Goal: Task Accomplishment & Management: Use online tool/utility

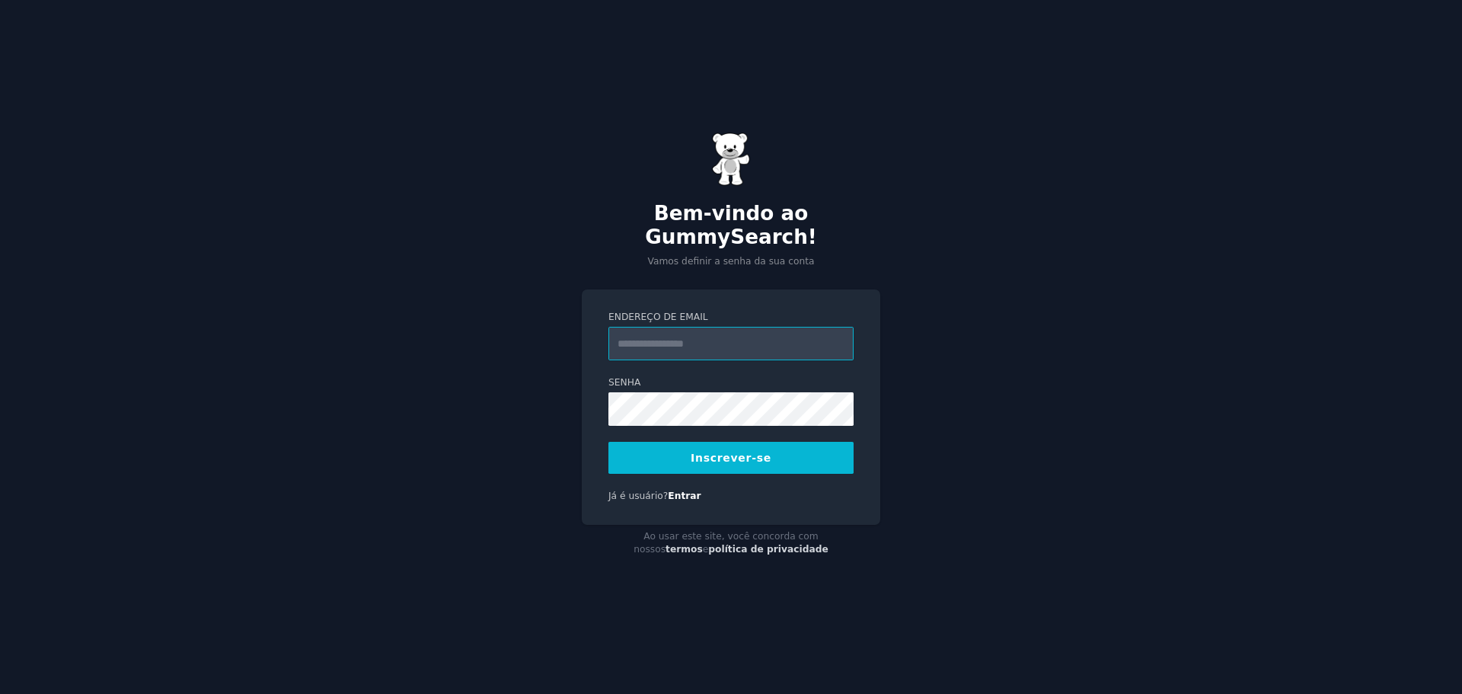
click at [707, 327] on input "Endereço de email" at bounding box center [730, 344] width 245 height 34
type input "**********"
click at [717, 452] on font "Inscrever-se" at bounding box center [731, 458] width 81 height 12
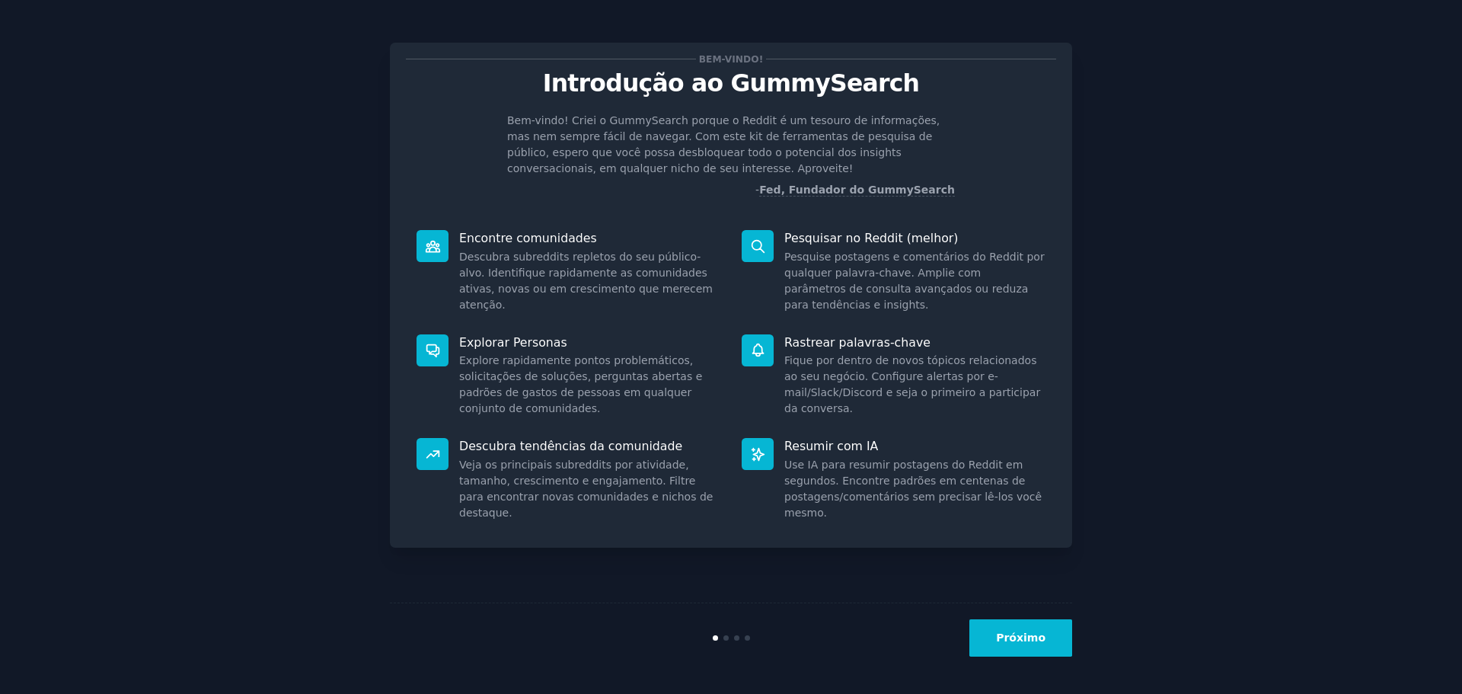
click at [1036, 649] on button "Próximo" at bounding box center [1020, 637] width 103 height 37
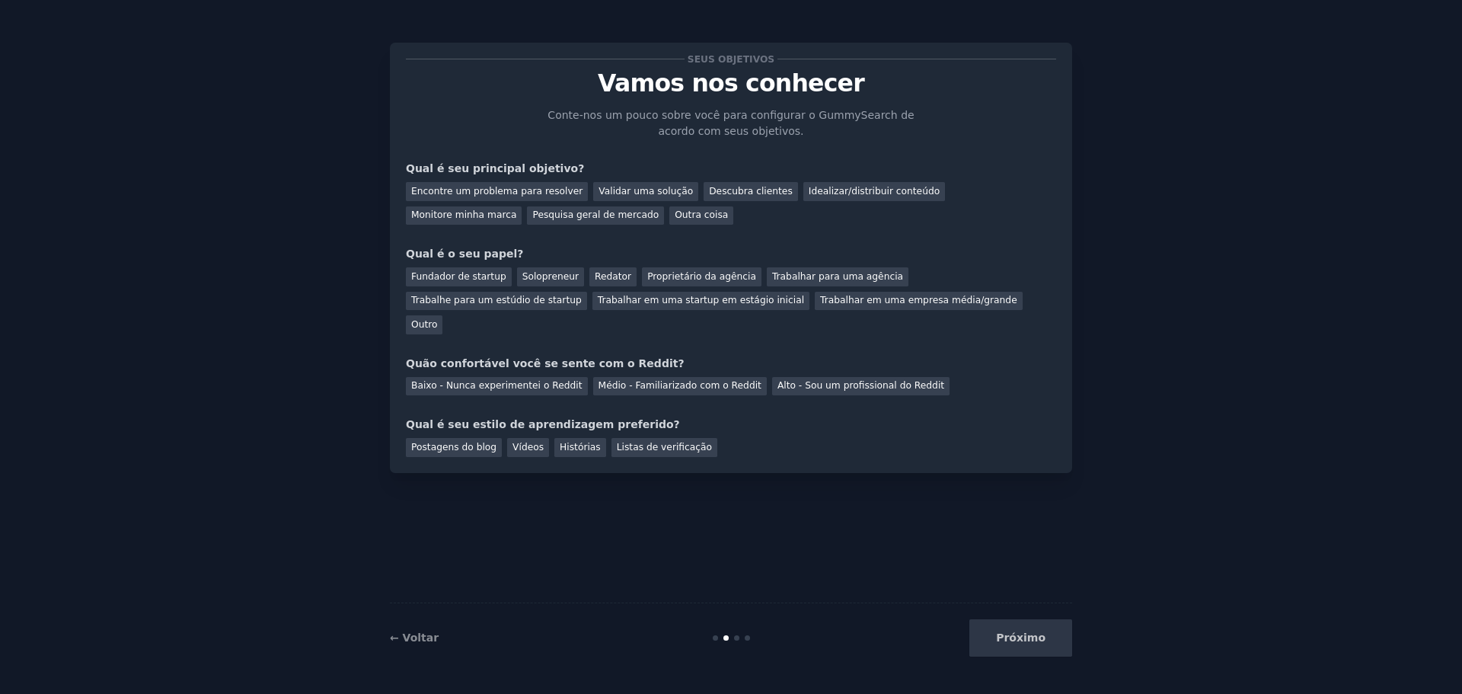
click at [1043, 649] on div "Próximo" at bounding box center [959, 637] width 228 height 37
click at [1034, 640] on div "Próximo" at bounding box center [959, 637] width 228 height 37
click at [532, 220] on font "Pesquisa geral de mercado" at bounding box center [595, 214] width 126 height 11
click at [437, 319] on font "Outro" at bounding box center [424, 324] width 26 height 11
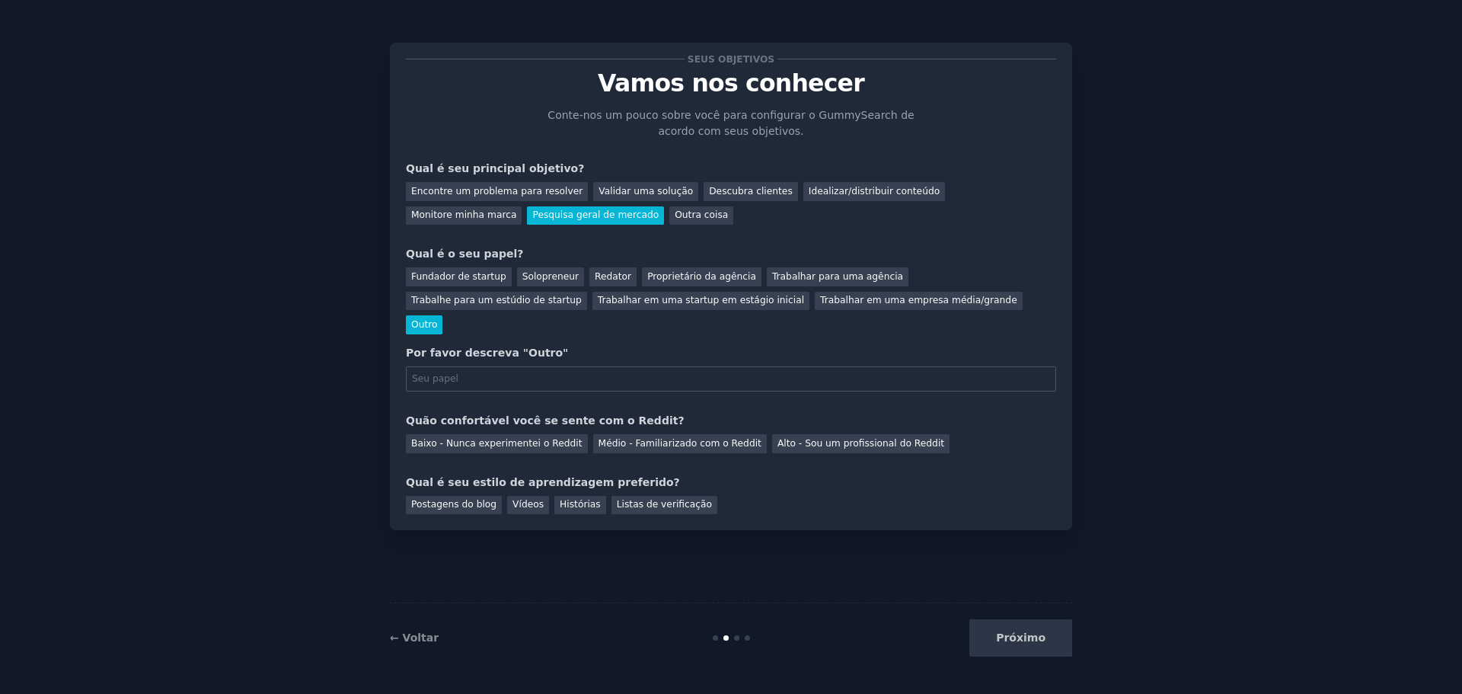
click at [592, 366] on input "text" at bounding box center [731, 379] width 650 height 26
type input "Iniciante Marketing"
click at [636, 438] on font "Médio - Familiarizado com o Reddit" at bounding box center [680, 443] width 163 height 11
click at [513, 499] on font "Vídeos" at bounding box center [528, 504] width 31 height 11
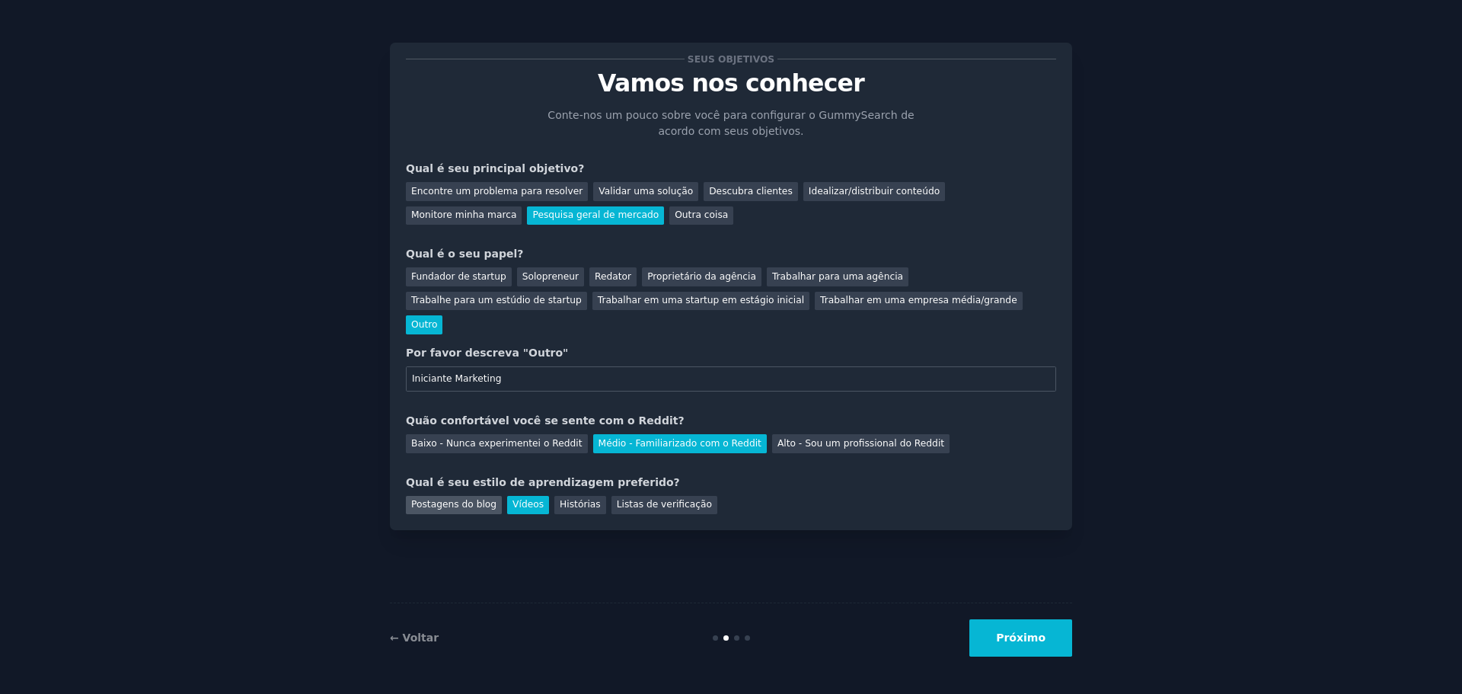
click at [462, 496] on div "Postagens do blog" at bounding box center [454, 505] width 96 height 19
click at [512, 496] on div "Vídeos" at bounding box center [528, 505] width 42 height 19
click at [465, 499] on font "Postagens do blog" at bounding box center [453, 504] width 85 height 11
click at [1014, 645] on button "Próximo" at bounding box center [1020, 637] width 103 height 37
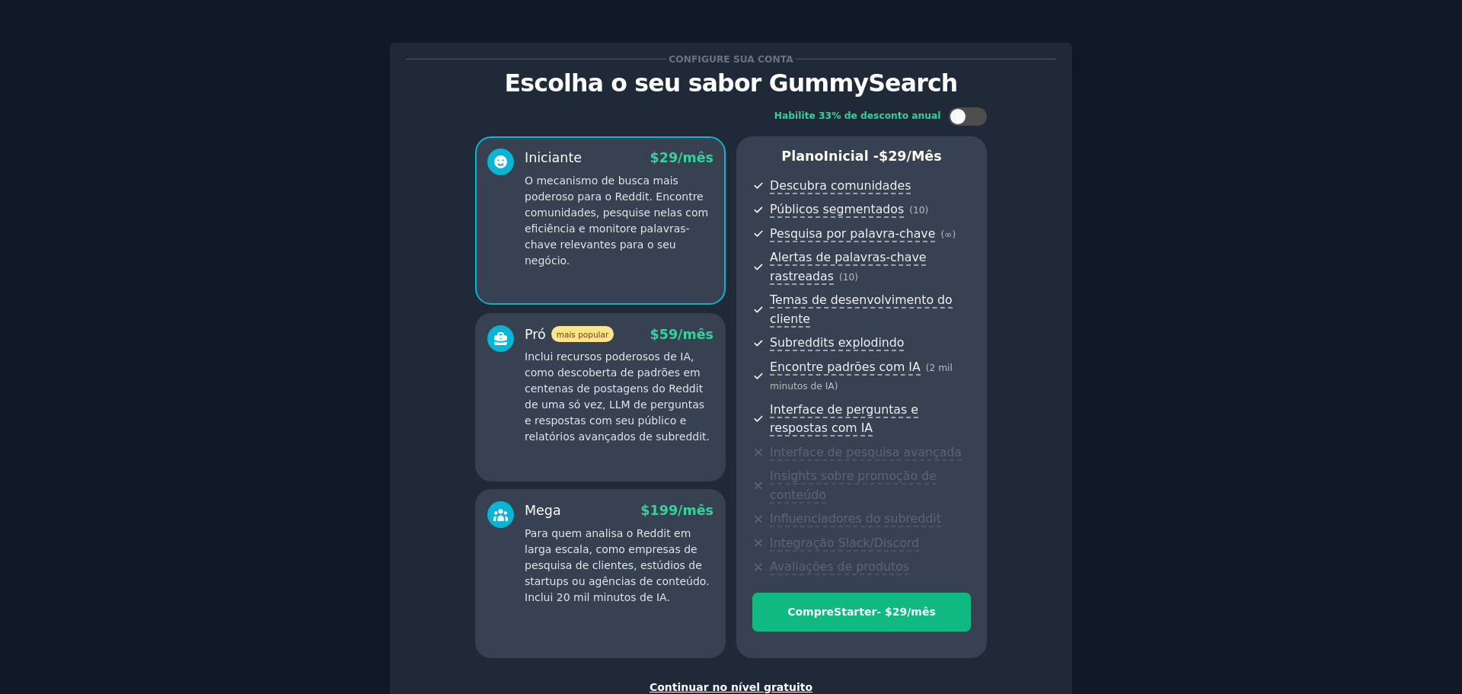
click at [720, 681] on font "Continuar no nível gratuito" at bounding box center [731, 687] width 163 height 12
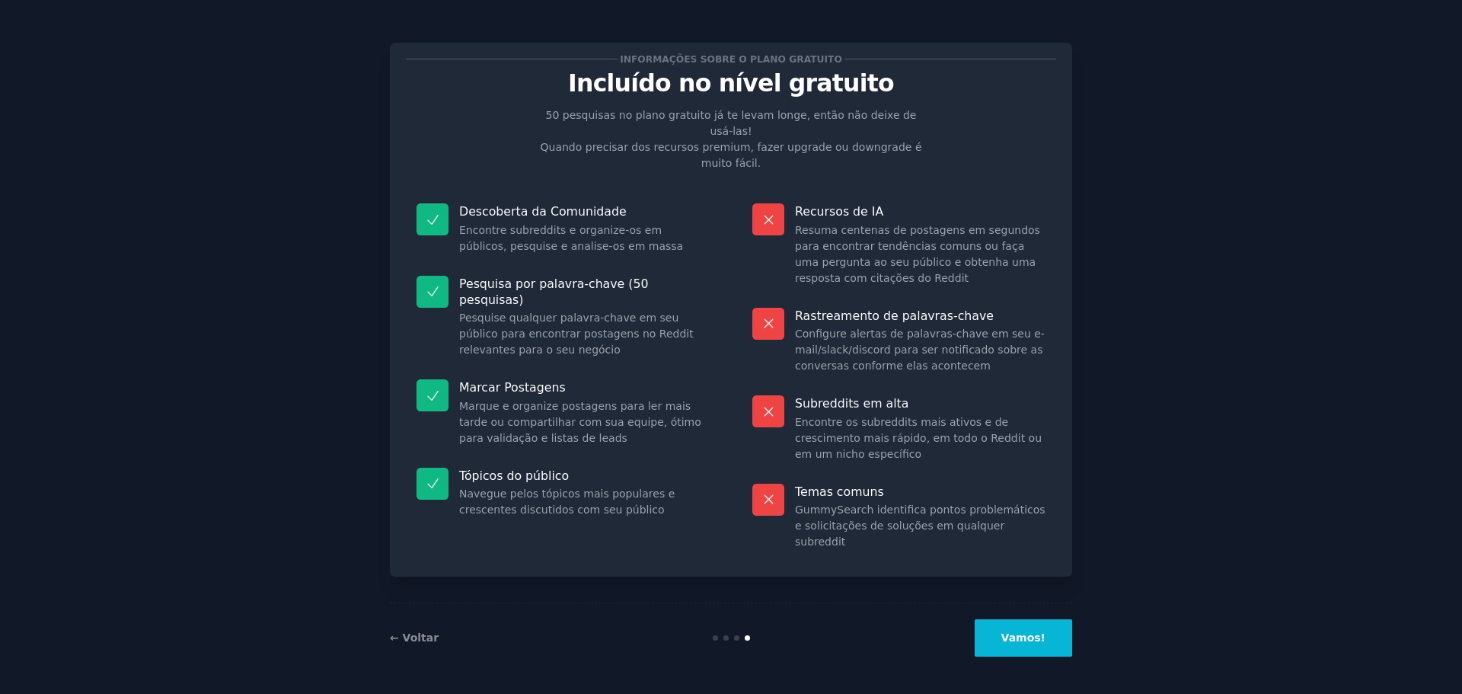
click at [1038, 644] on font "Vamos!" at bounding box center [1023, 637] width 44 height 12
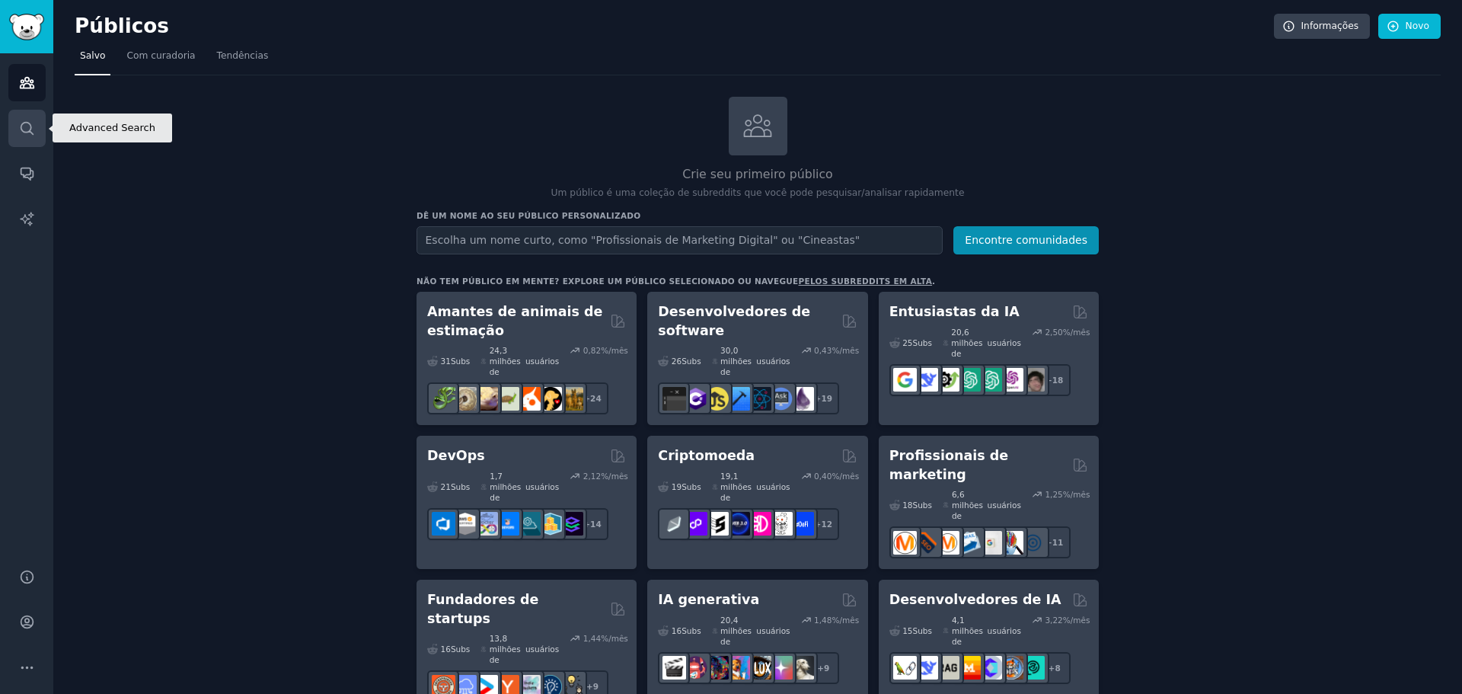
click at [19, 132] on icon "Barra lateral" at bounding box center [27, 128] width 16 height 16
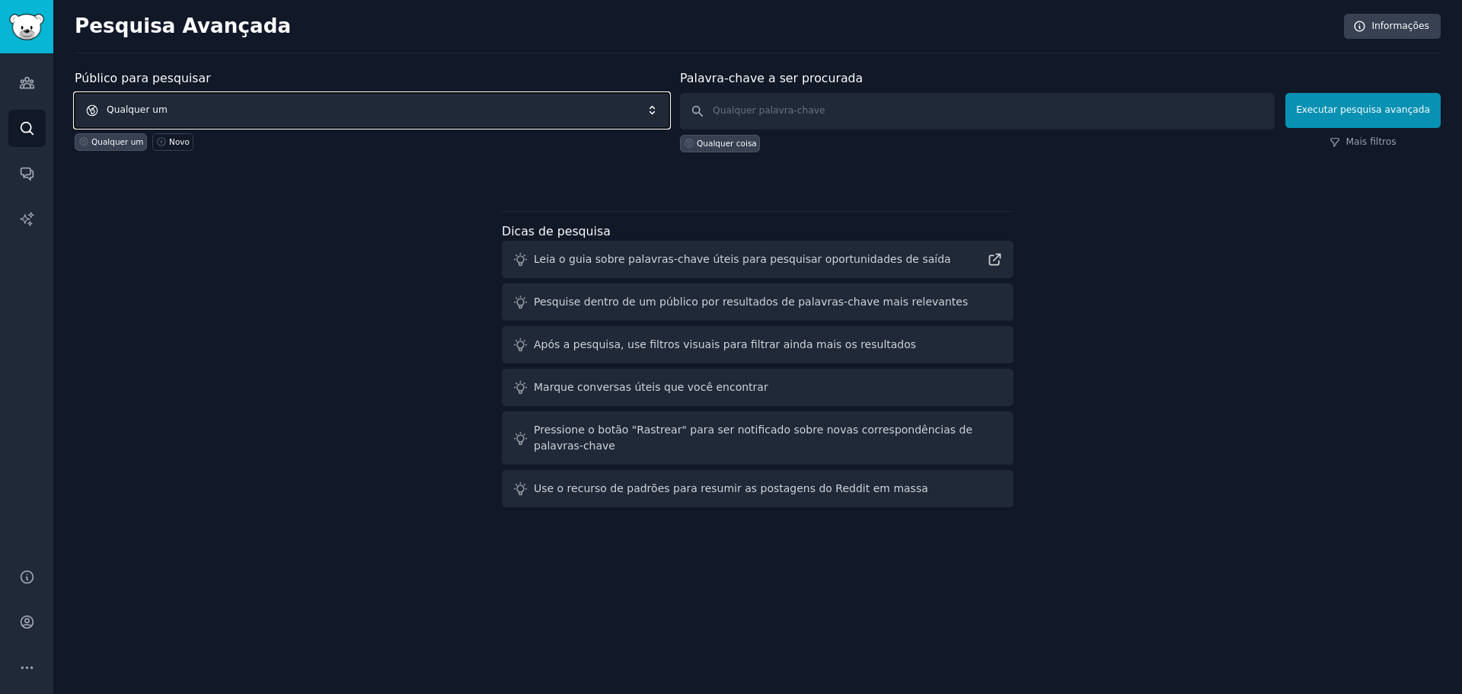
click at [274, 108] on span "Qualquer um" at bounding box center [372, 110] width 595 height 35
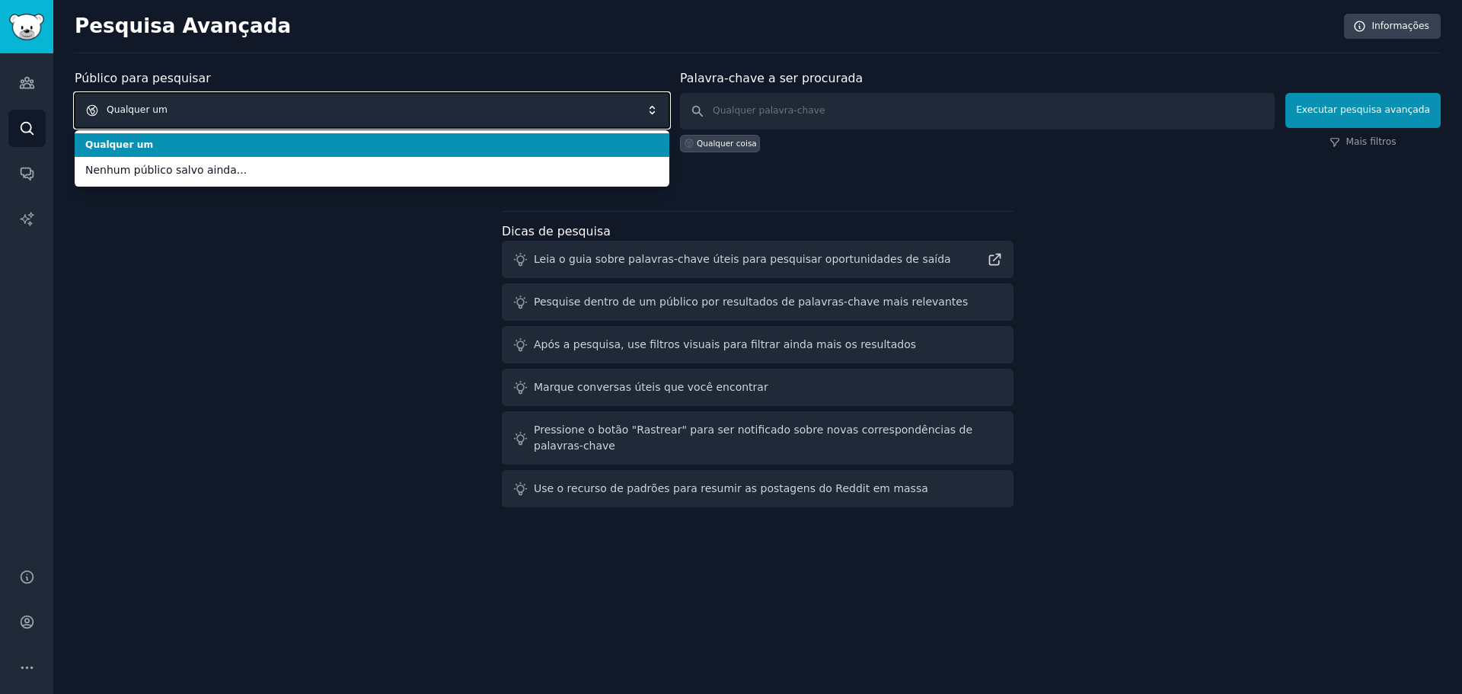
click at [274, 108] on span "Qualquer um" at bounding box center [372, 110] width 595 height 35
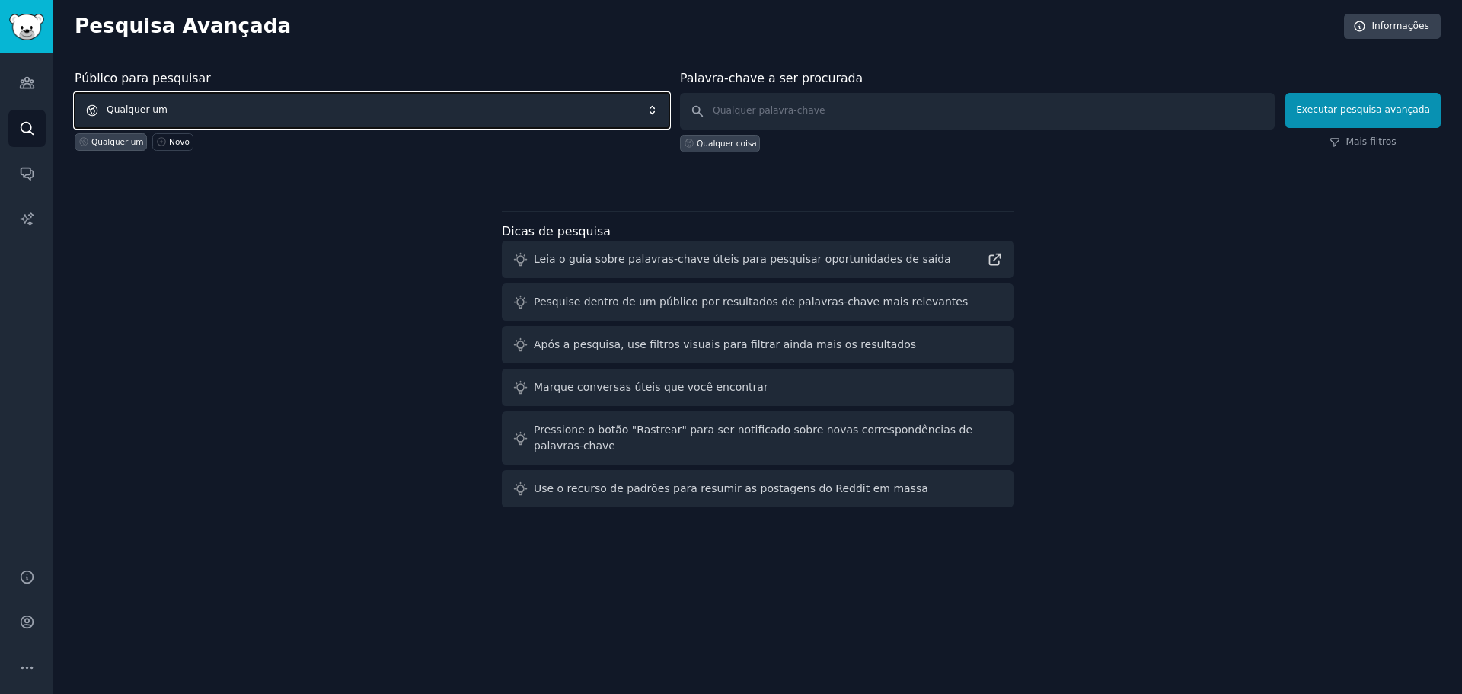
click at [274, 108] on span "Qualquer um" at bounding box center [372, 110] width 595 height 35
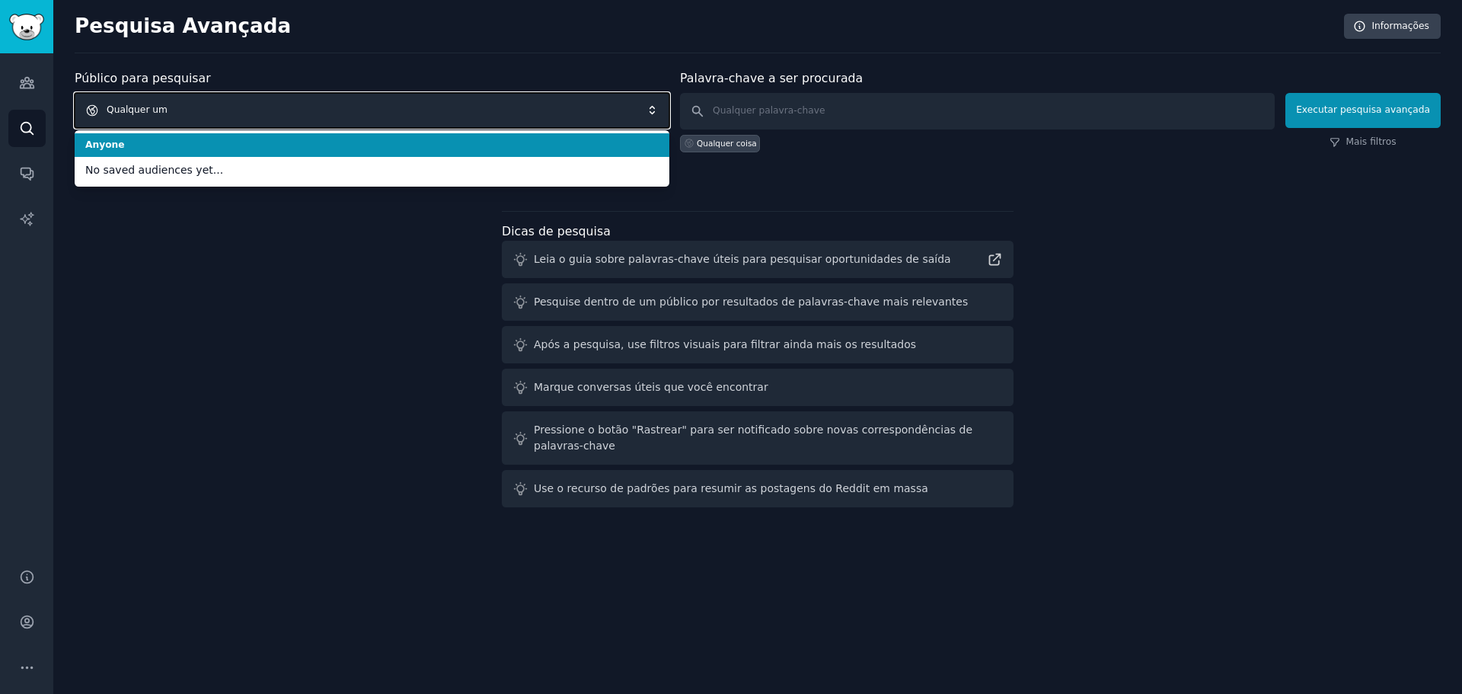
click at [274, 108] on span "Qualquer um" at bounding box center [372, 110] width 595 height 35
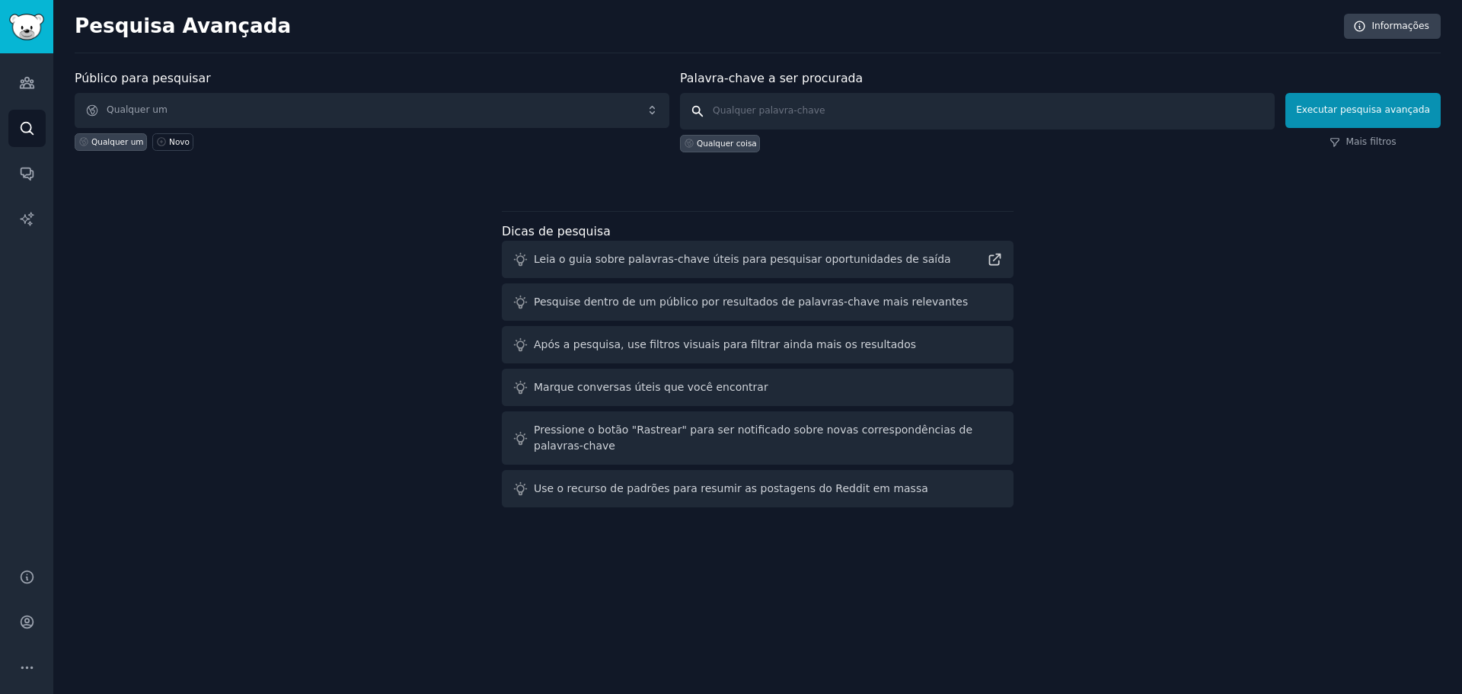
click at [766, 109] on input "text" at bounding box center [977, 111] width 595 height 37
type input "dubai"
click at [1368, 115] on font "Executar pesquisa avançada" at bounding box center [1363, 109] width 134 height 11
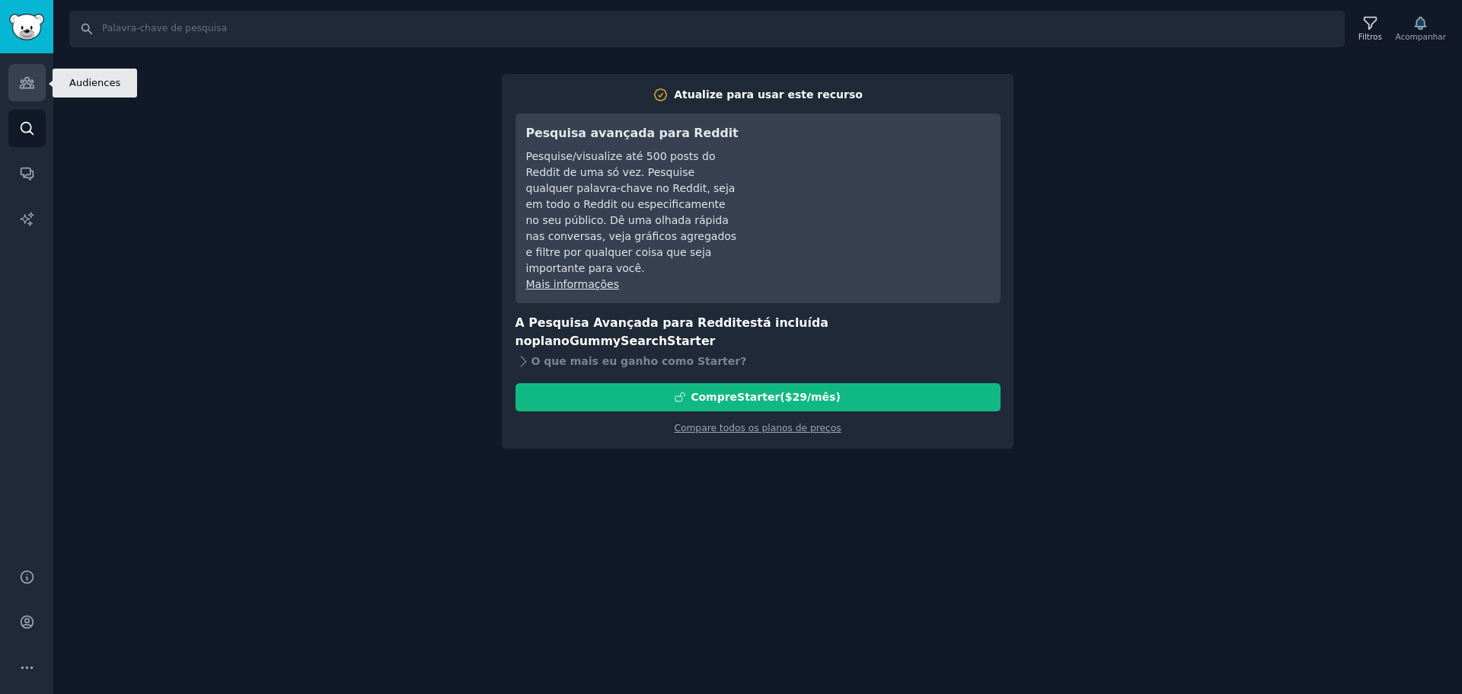
click at [32, 81] on icon "Barra lateral" at bounding box center [27, 83] width 14 height 11
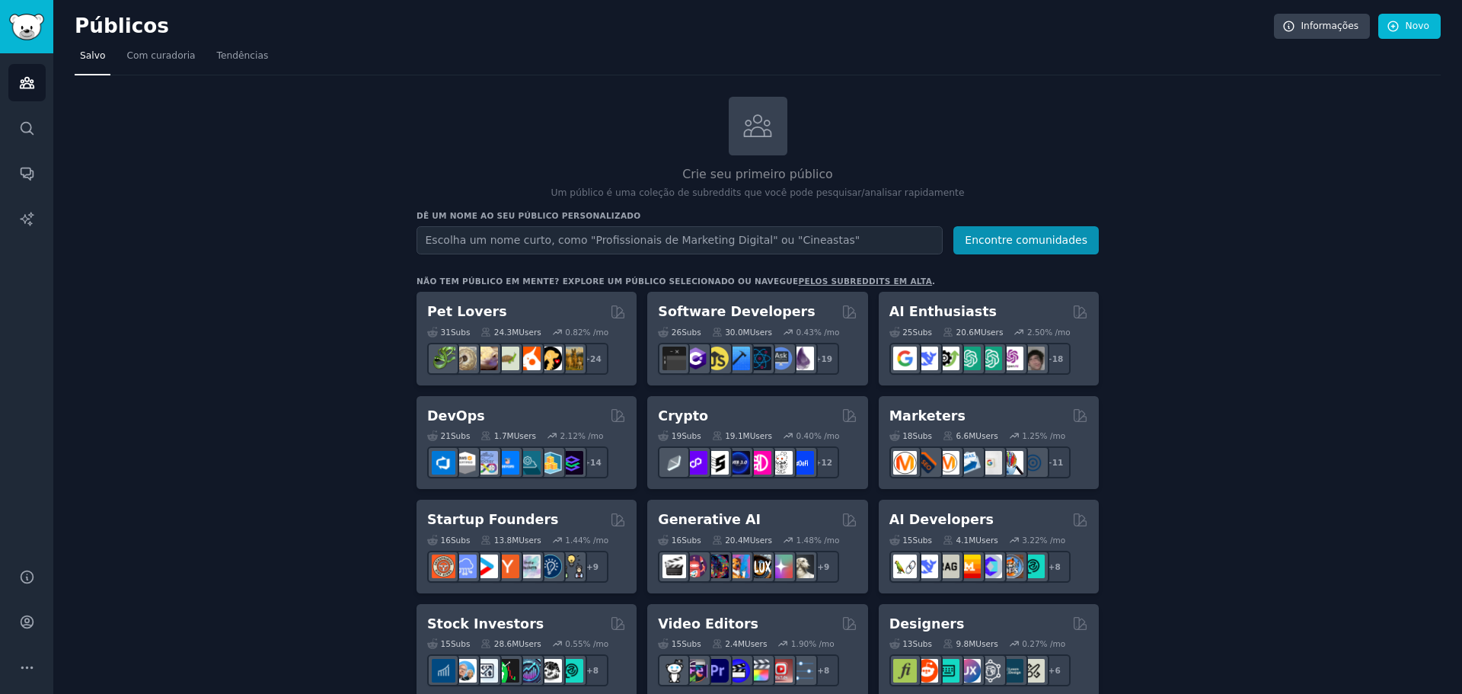
click at [641, 240] on input "text" at bounding box center [680, 240] width 526 height 28
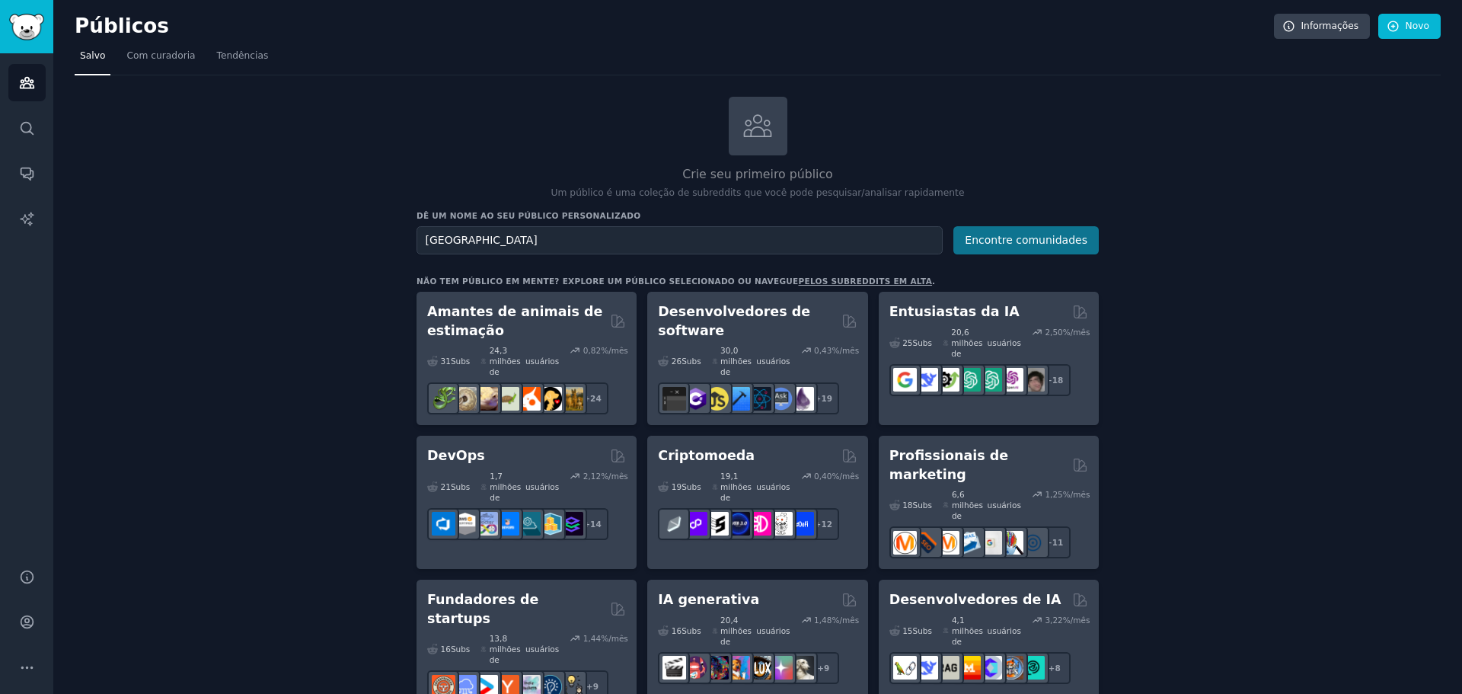
type input "dubai"
click at [1041, 244] on font "Encontre comunidades" at bounding box center [1026, 240] width 123 height 12
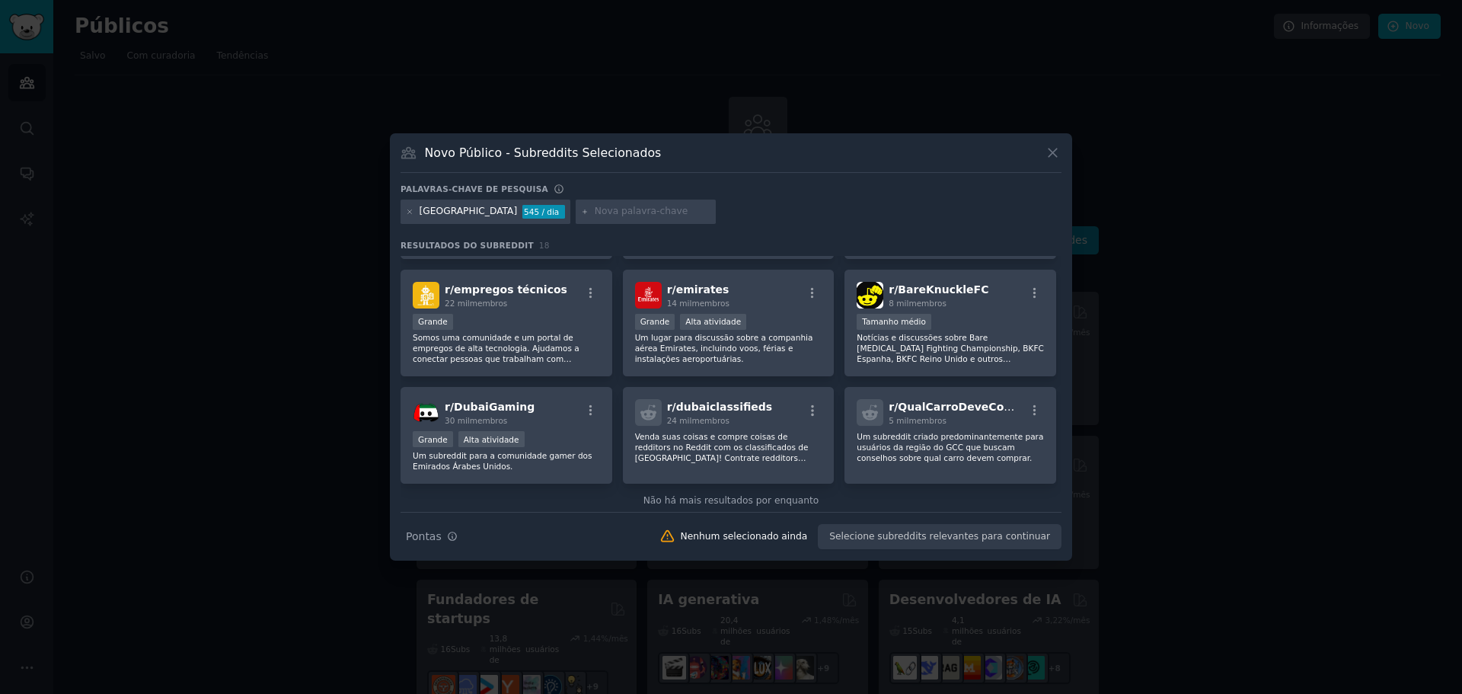
scroll to position [482, 0]
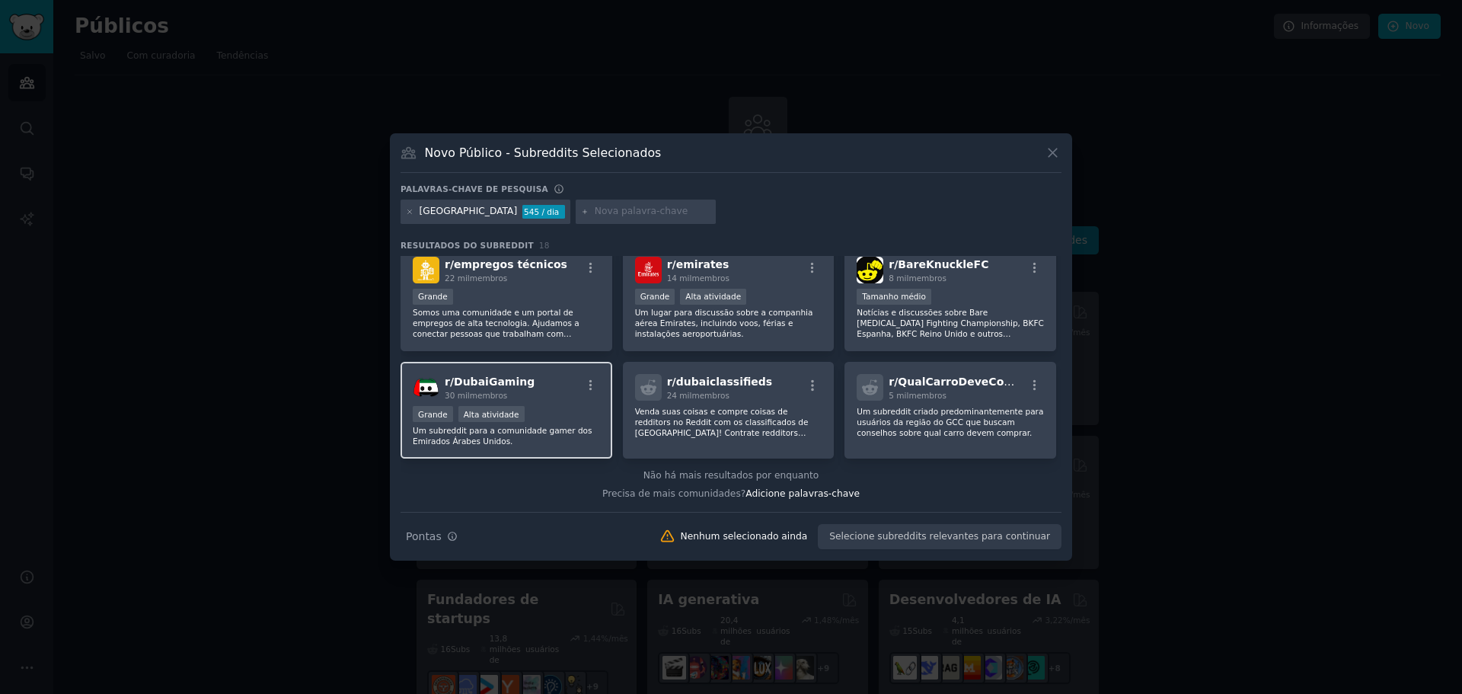
click at [500, 386] on font "DubaiGaming" at bounding box center [494, 381] width 81 height 12
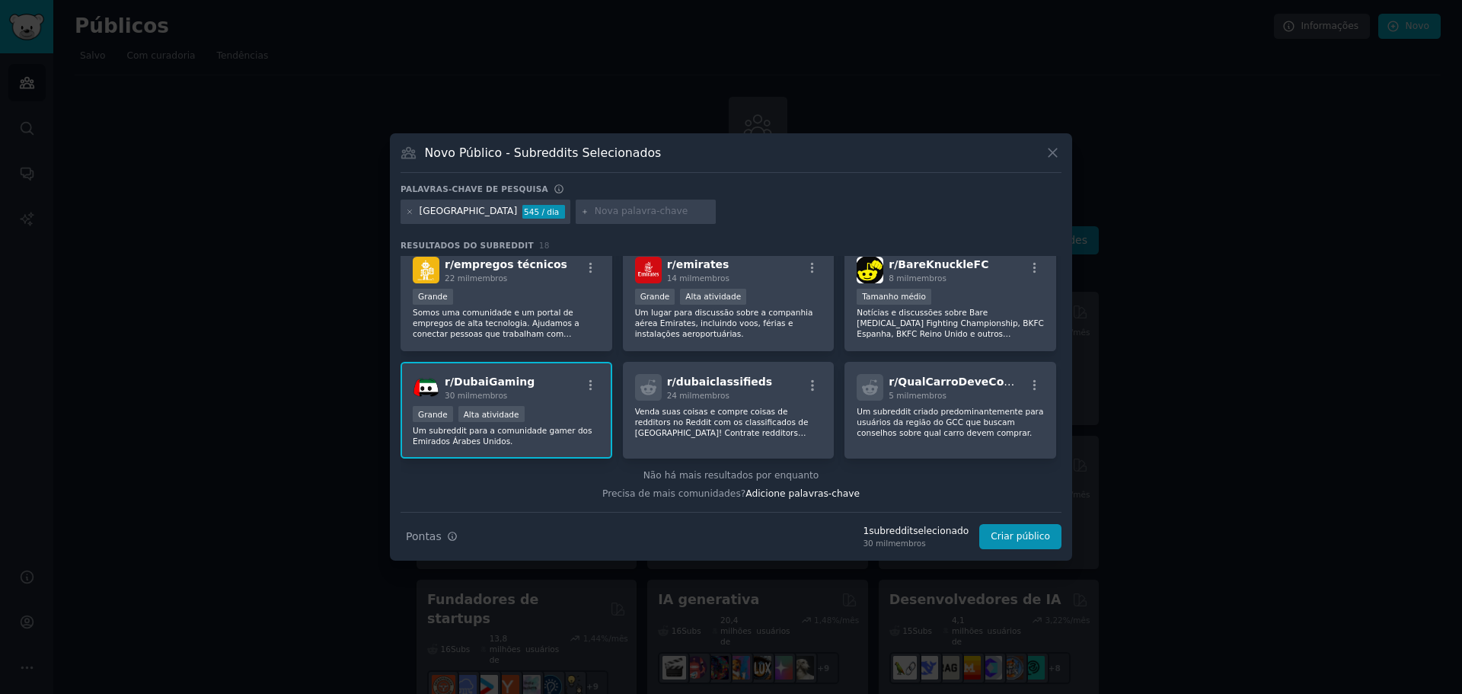
click at [500, 385] on font "DubaiGaming" at bounding box center [494, 381] width 81 height 12
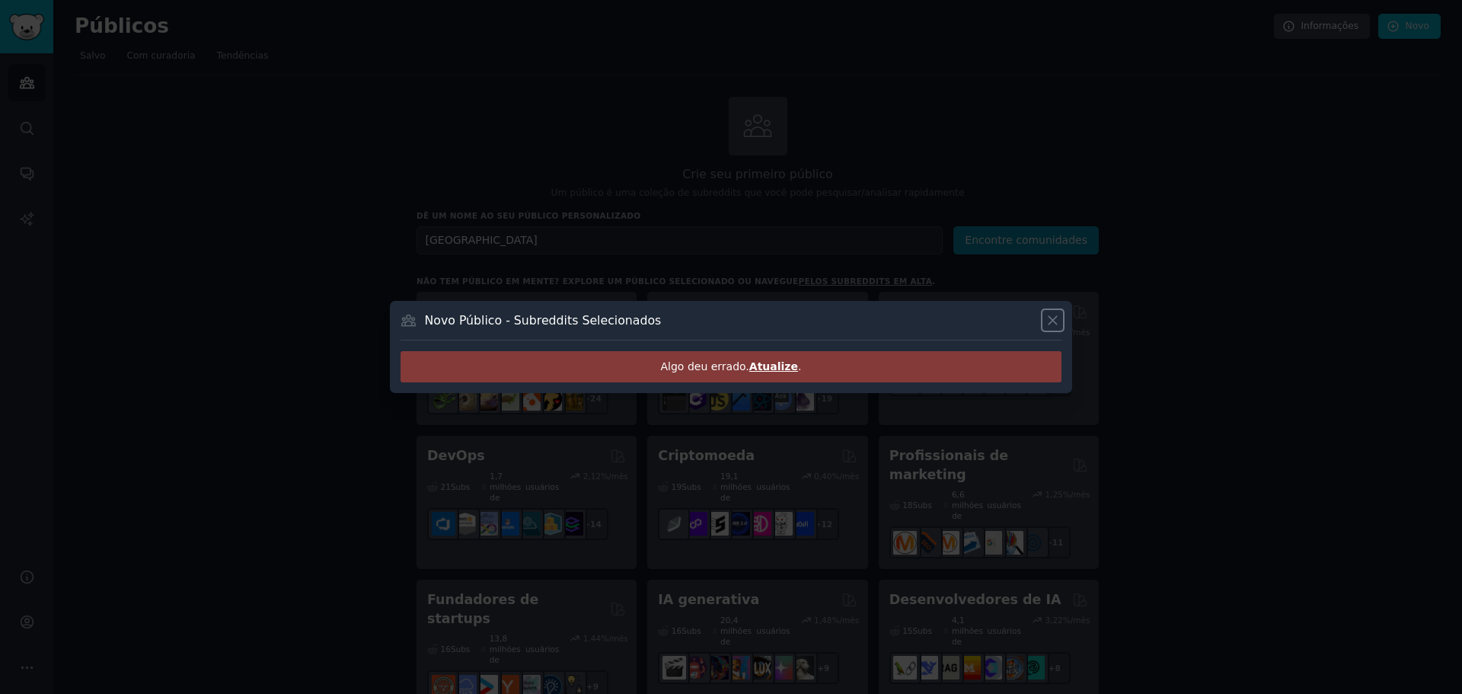
click at [1049, 321] on icon at bounding box center [1053, 320] width 16 height 16
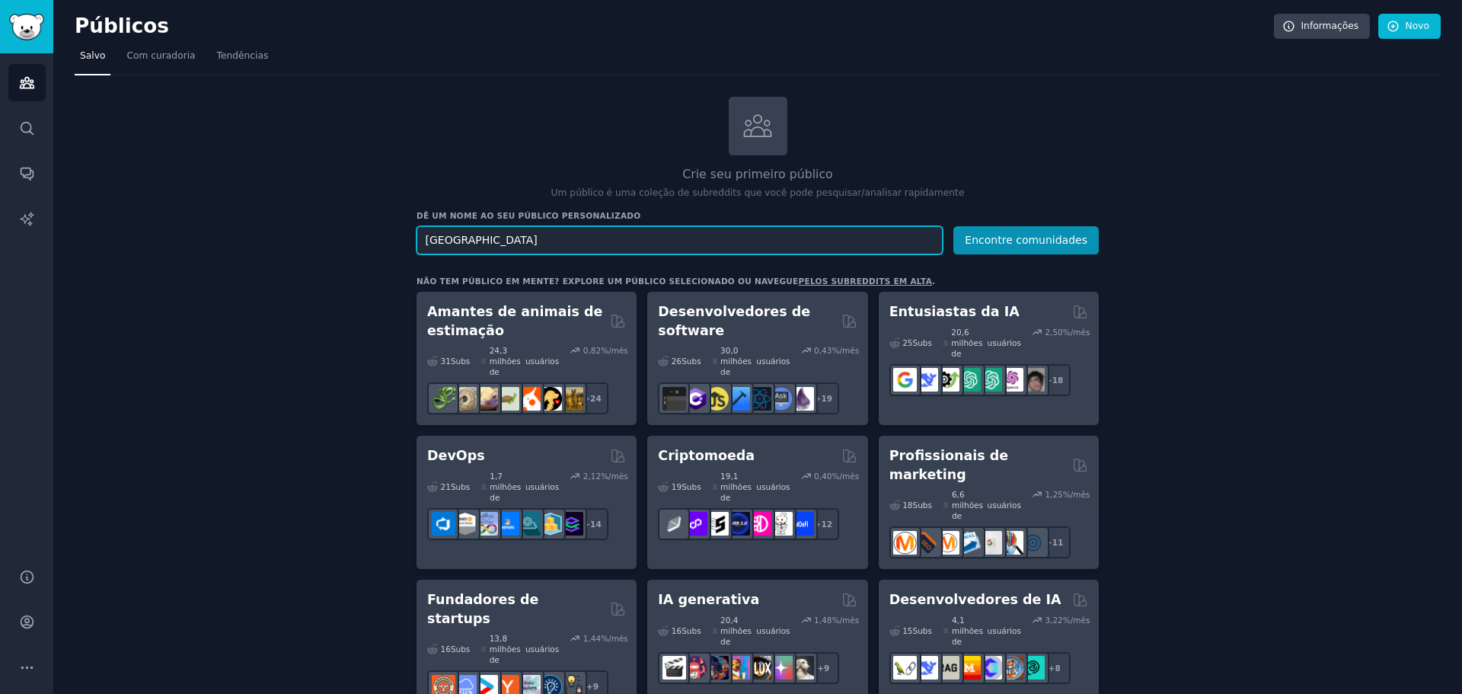
click at [673, 244] on input "dubai" at bounding box center [680, 240] width 526 height 28
click at [1071, 232] on button "Encontre comunidades" at bounding box center [1025, 240] width 145 height 28
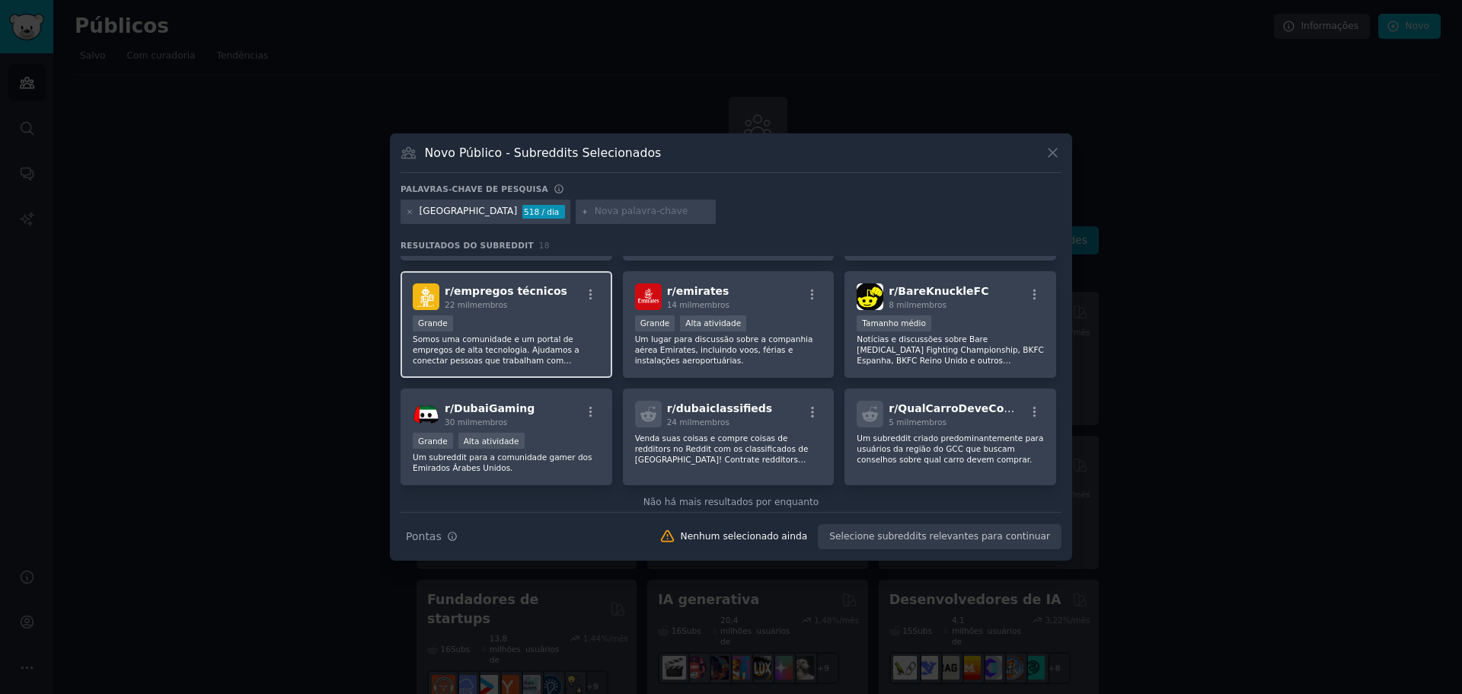
scroll to position [482, 0]
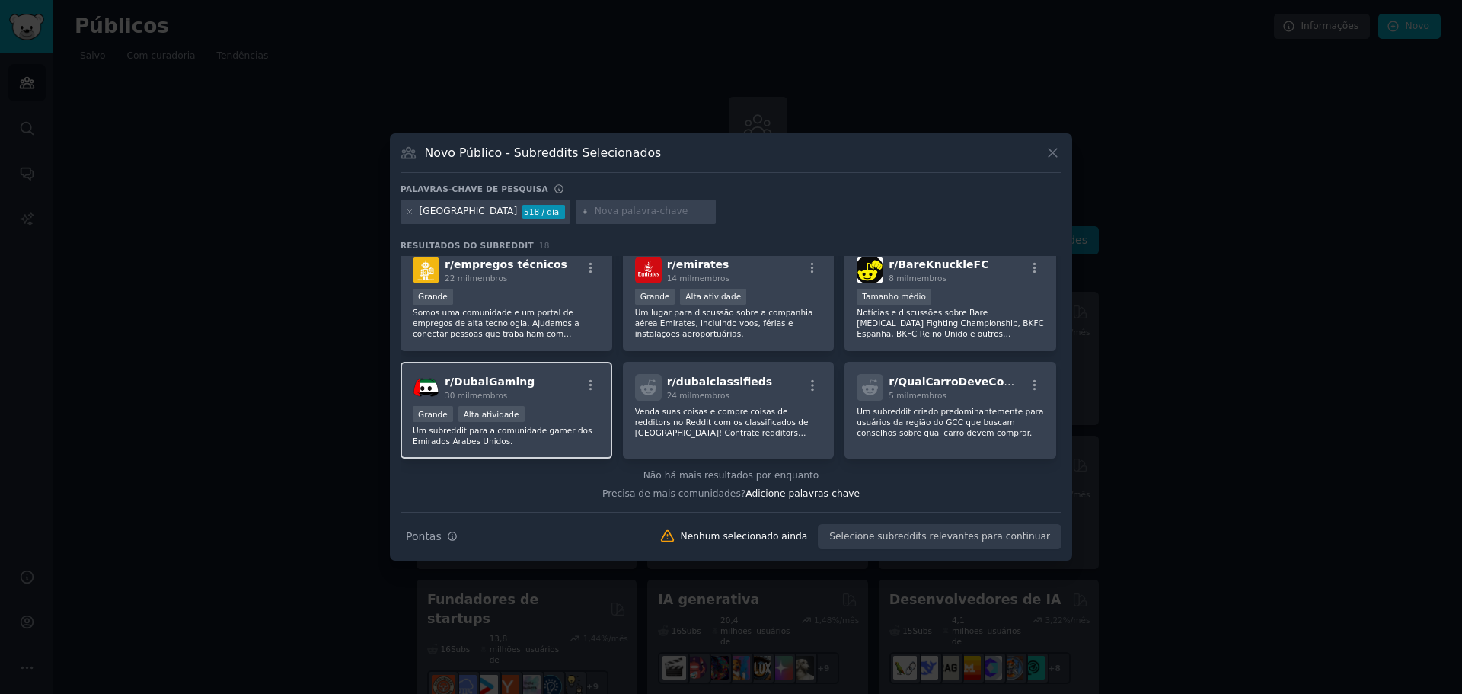
click at [433, 386] on img at bounding box center [426, 387] width 27 height 27
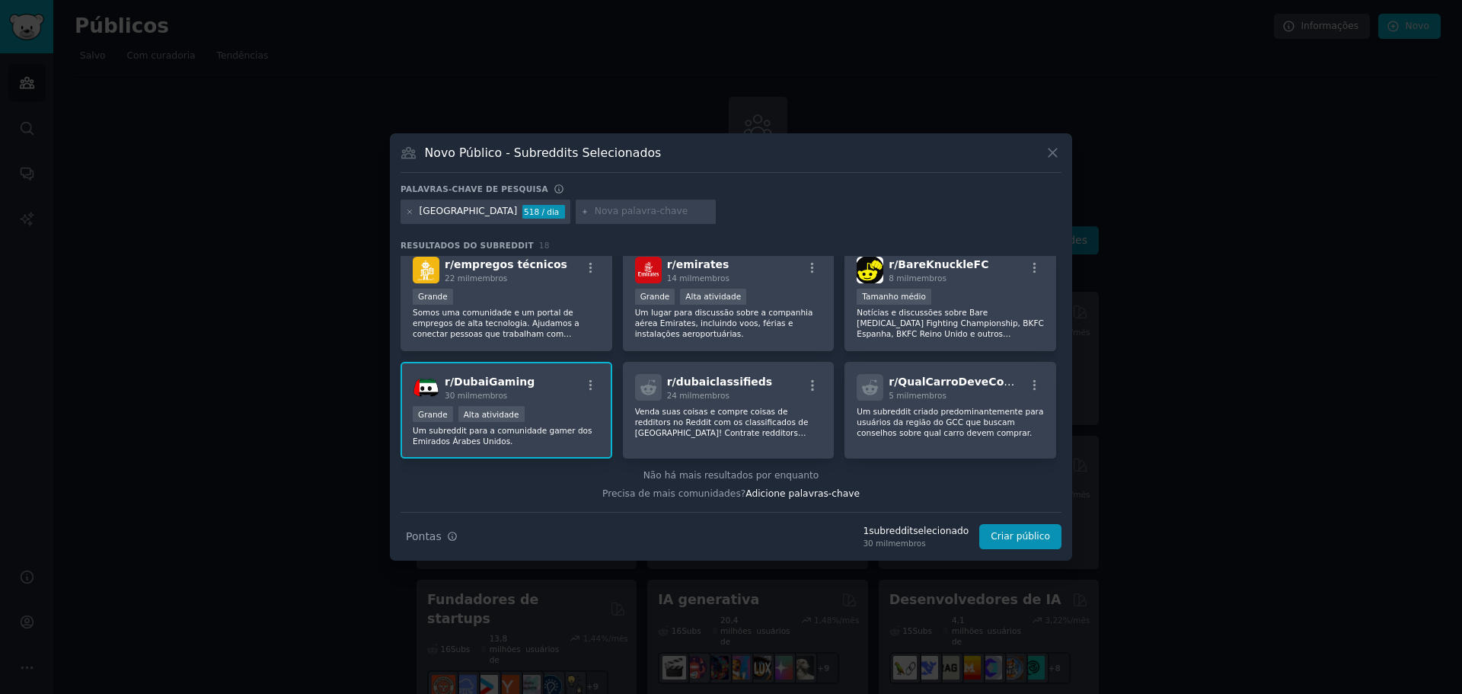
click at [1062, 538] on div "Novo Público - Subreddits Selecionados Palavras-chave de pesquisa dubai 518 / d…" at bounding box center [731, 346] width 682 height 427
click at [1038, 535] on font "Criar público" at bounding box center [1020, 536] width 59 height 11
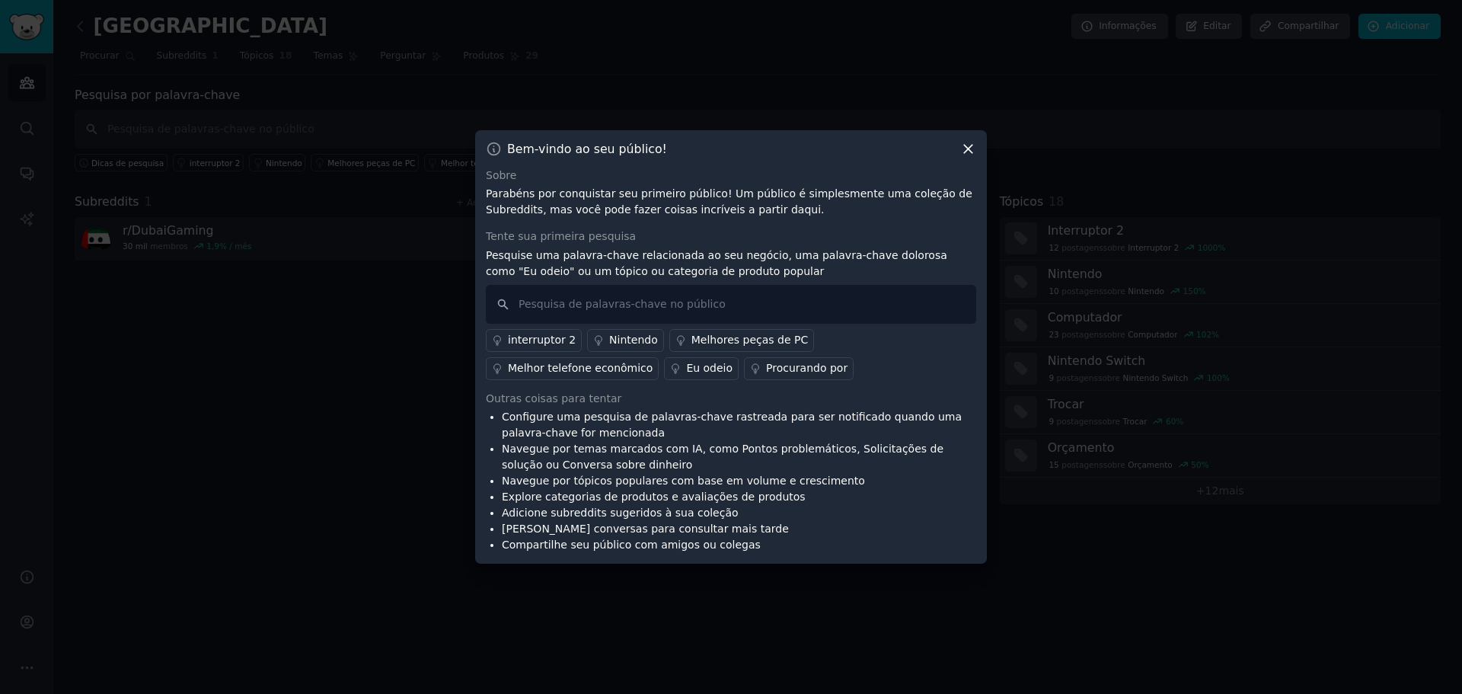
click at [966, 155] on icon at bounding box center [968, 149] width 16 height 16
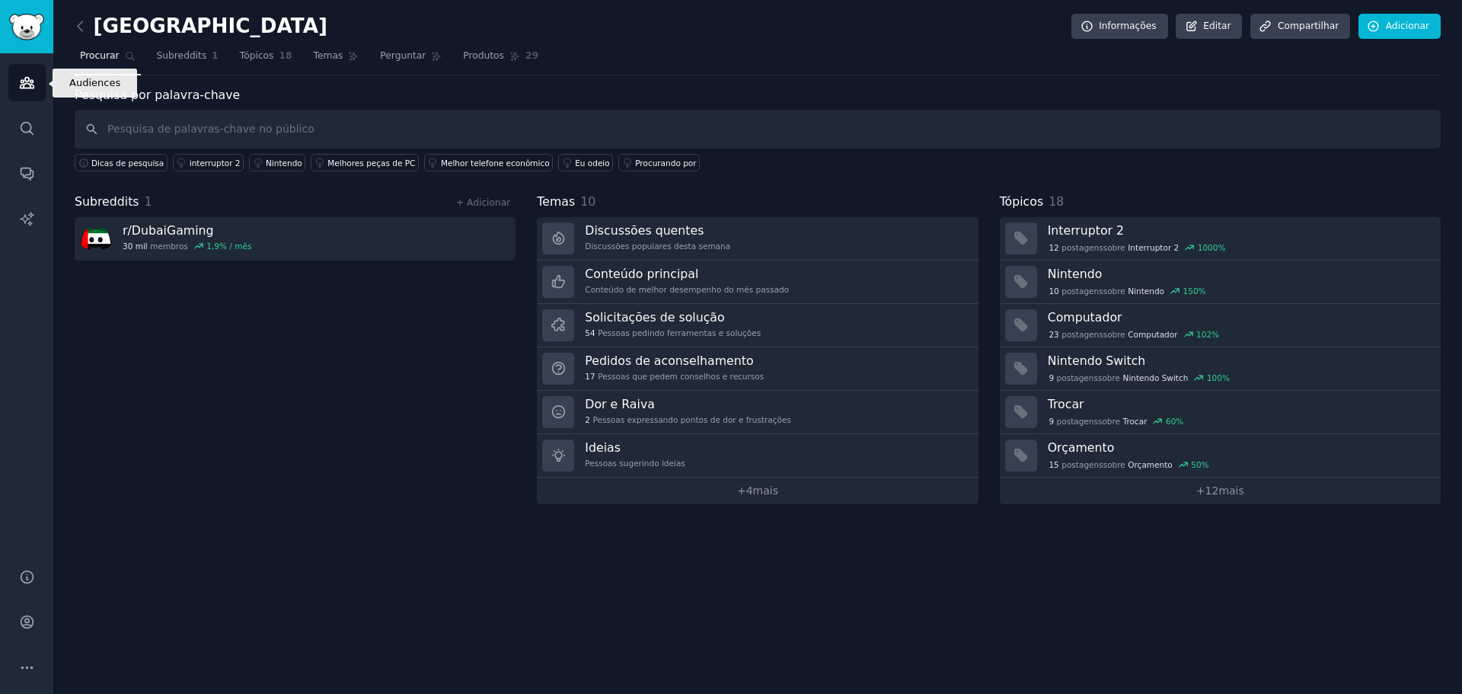
click at [27, 75] on icon "Barra lateral" at bounding box center [27, 83] width 16 height 16
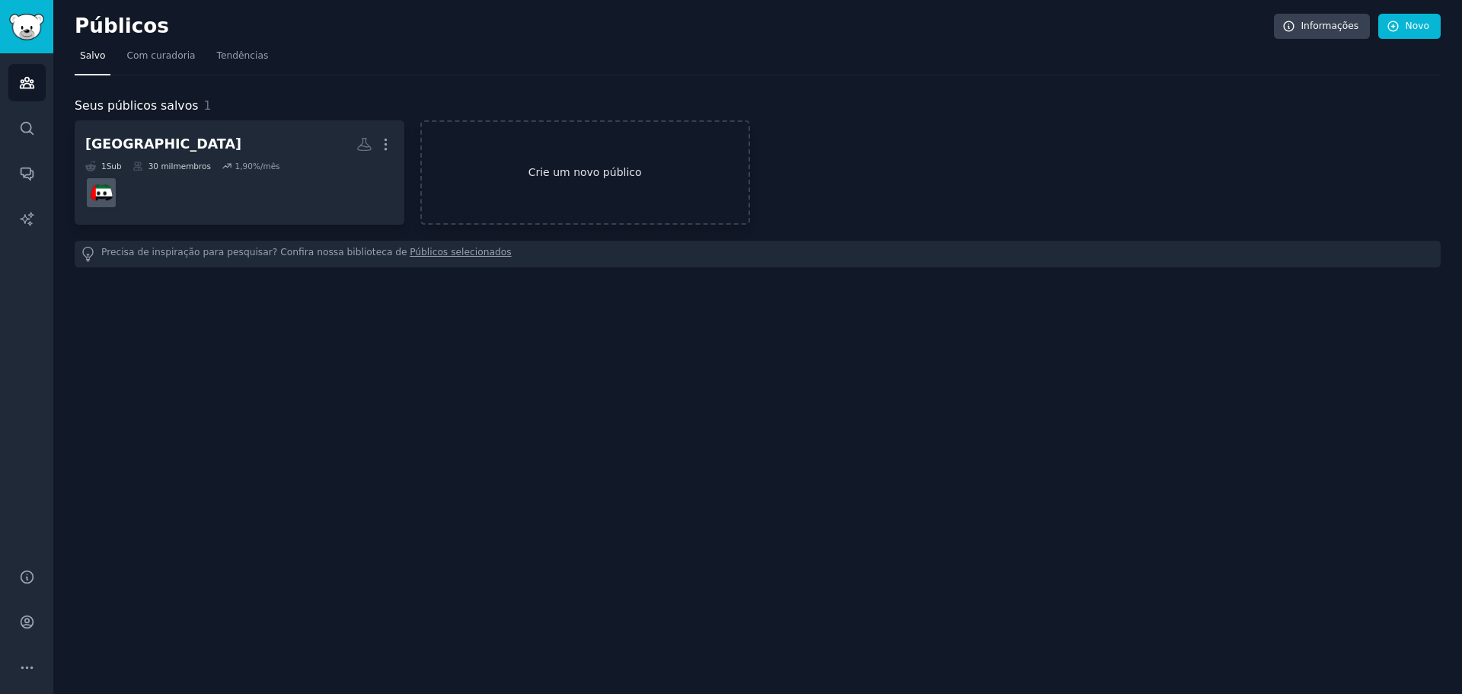
click at [566, 177] on font "Crie um novo público" at bounding box center [585, 172] width 113 height 12
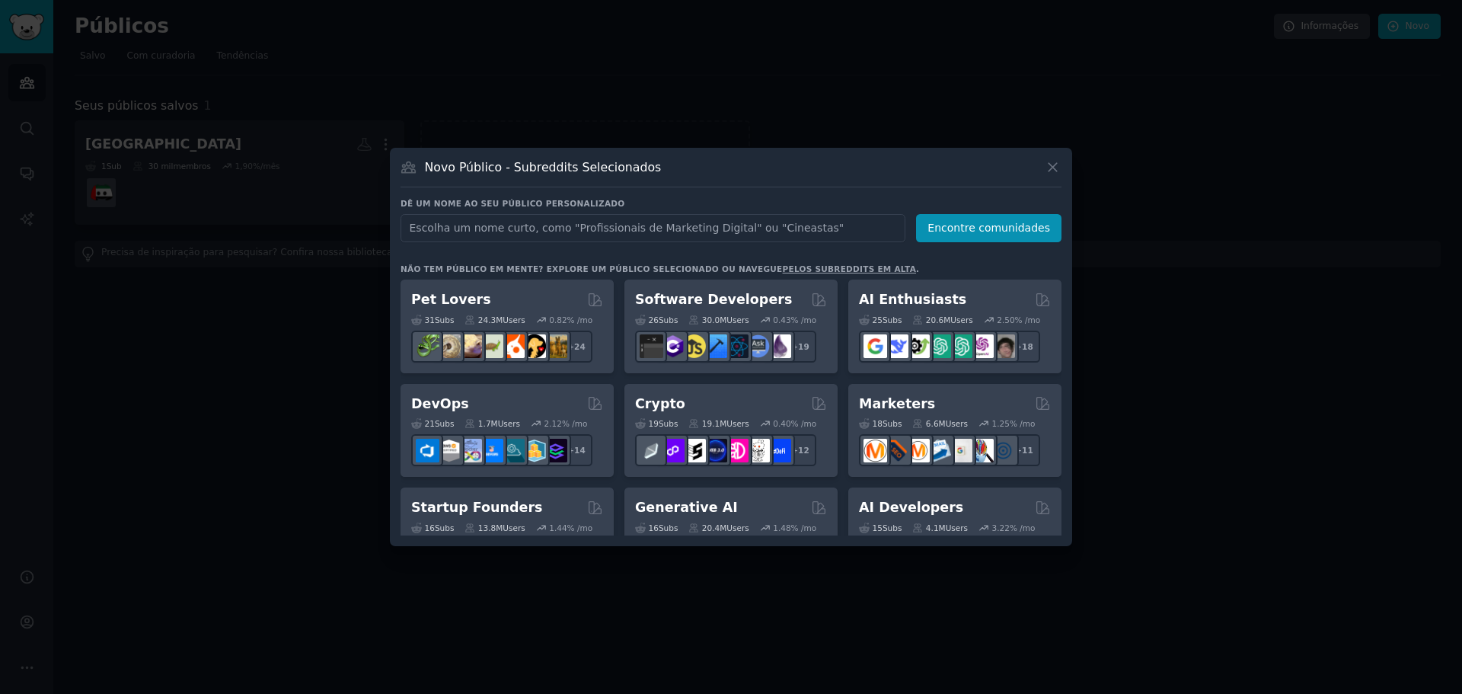
click at [659, 225] on input "text" at bounding box center [653, 228] width 505 height 28
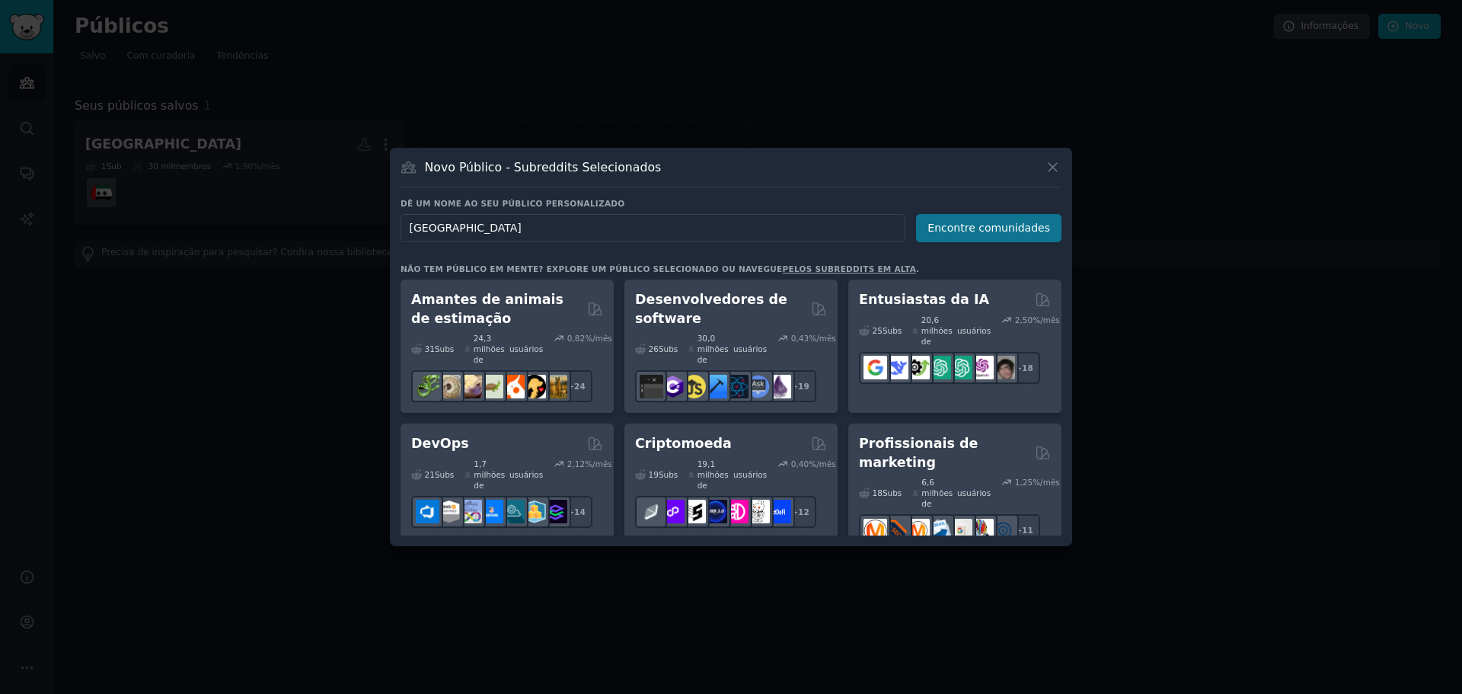
type input "dubai"
click at [990, 234] on font "Encontre comunidades" at bounding box center [989, 228] width 123 height 12
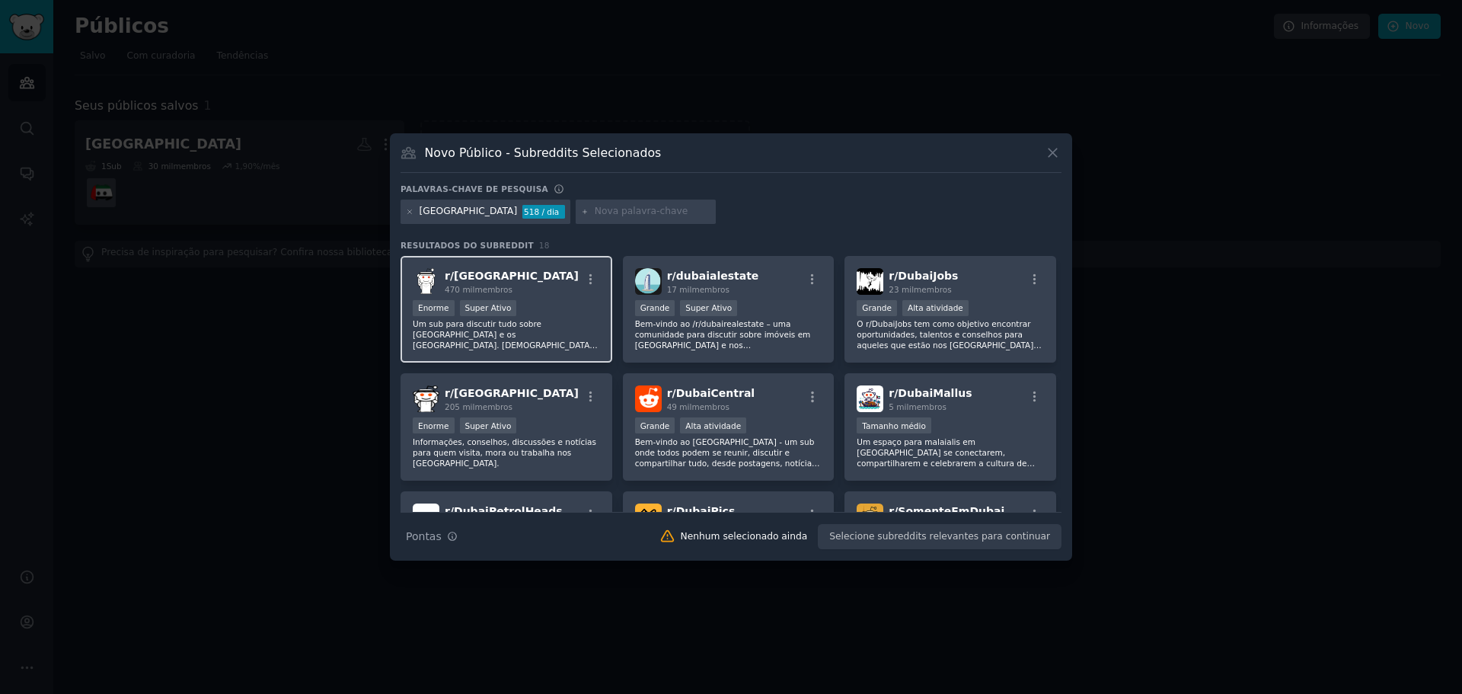
click at [469, 273] on font "dubai" at bounding box center [516, 276] width 125 height 12
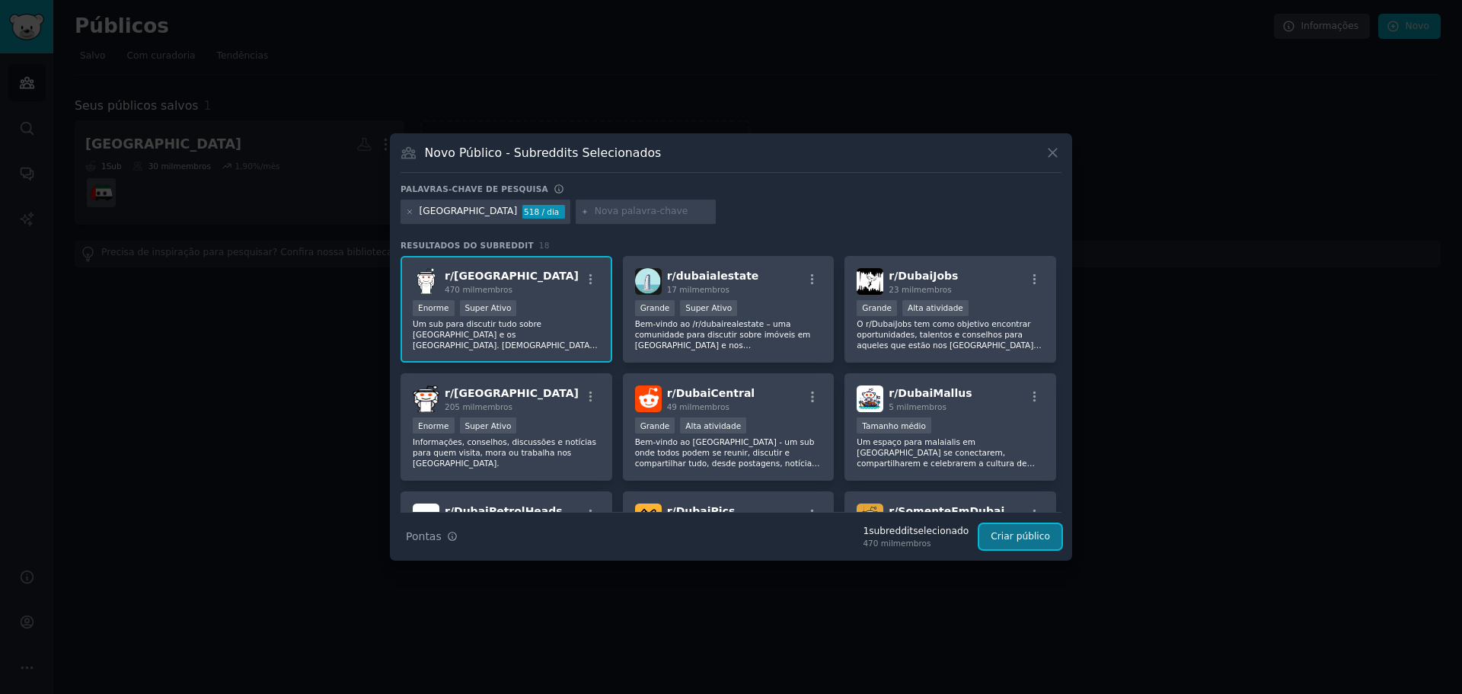
click at [1030, 538] on font "Criar público" at bounding box center [1020, 536] width 59 height 11
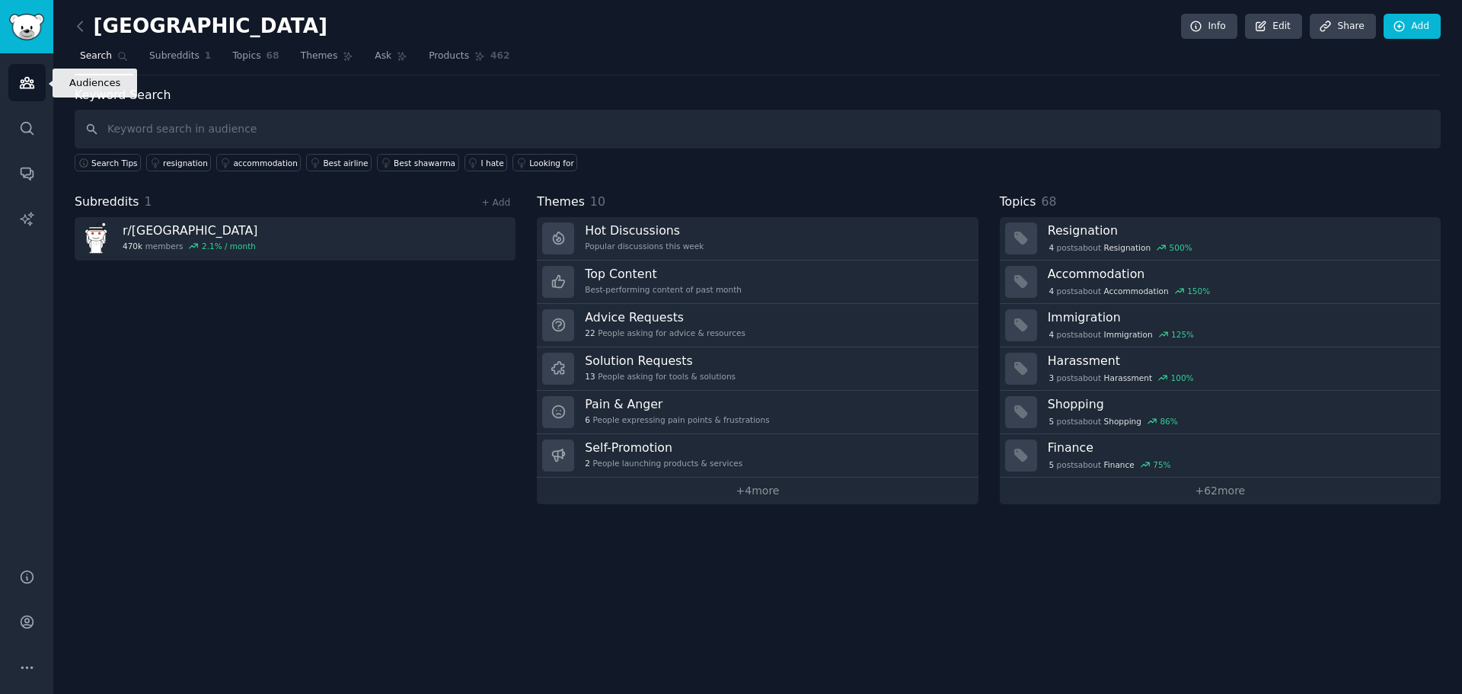
click at [34, 78] on icon "Sidebar" at bounding box center [27, 83] width 16 height 16
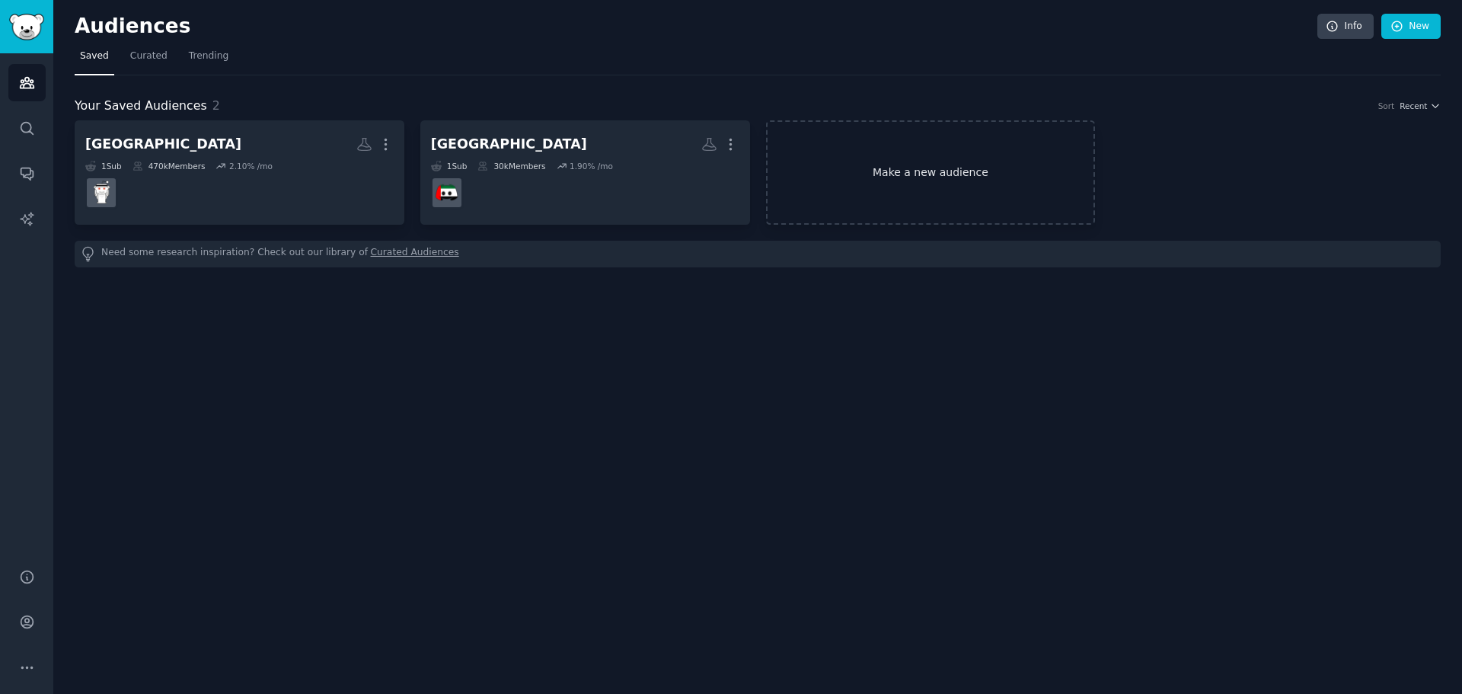
click at [905, 158] on link "Make a new audience" at bounding box center [931, 172] width 330 height 104
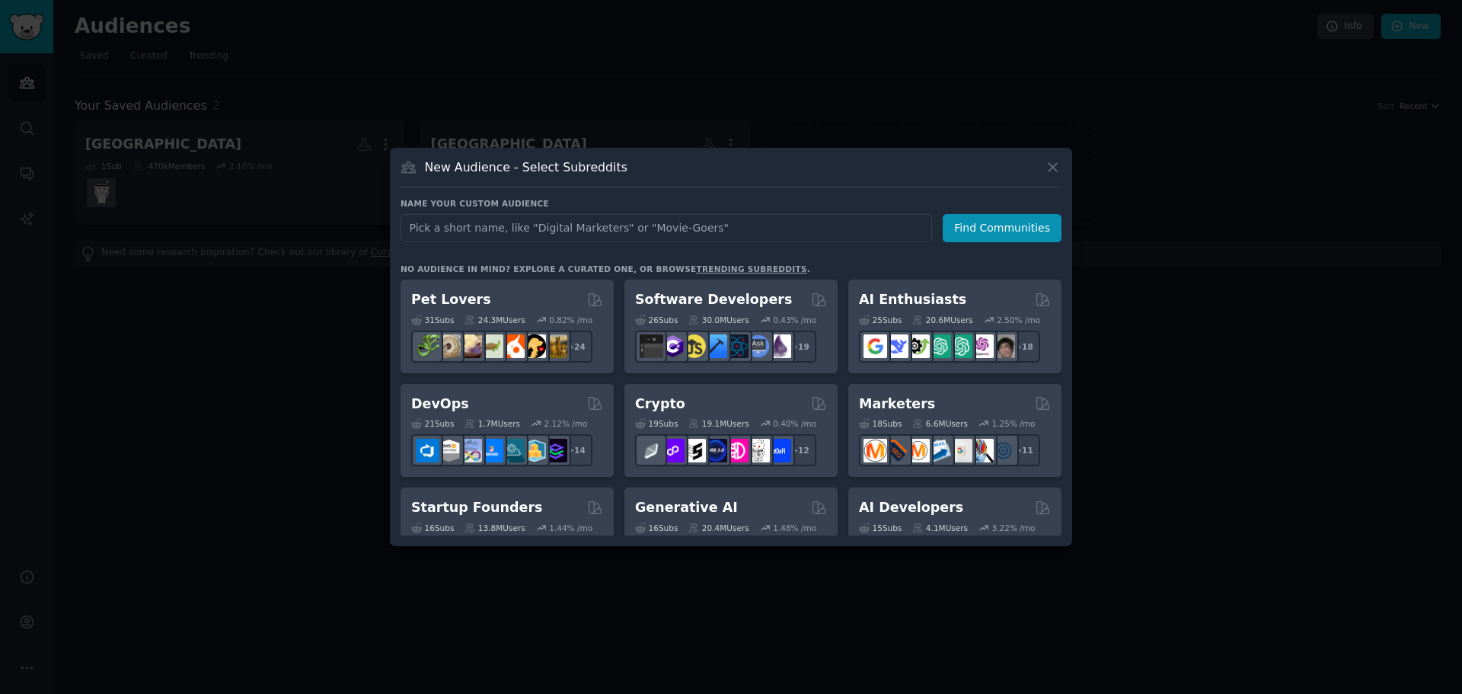
click at [714, 239] on input "text" at bounding box center [667, 228] width 532 height 28
type input "d"
type input "dubai"
click at [1035, 232] on button "Find Communities" at bounding box center [1002, 228] width 119 height 28
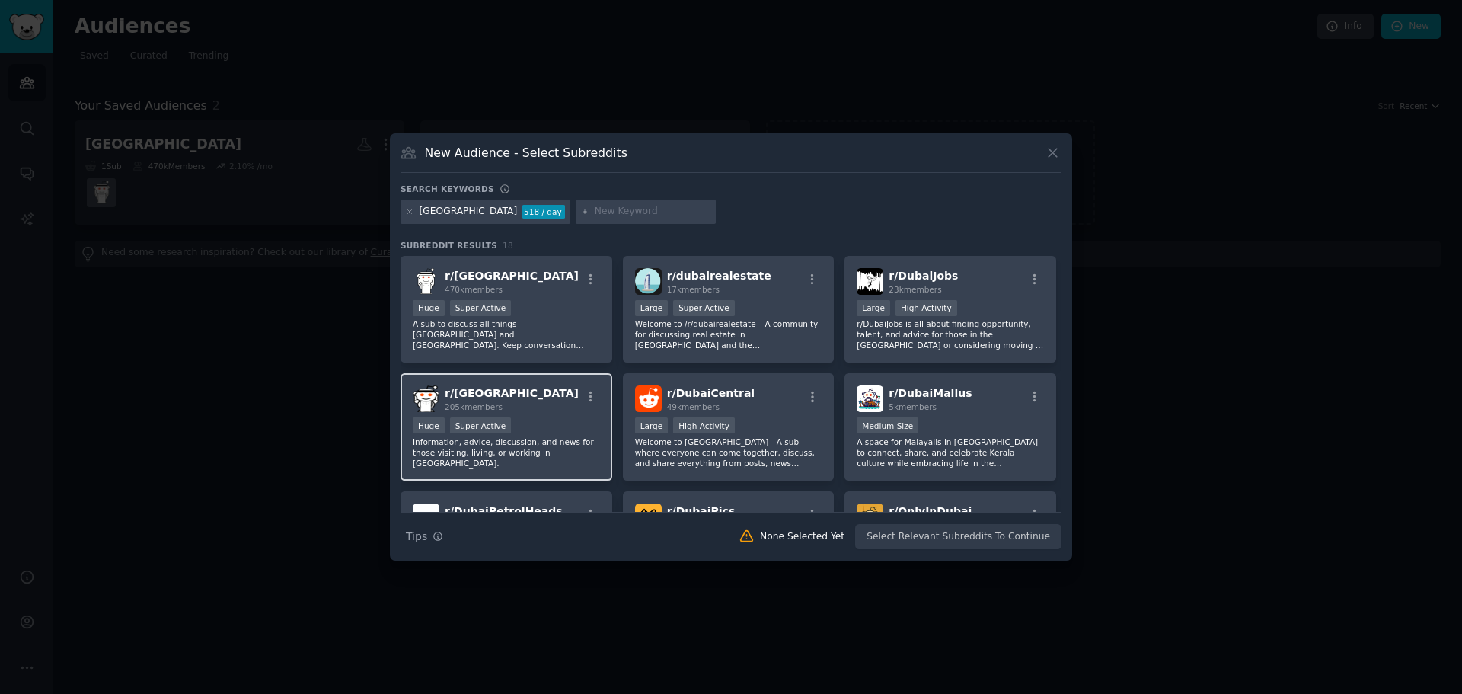
click at [455, 392] on span "r/ UAE" at bounding box center [512, 393] width 134 height 12
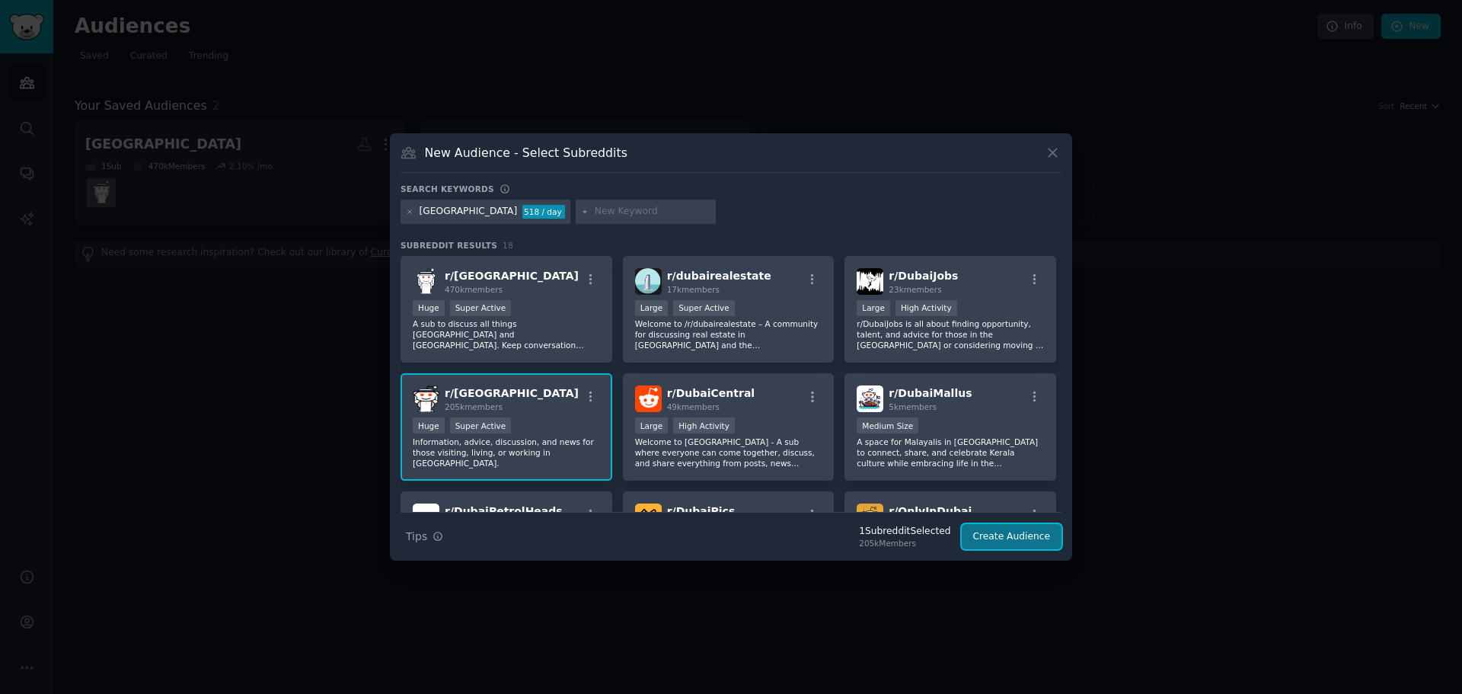
click at [1023, 529] on button "Create Audience" at bounding box center [1012, 537] width 101 height 26
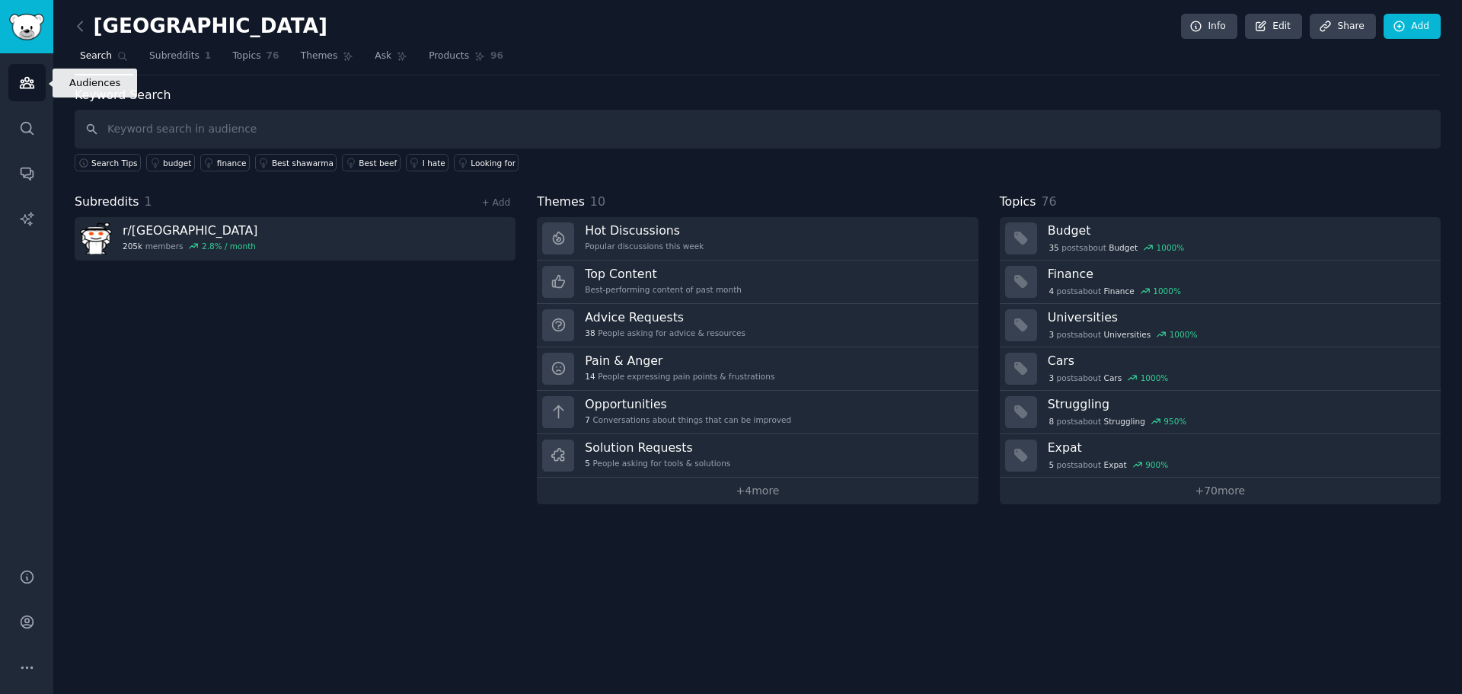
click at [37, 81] on link "Audiences" at bounding box center [26, 82] width 37 height 37
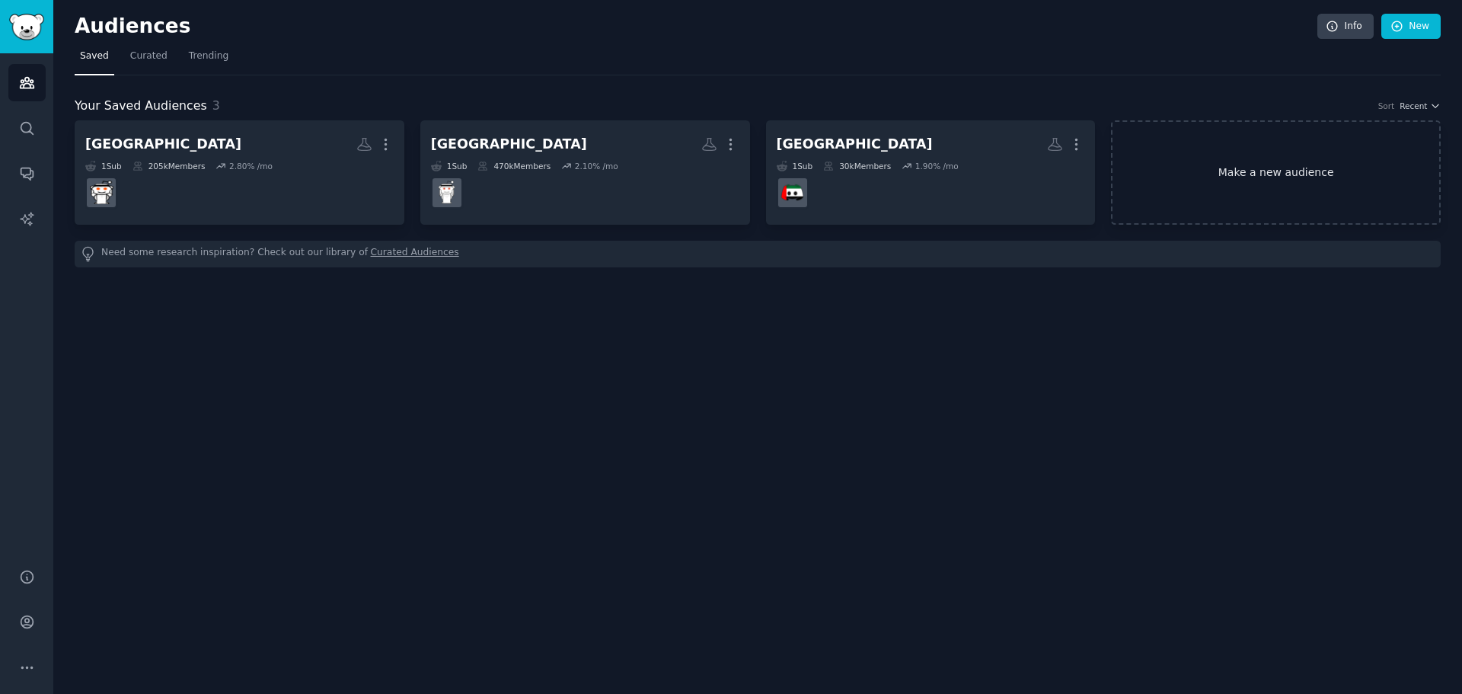
click at [1254, 178] on link "Make a new audience" at bounding box center [1276, 172] width 330 height 104
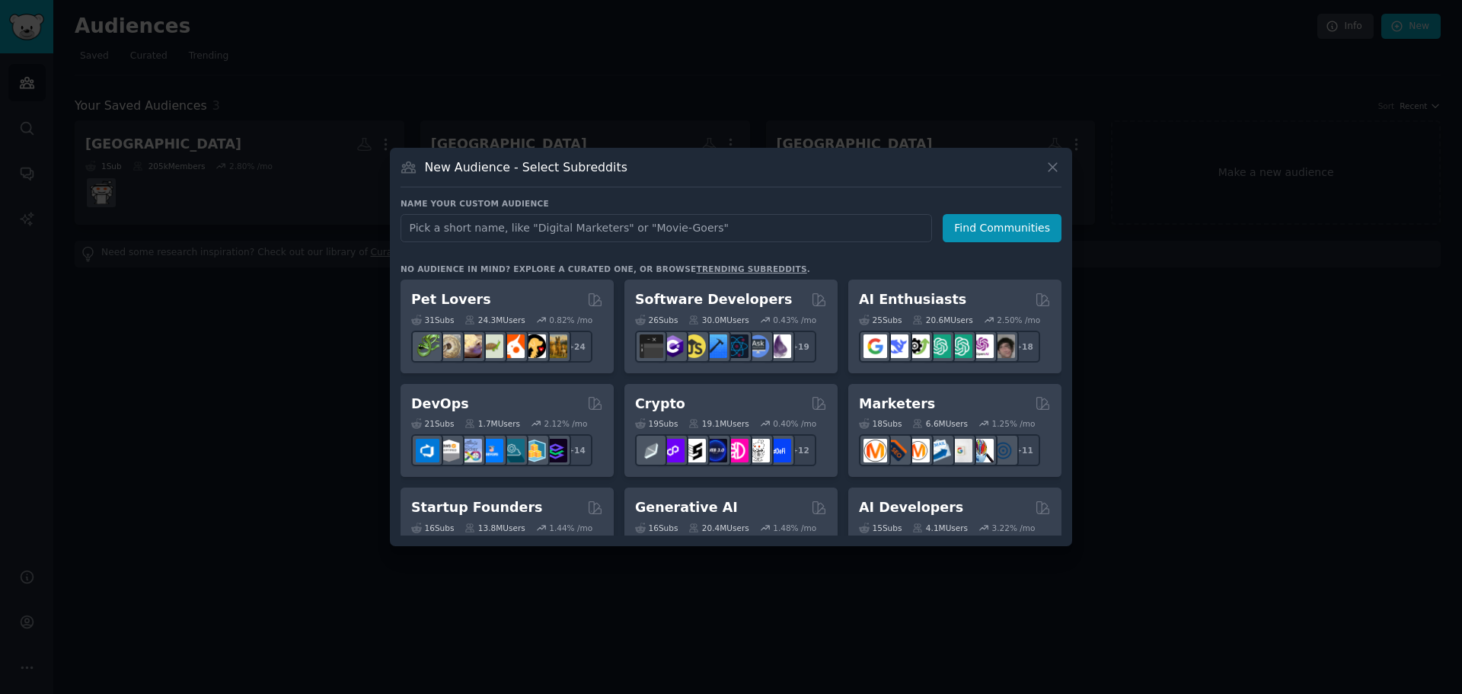
click at [847, 232] on input "text" at bounding box center [667, 228] width 532 height 28
type input "dubai"
click at [1007, 232] on button "Find Communities" at bounding box center [1002, 228] width 119 height 28
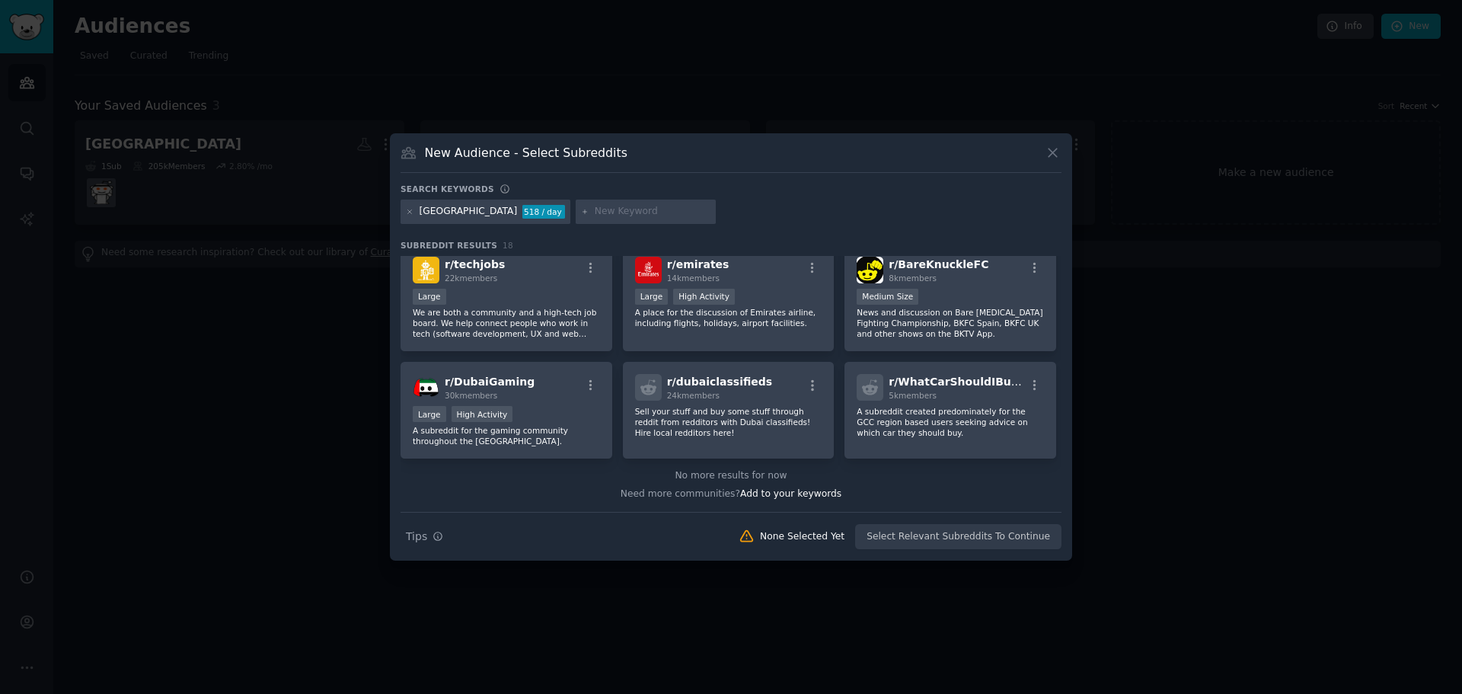
scroll to position [330, 0]
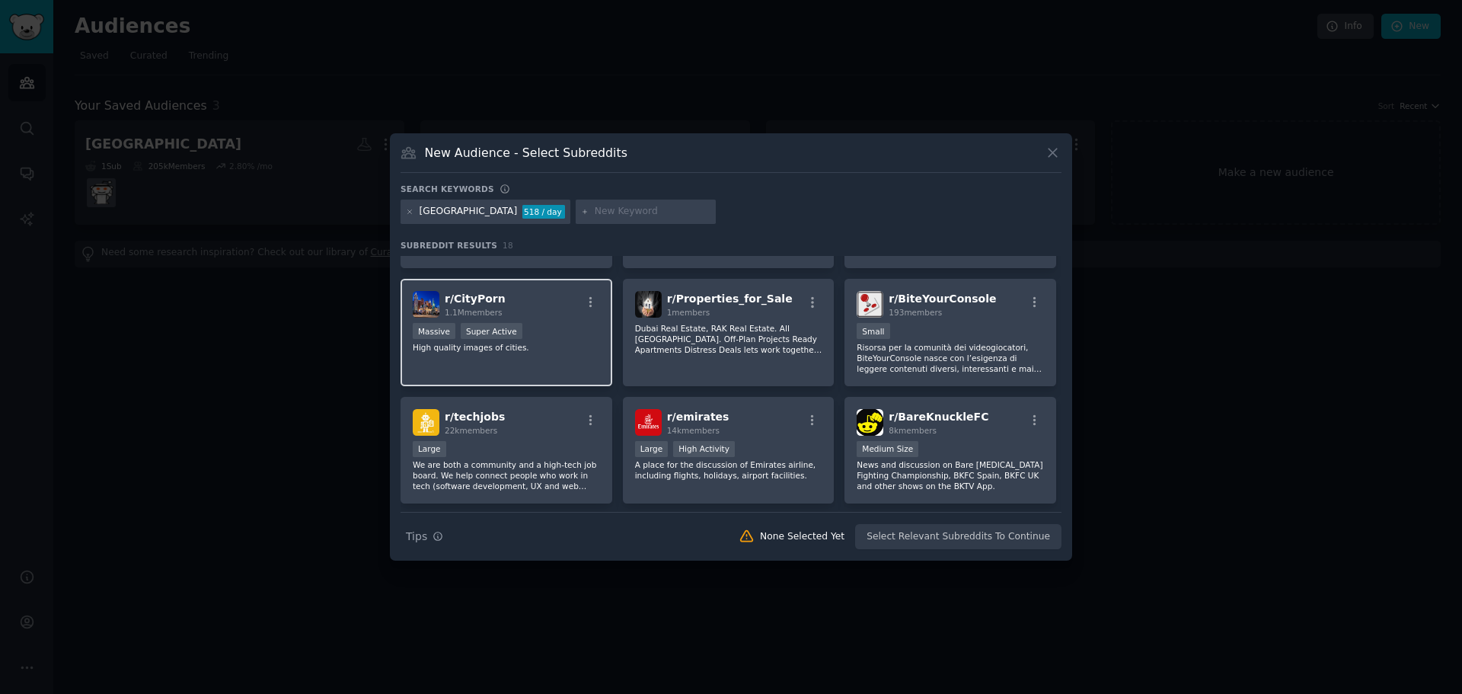
click at [435, 310] on img at bounding box center [426, 304] width 27 height 27
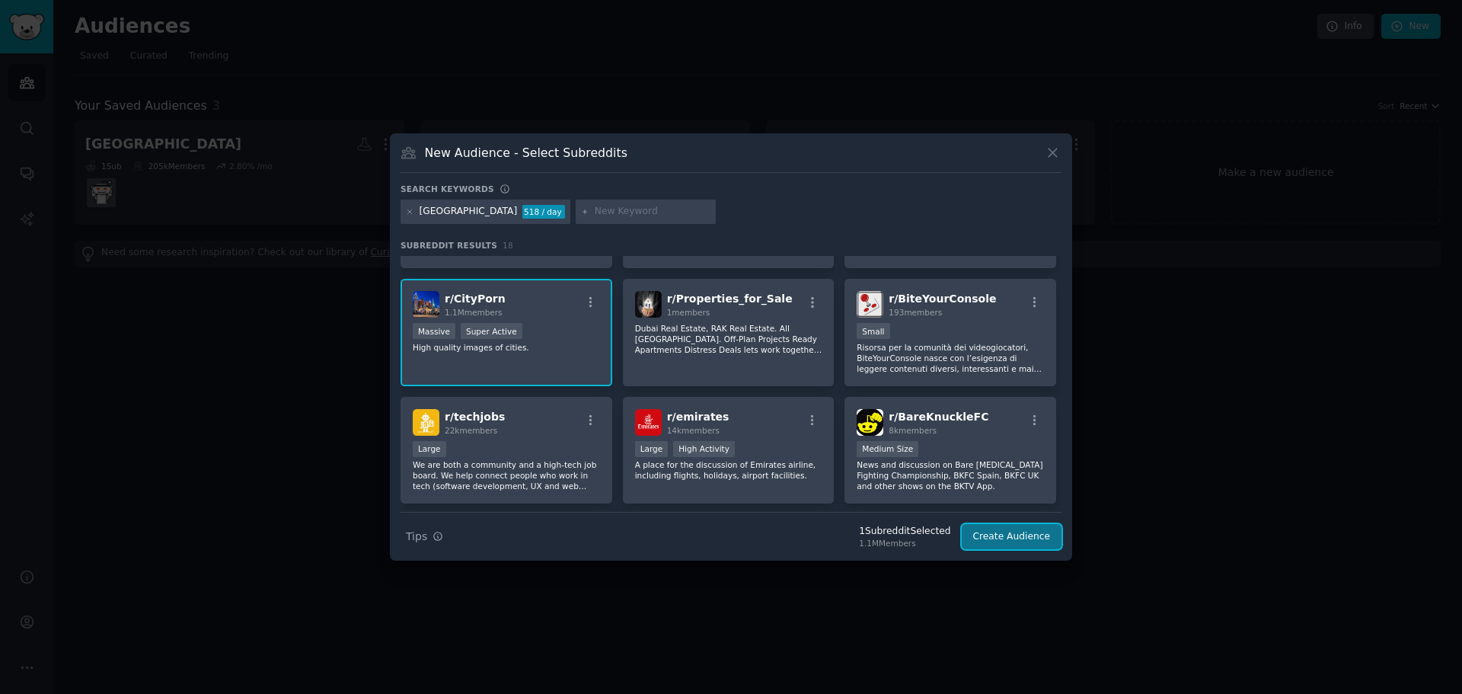
click at [1011, 535] on button "Create Audience" at bounding box center [1012, 537] width 101 height 26
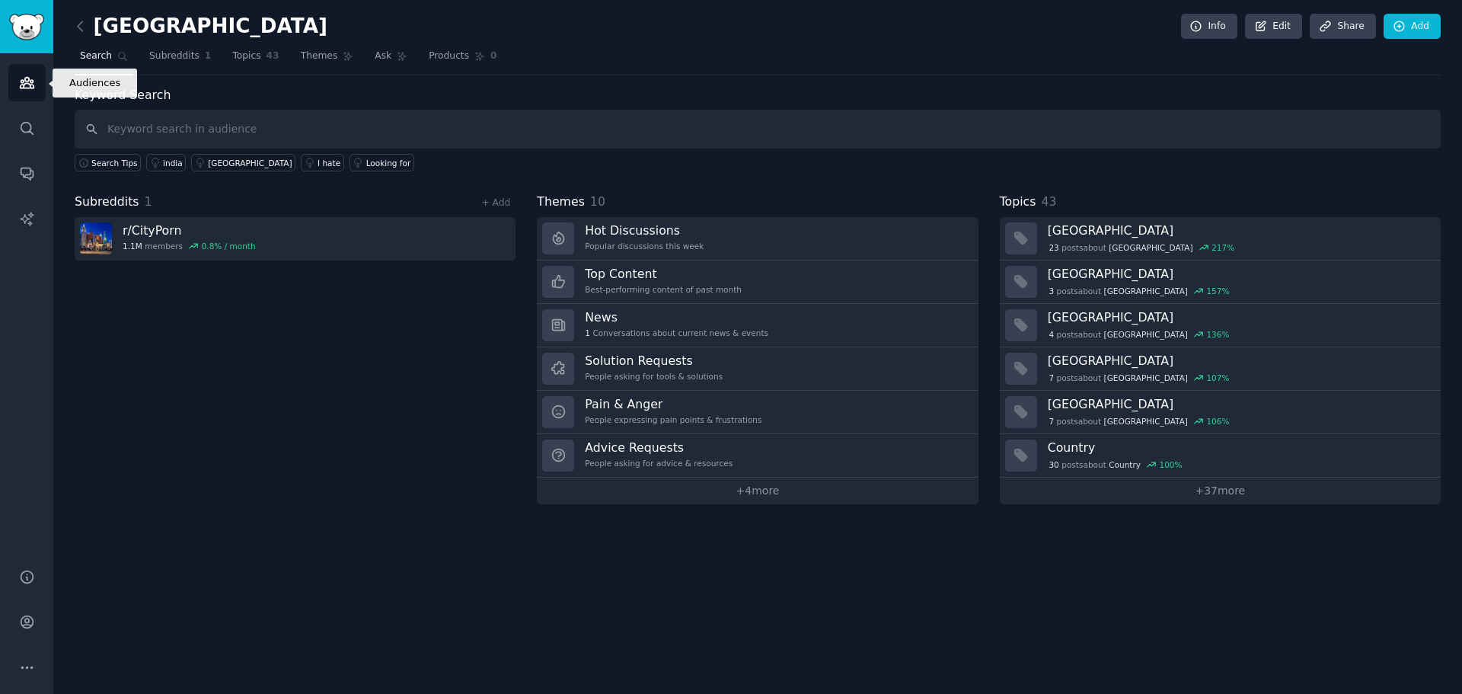
click at [28, 66] on link "Audiences" at bounding box center [26, 82] width 37 height 37
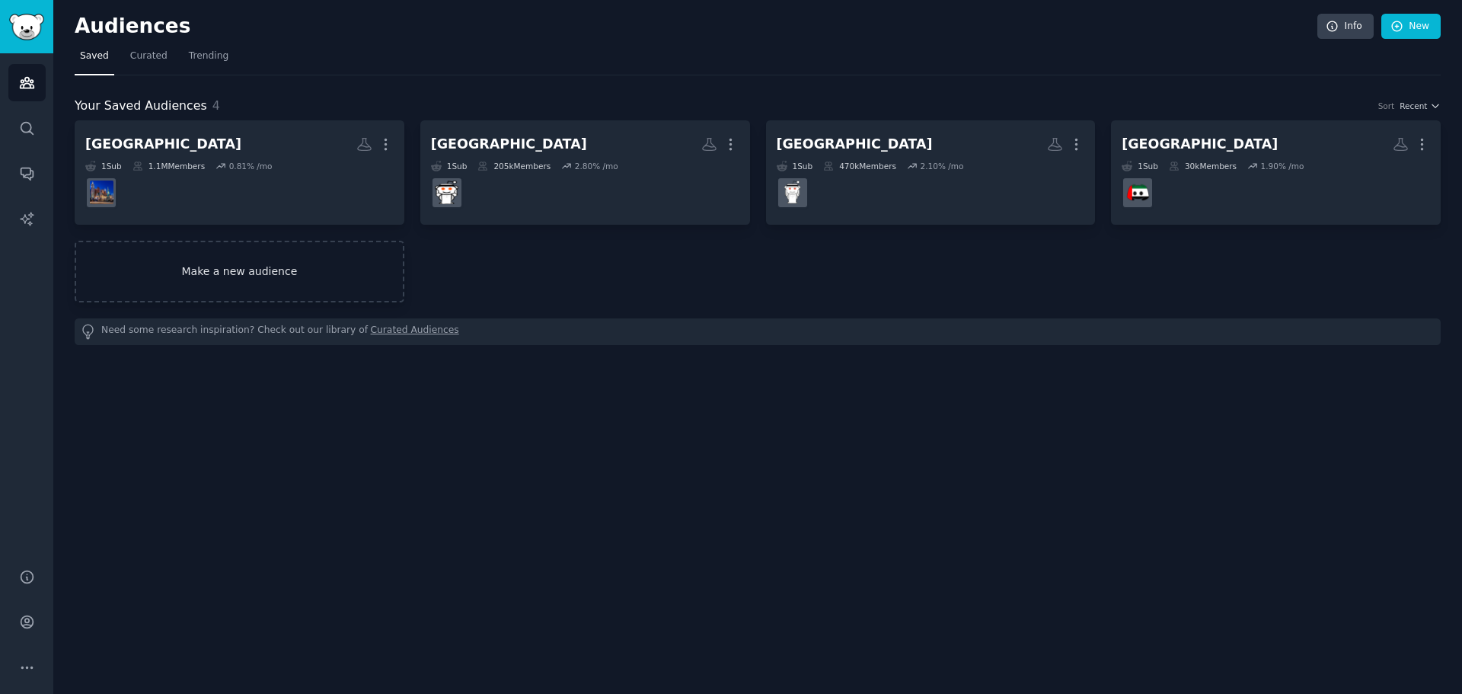
click at [289, 267] on link "Make a new audience" at bounding box center [240, 272] width 330 height 62
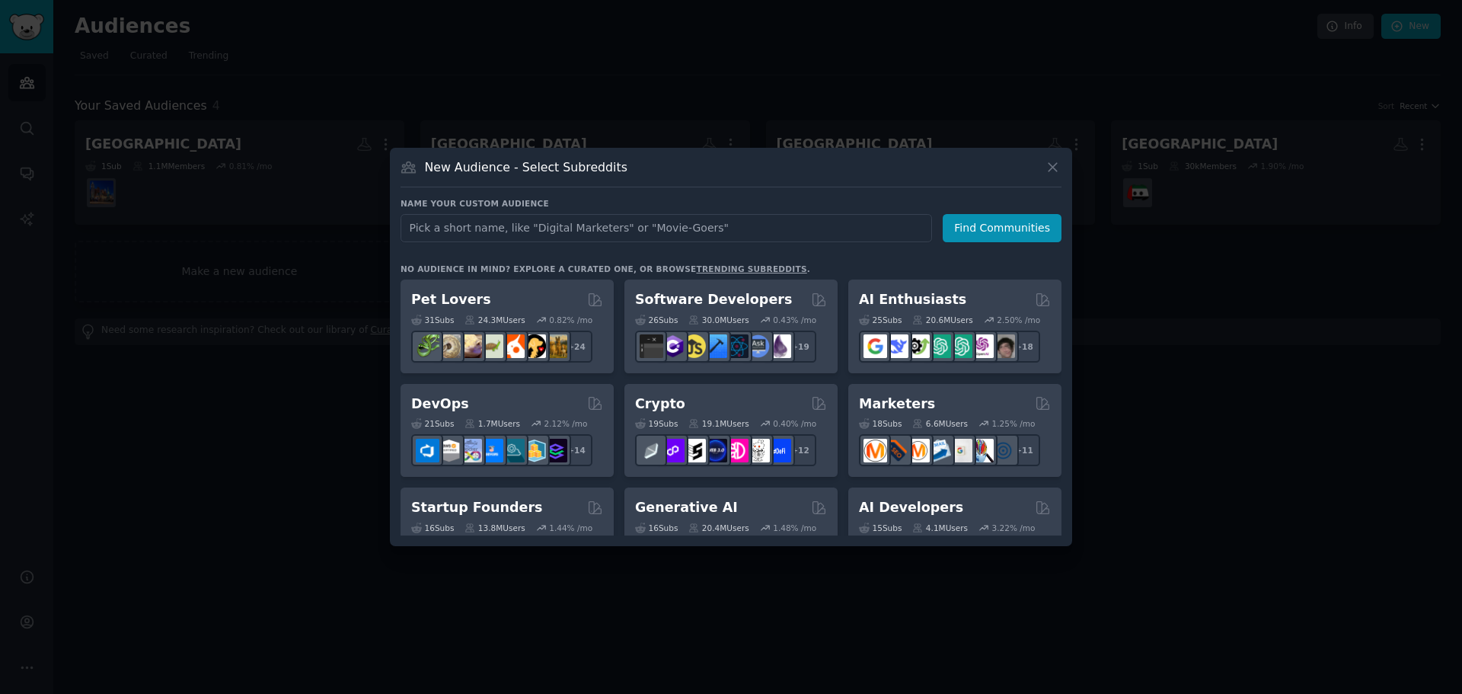
click at [475, 222] on input "text" at bounding box center [667, 228] width 532 height 28
type input "emirados árabes"
click at [1034, 225] on button "Find Communities" at bounding box center [1002, 228] width 119 height 28
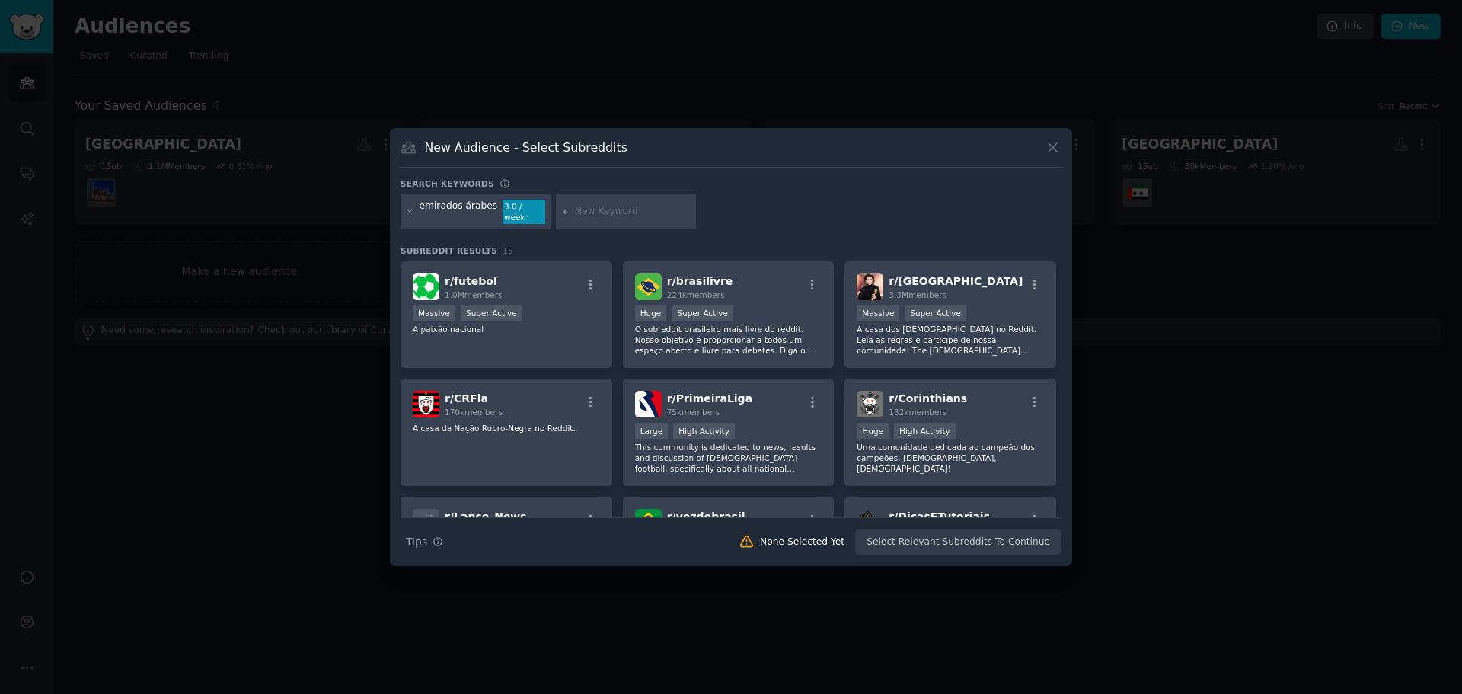
click at [448, 215] on div "emirados árabes" at bounding box center [459, 212] width 78 height 24
click at [412, 212] on icon at bounding box center [410, 212] width 8 height 8
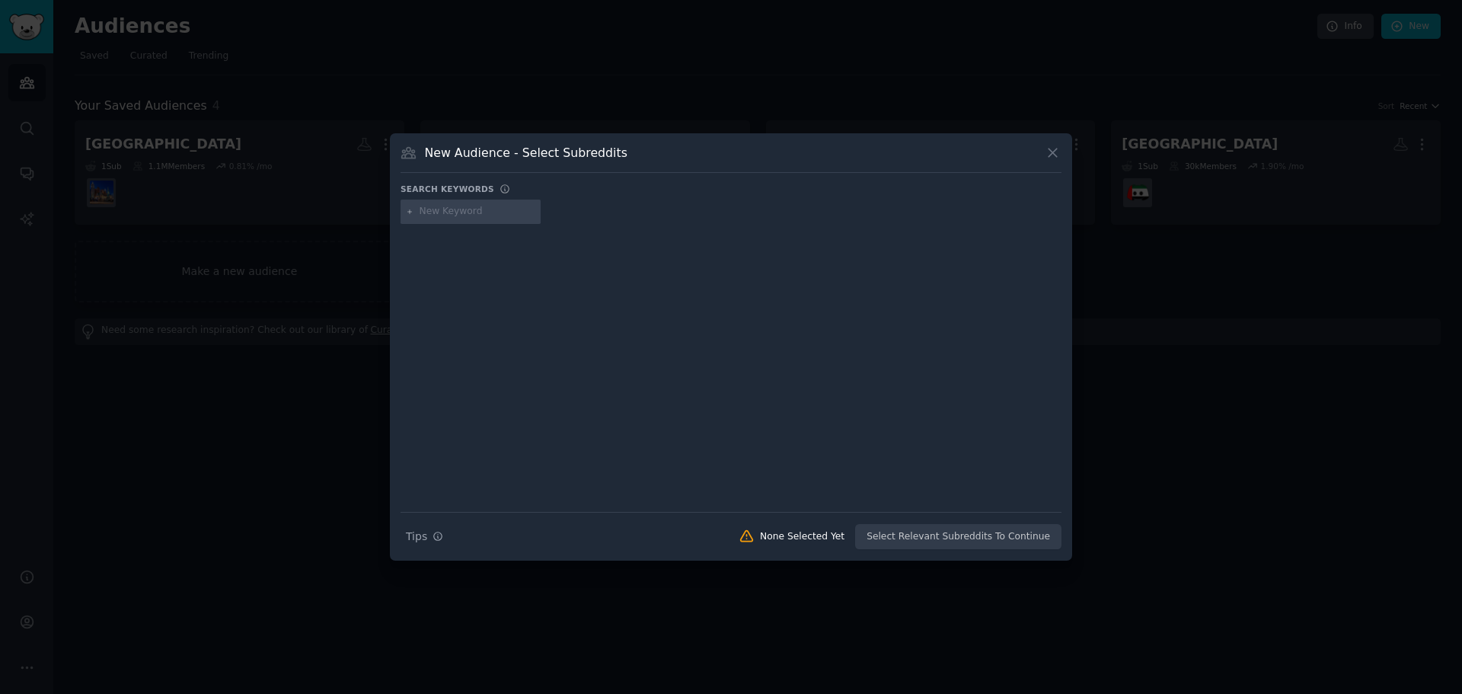
click at [449, 210] on input "text" at bounding box center [478, 212] width 116 height 14
type input "emirados árabes unidos"
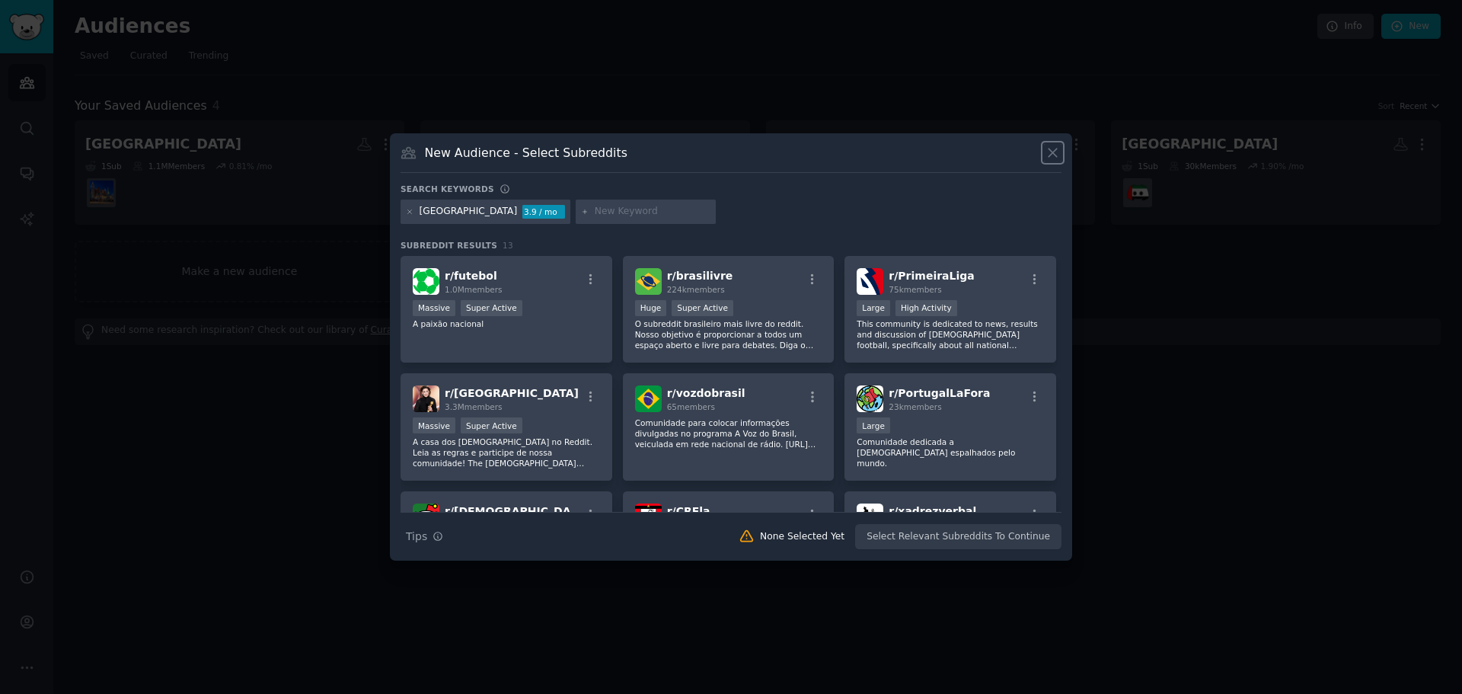
click at [1052, 149] on icon at bounding box center [1053, 153] width 16 height 16
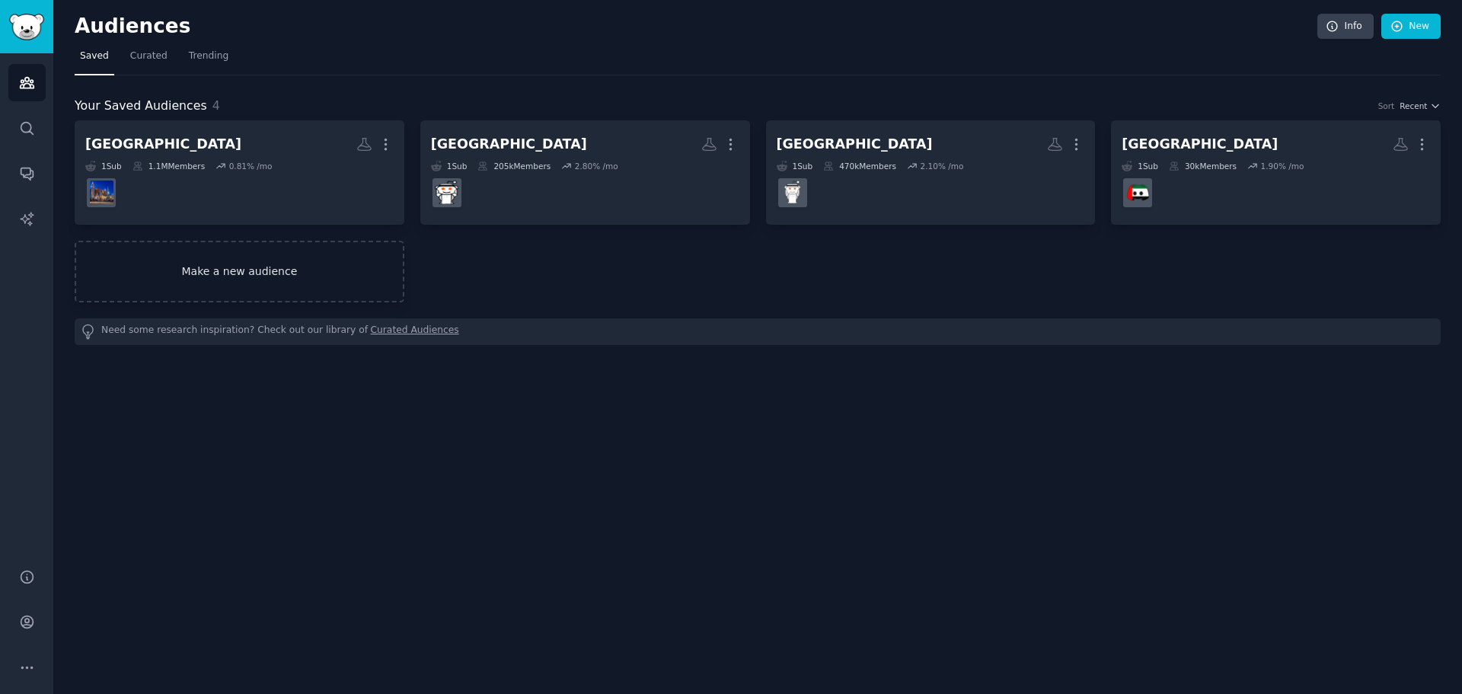
click at [234, 246] on link "Make a new audience" at bounding box center [240, 272] width 330 height 62
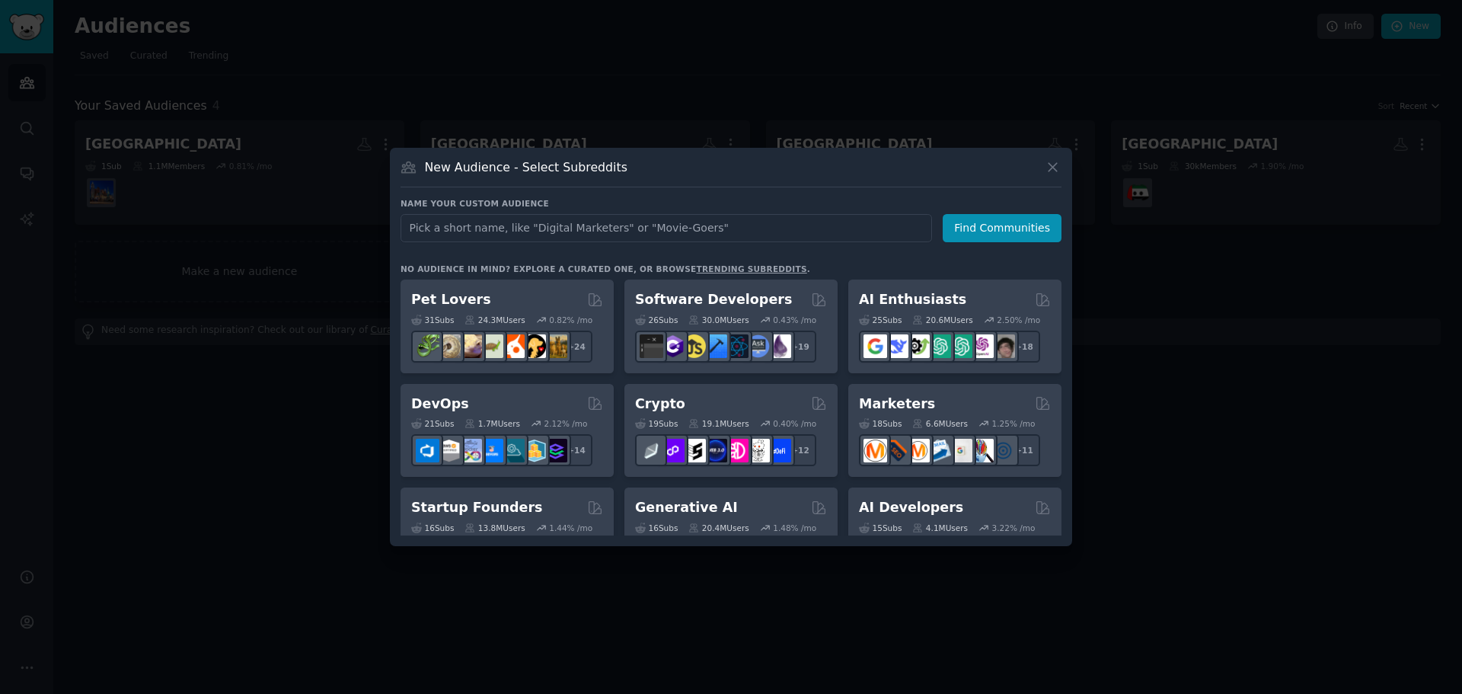
click at [493, 218] on input "text" at bounding box center [667, 228] width 532 height 28
type input "e"
type input "Emirados Árabes Unidos"
click at [1029, 225] on button "Find Communities" at bounding box center [1002, 228] width 119 height 28
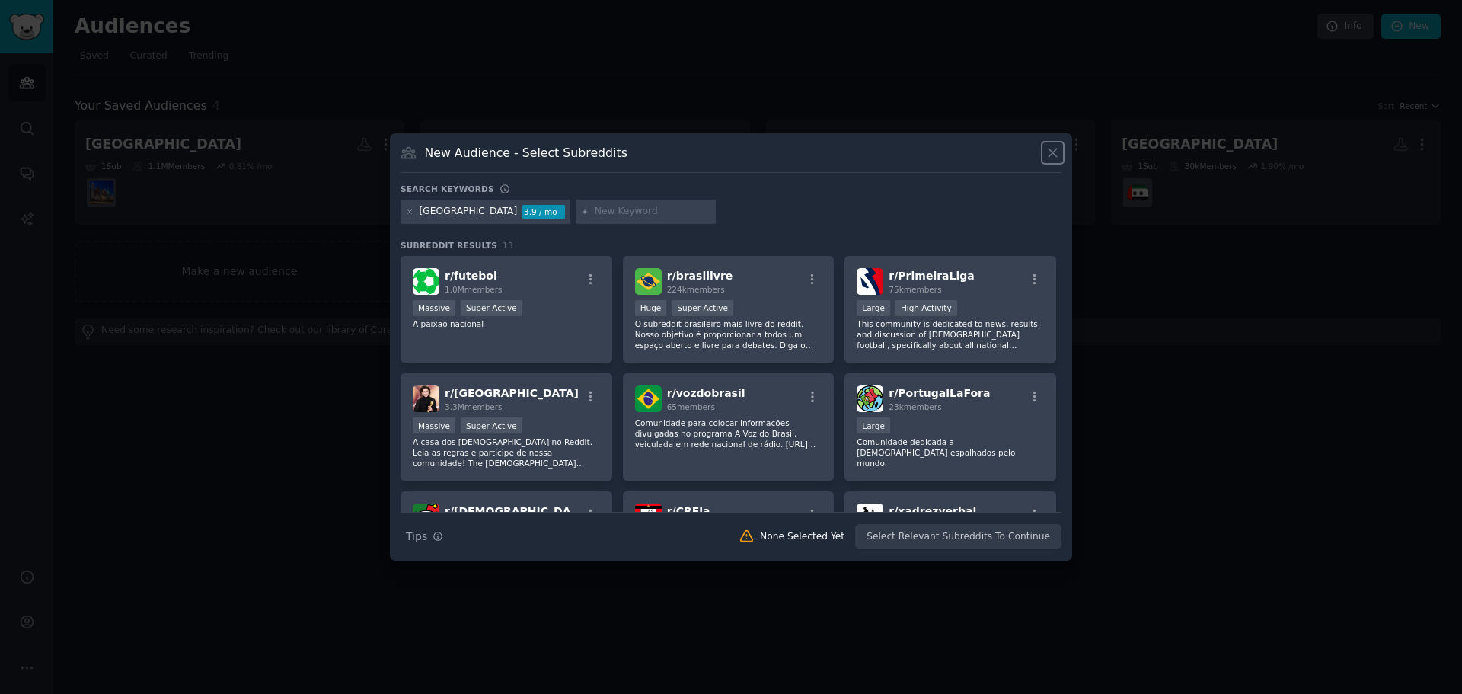
click at [1056, 153] on icon at bounding box center [1053, 153] width 16 height 16
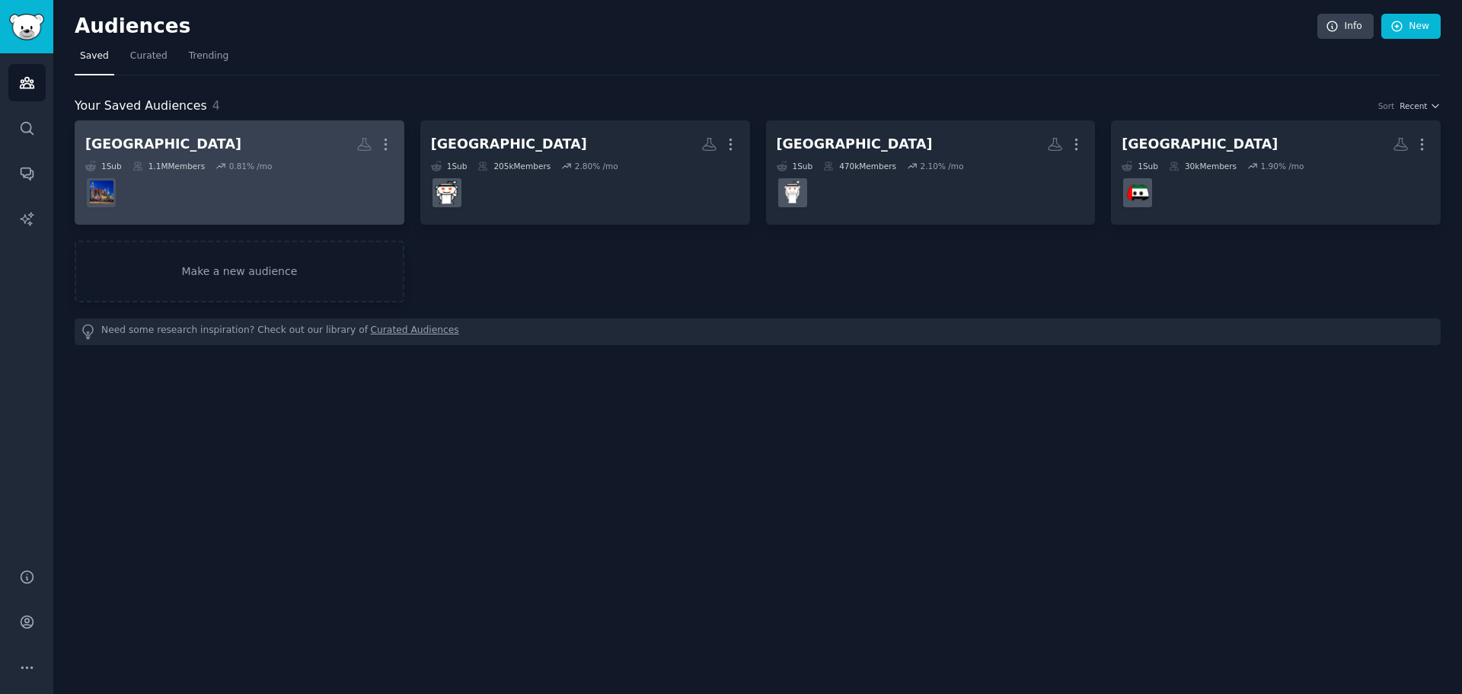
click at [315, 162] on div "1 Sub 1.1M Members 0.81 % /mo" at bounding box center [239, 166] width 308 height 11
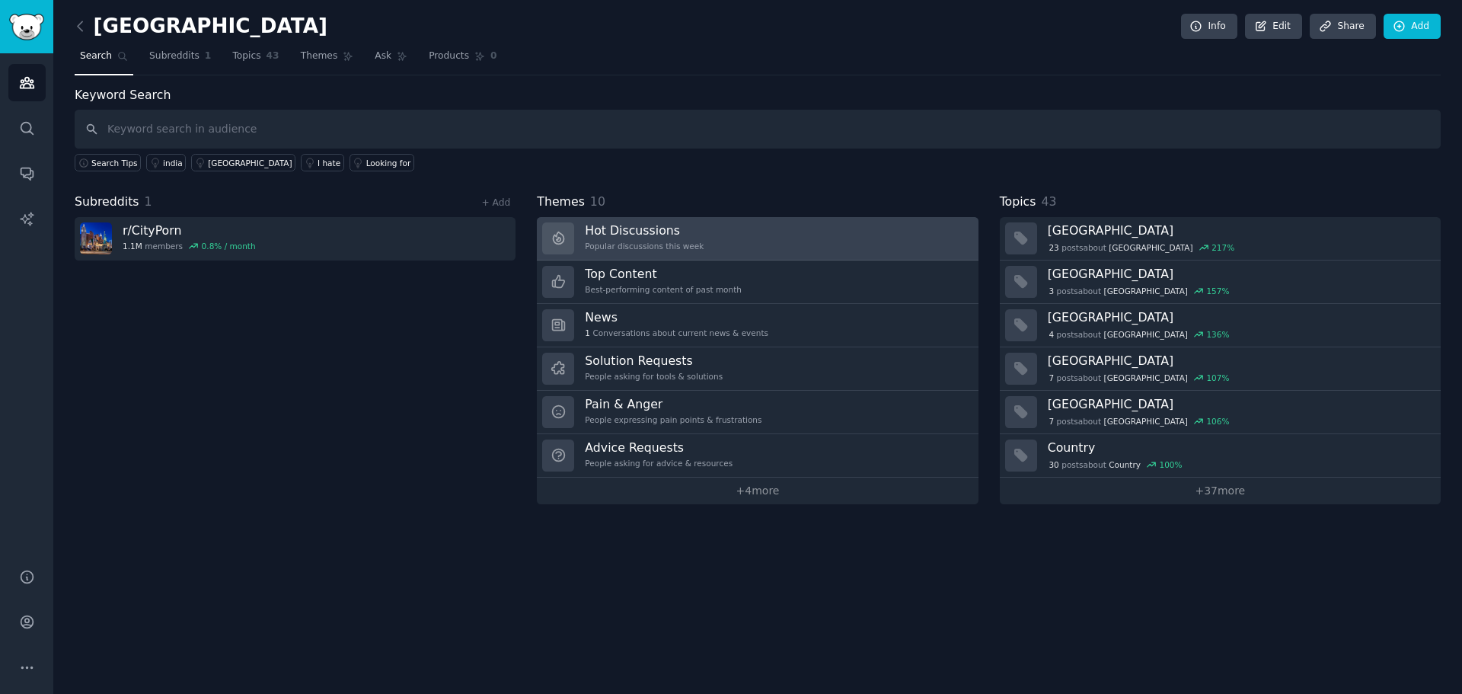
click at [615, 237] on h3 "Hot Discussions" at bounding box center [644, 230] width 119 height 16
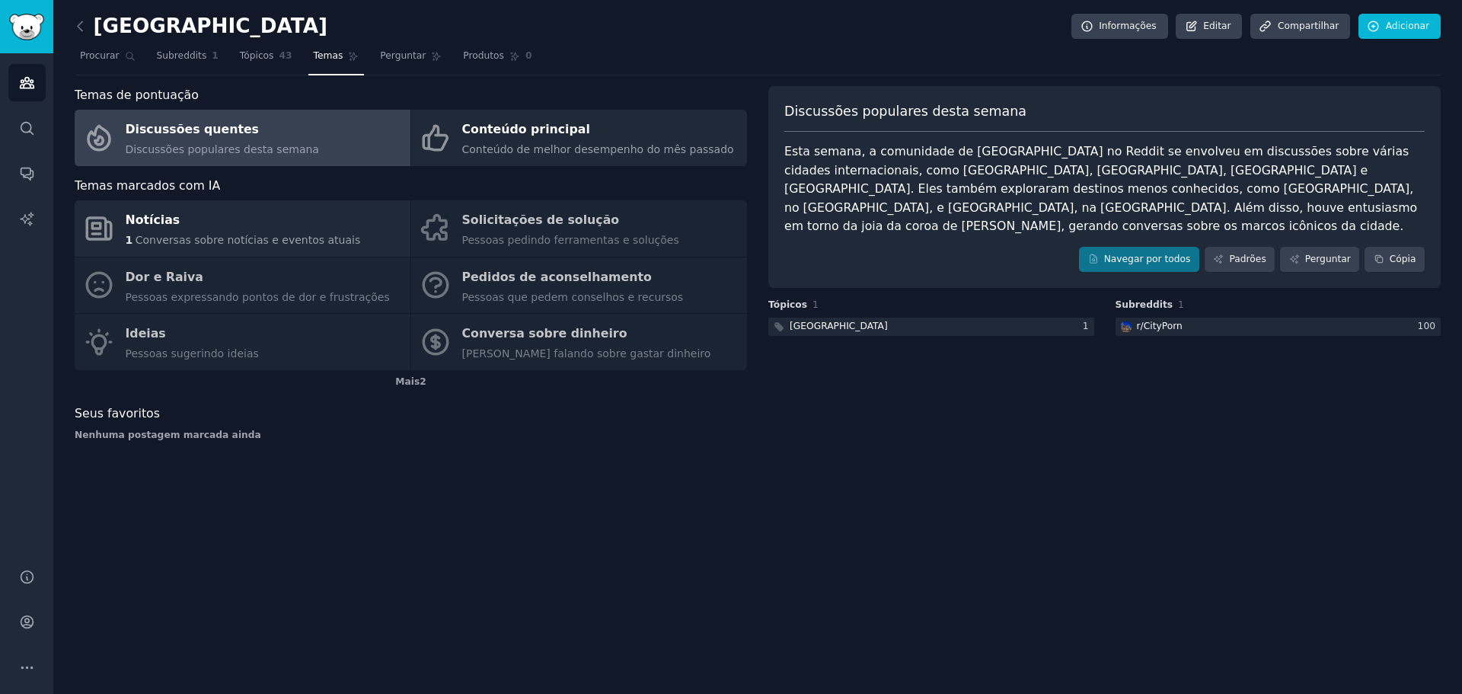
click at [829, 442] on div "Discussões populares desta semana Esta semana, a comunidade de Dubai no Reddit …" at bounding box center [1104, 269] width 672 height 367
click at [525, 280] on div "Notícias 1 Conversas sobre notícias e eventos atuais Solicitações de solução Pe…" at bounding box center [411, 285] width 672 height 170
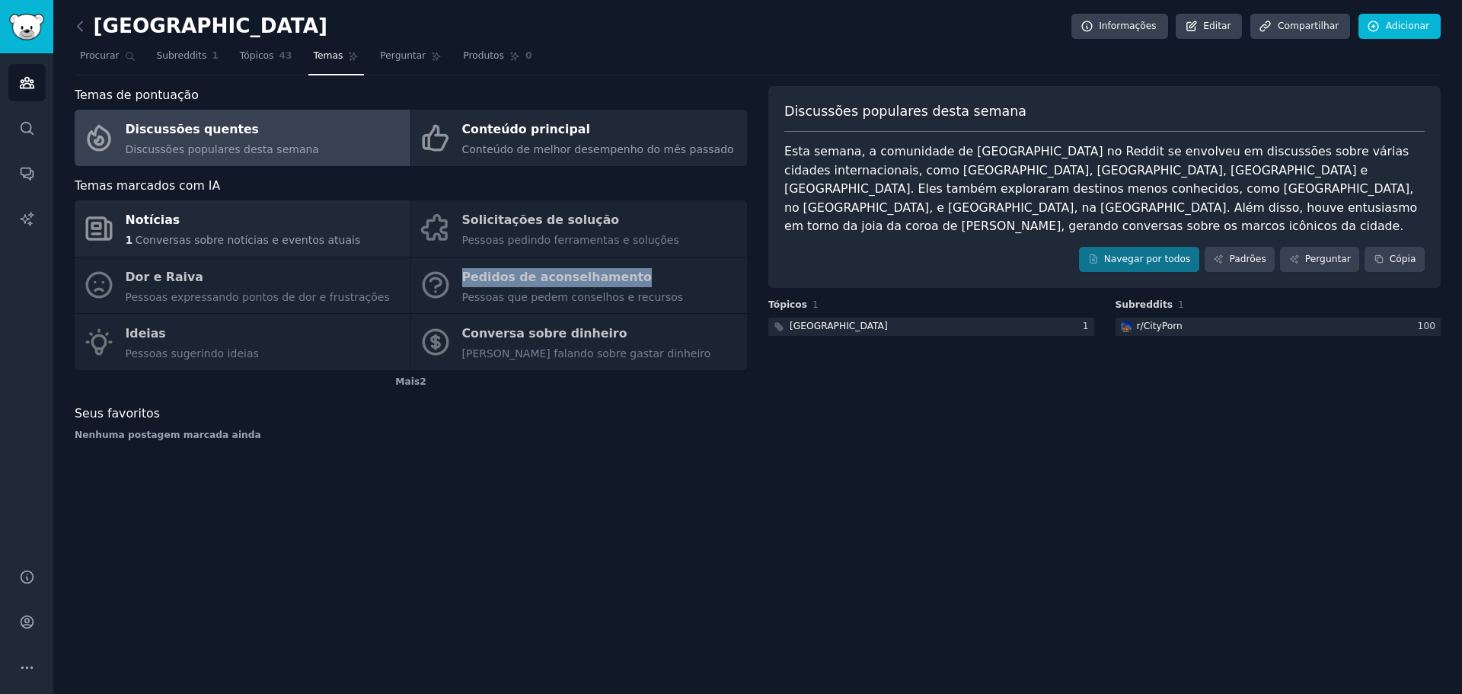
click at [177, 133] on font "Discussões quentes" at bounding box center [192, 129] width 133 height 14
click at [242, 56] on font "Tópicos" at bounding box center [257, 55] width 34 height 11
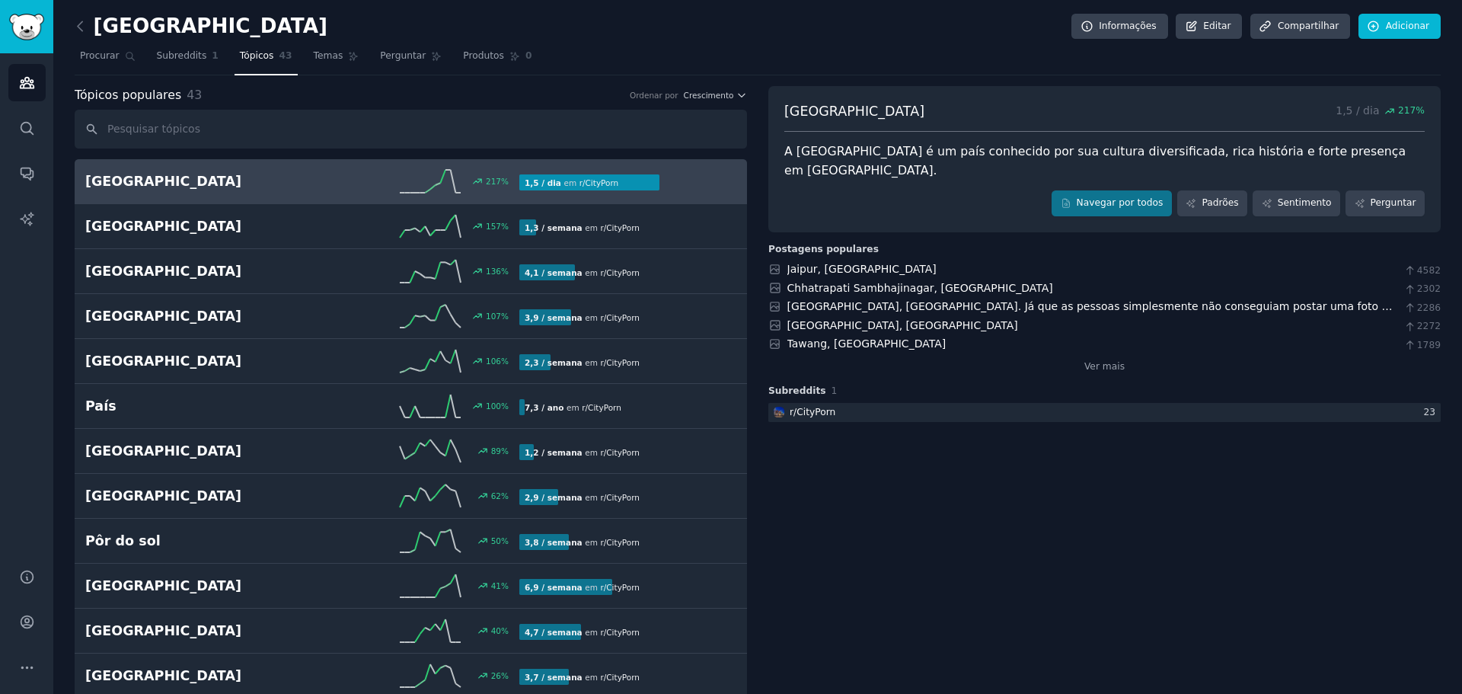
click at [161, 175] on h2 "Índia" at bounding box center [193, 181] width 217 height 19
click at [81, 188] on link "Índia 217 % 1,5 / dia em r/ CityPorn" at bounding box center [411, 181] width 672 height 45
click at [97, 180] on font "Índia" at bounding box center [163, 181] width 156 height 15
click at [488, 185] on font "217" at bounding box center [493, 181] width 15 height 9
click at [459, 185] on icon at bounding box center [430, 181] width 61 height 23
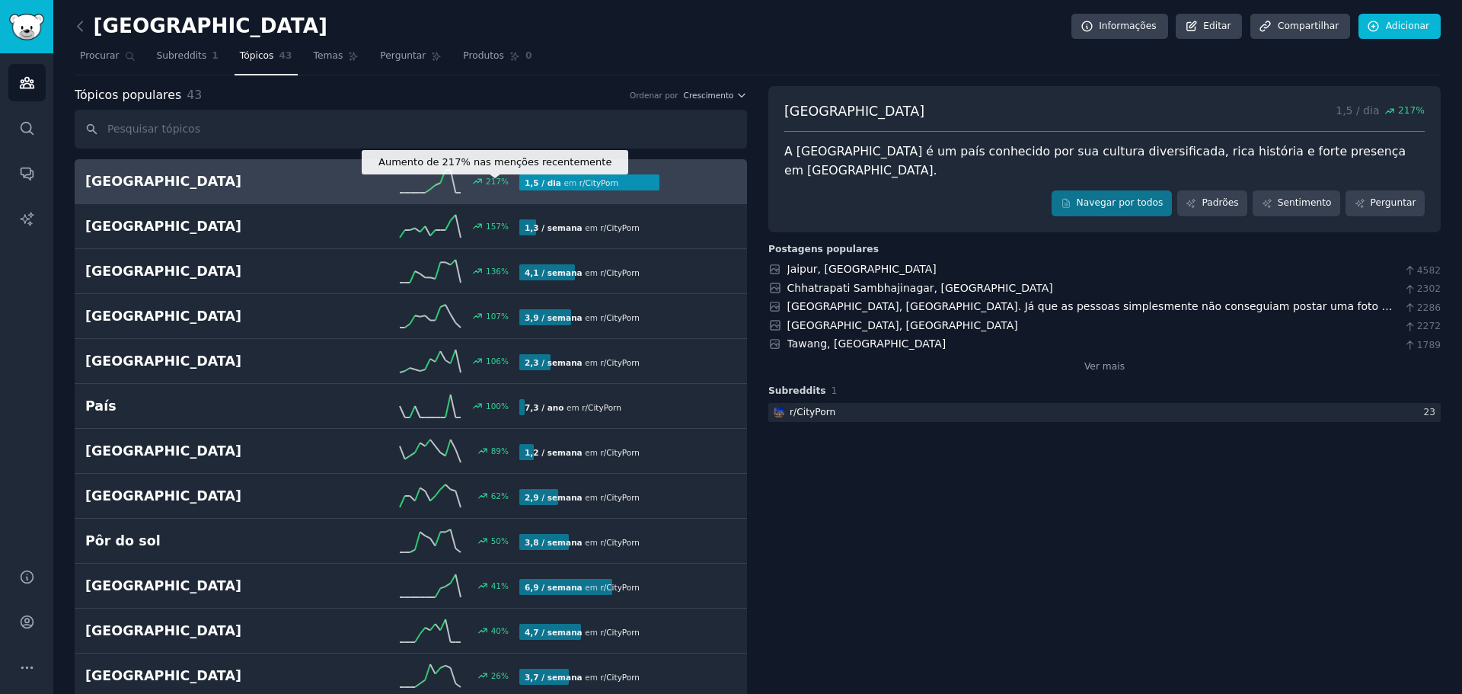
click at [483, 185] on div "217 %" at bounding box center [487, 181] width 43 height 11
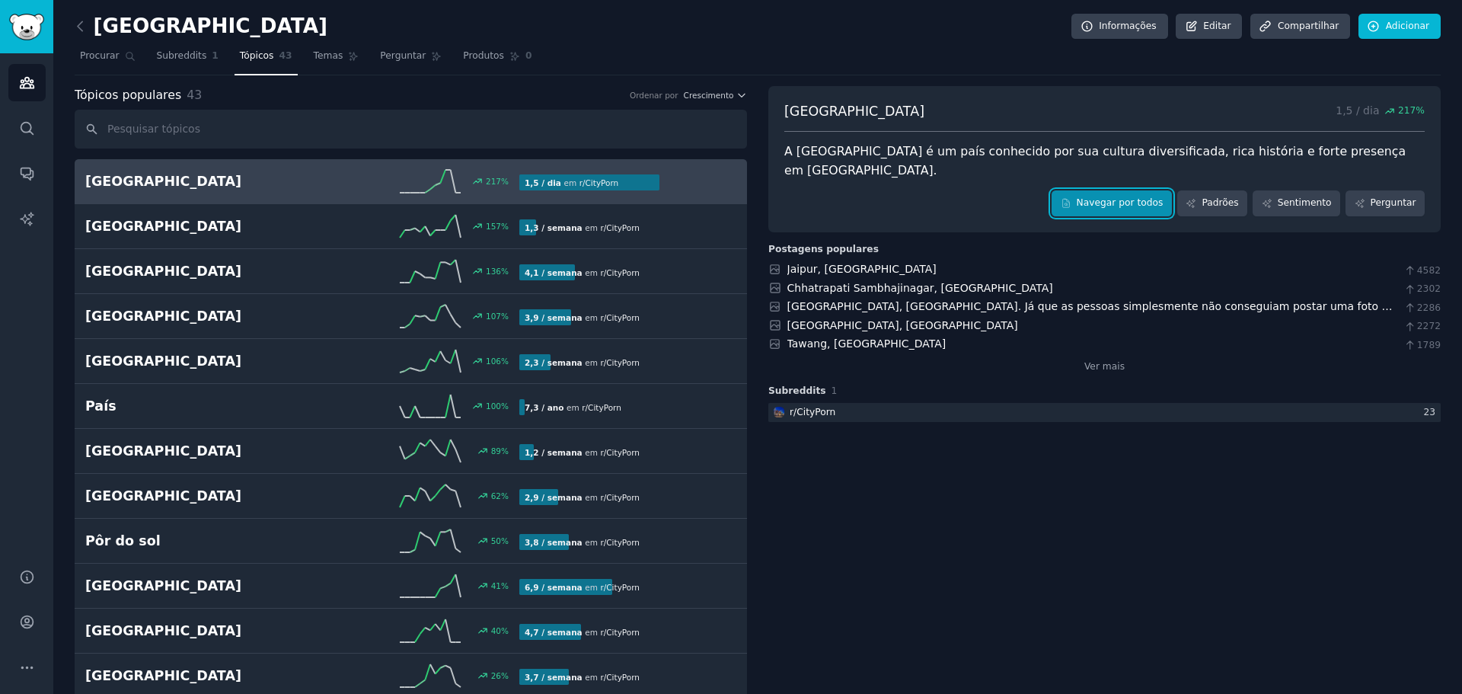
click at [1145, 197] on font "Navegar por todos" at bounding box center [1120, 202] width 87 height 11
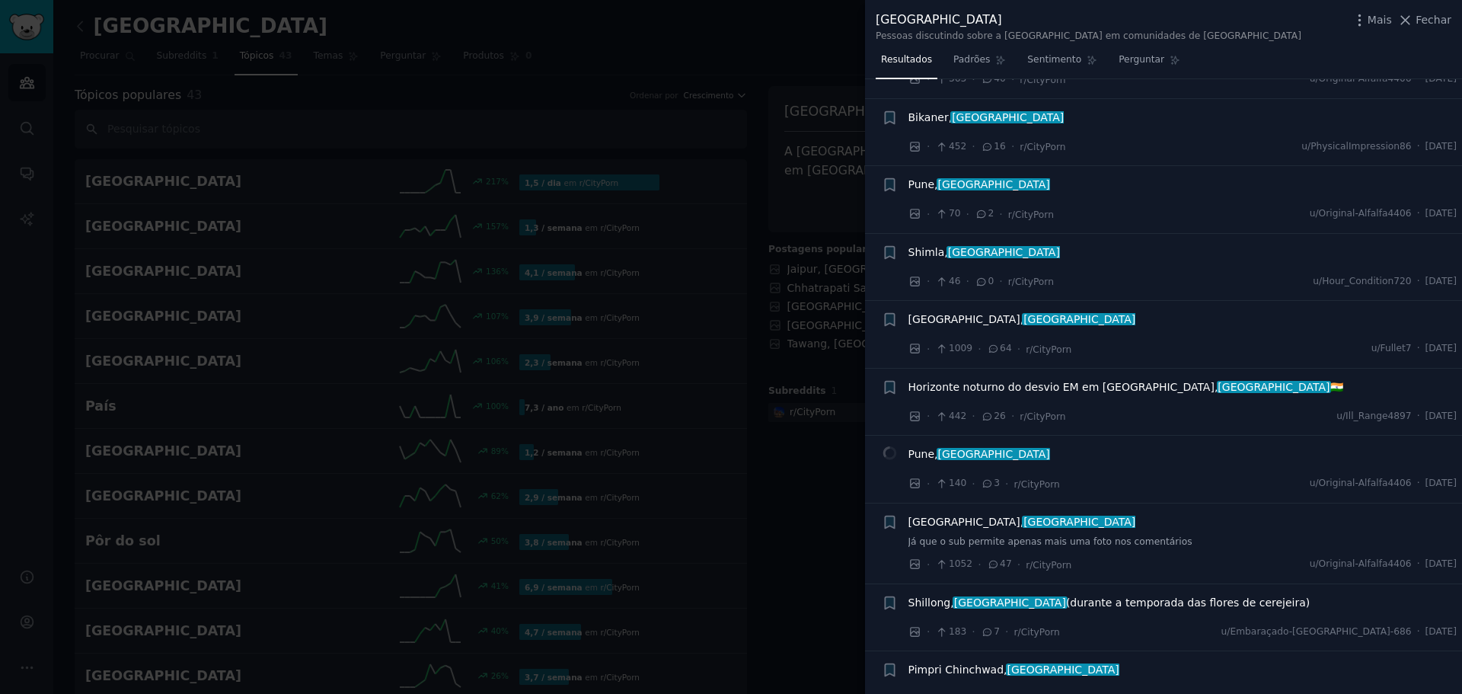
scroll to position [228, 0]
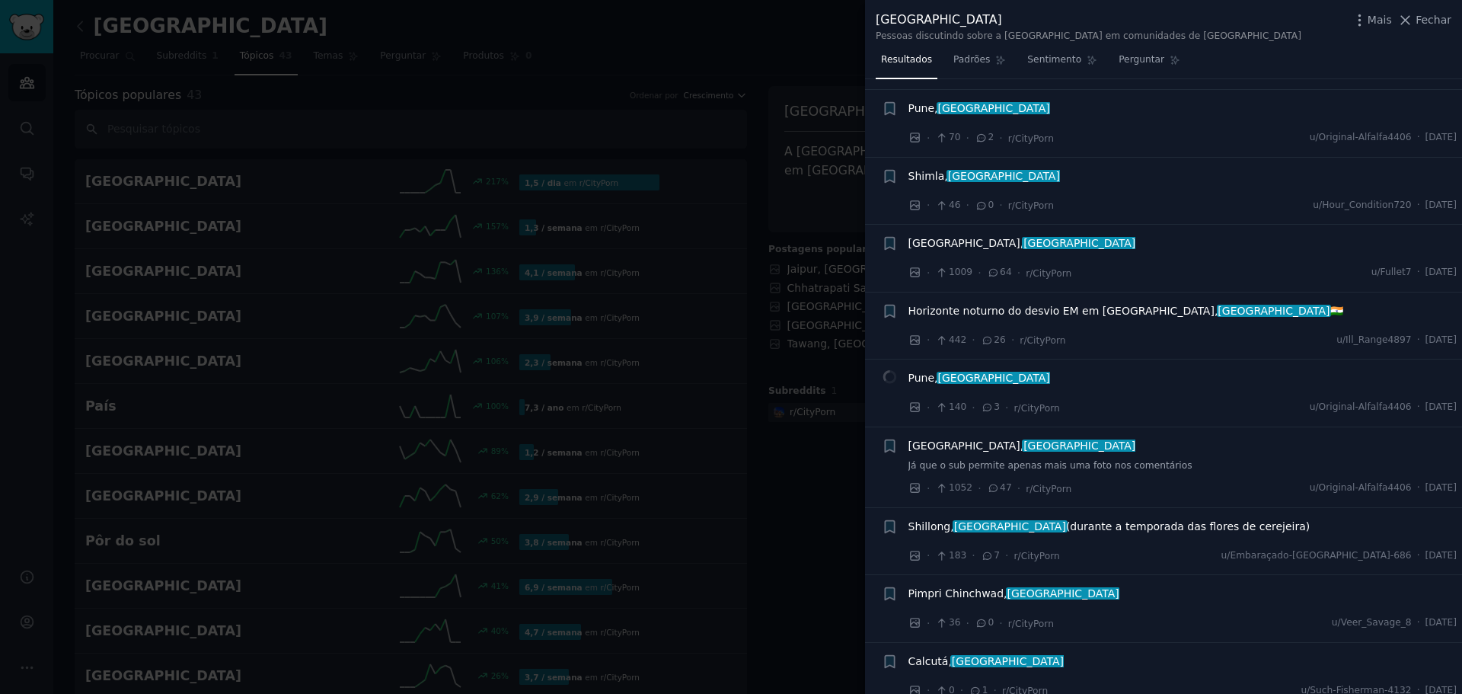
drag, startPoint x: 821, startPoint y: 471, endPoint x: 854, endPoint y: 390, distance: 87.4
click at [821, 471] on div at bounding box center [731, 347] width 1462 height 694
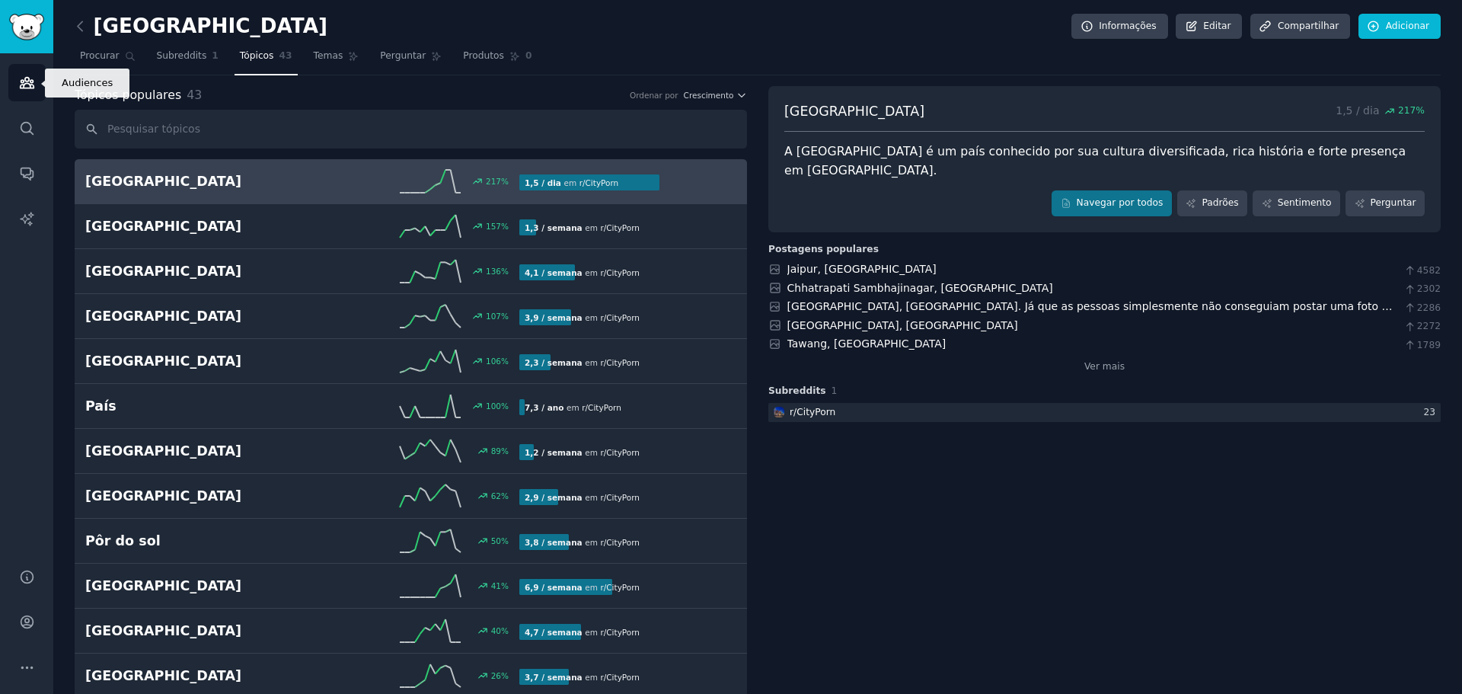
click at [21, 82] on icon "Barra lateral" at bounding box center [27, 83] width 14 height 11
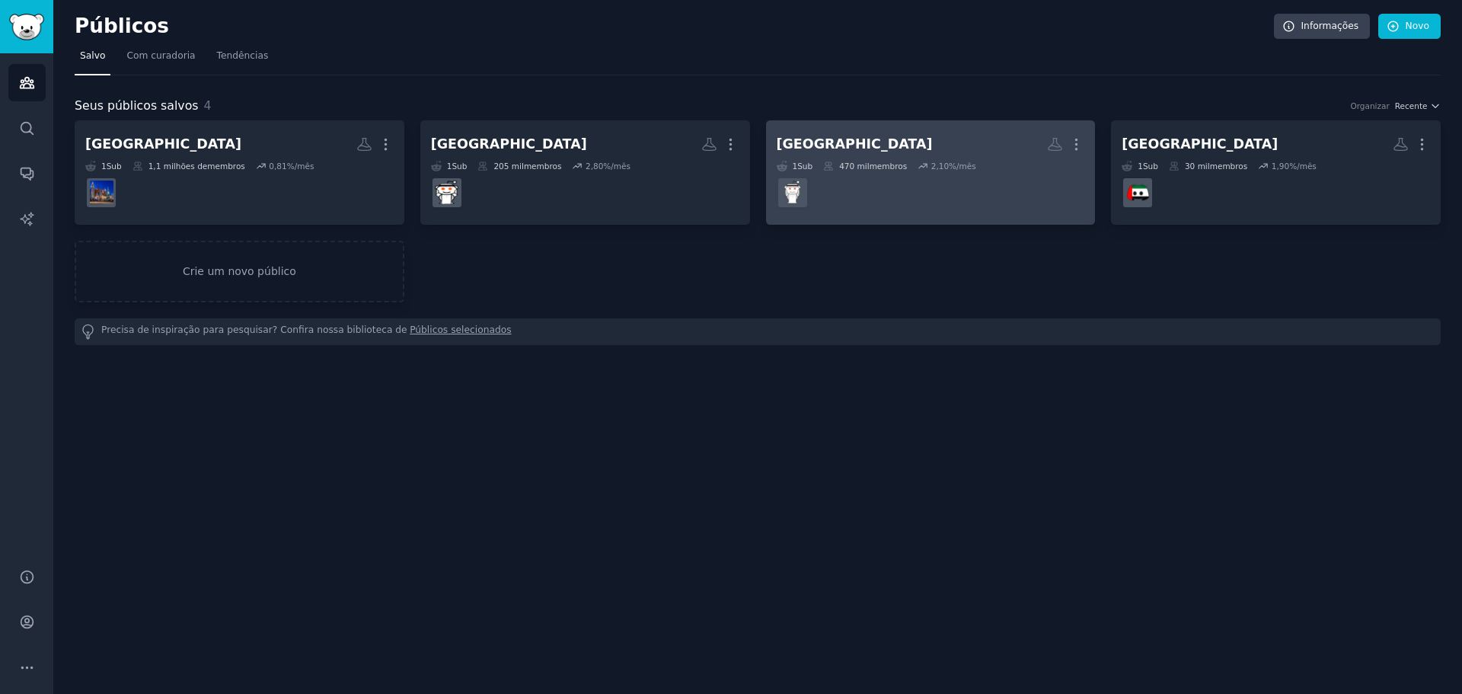
click at [839, 166] on font "470 mil" at bounding box center [854, 165] width 30 height 9
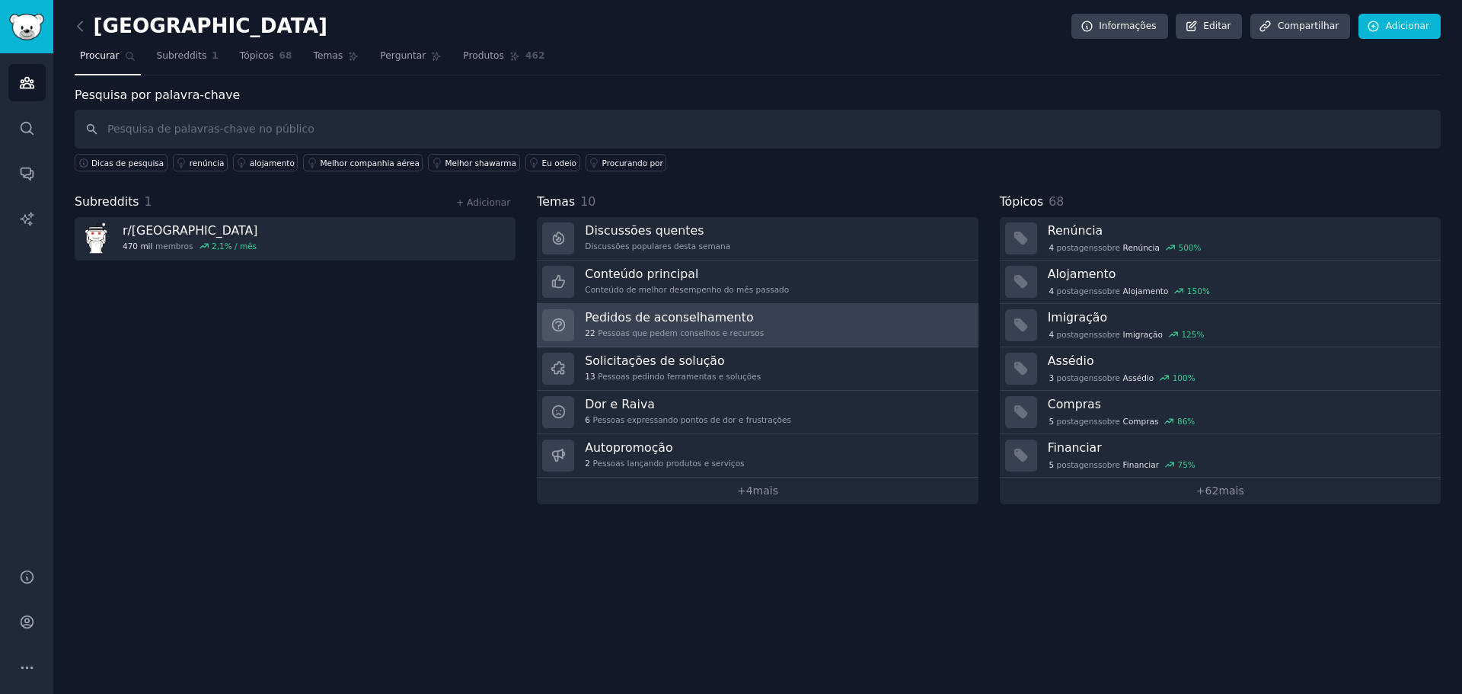
click at [649, 328] on font "Pessoas que pedem conselhos e recursos" at bounding box center [681, 332] width 166 height 9
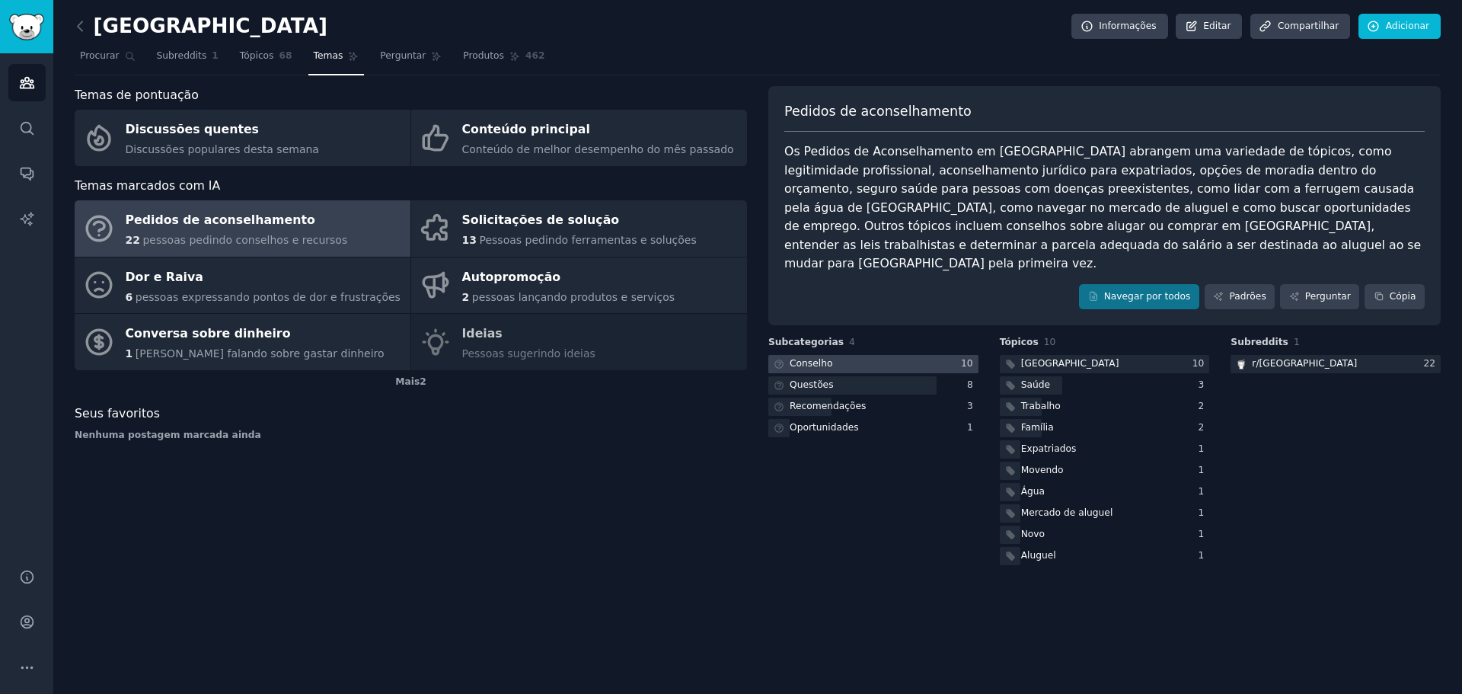
click at [796, 358] on font "Conselho" at bounding box center [811, 363] width 43 height 11
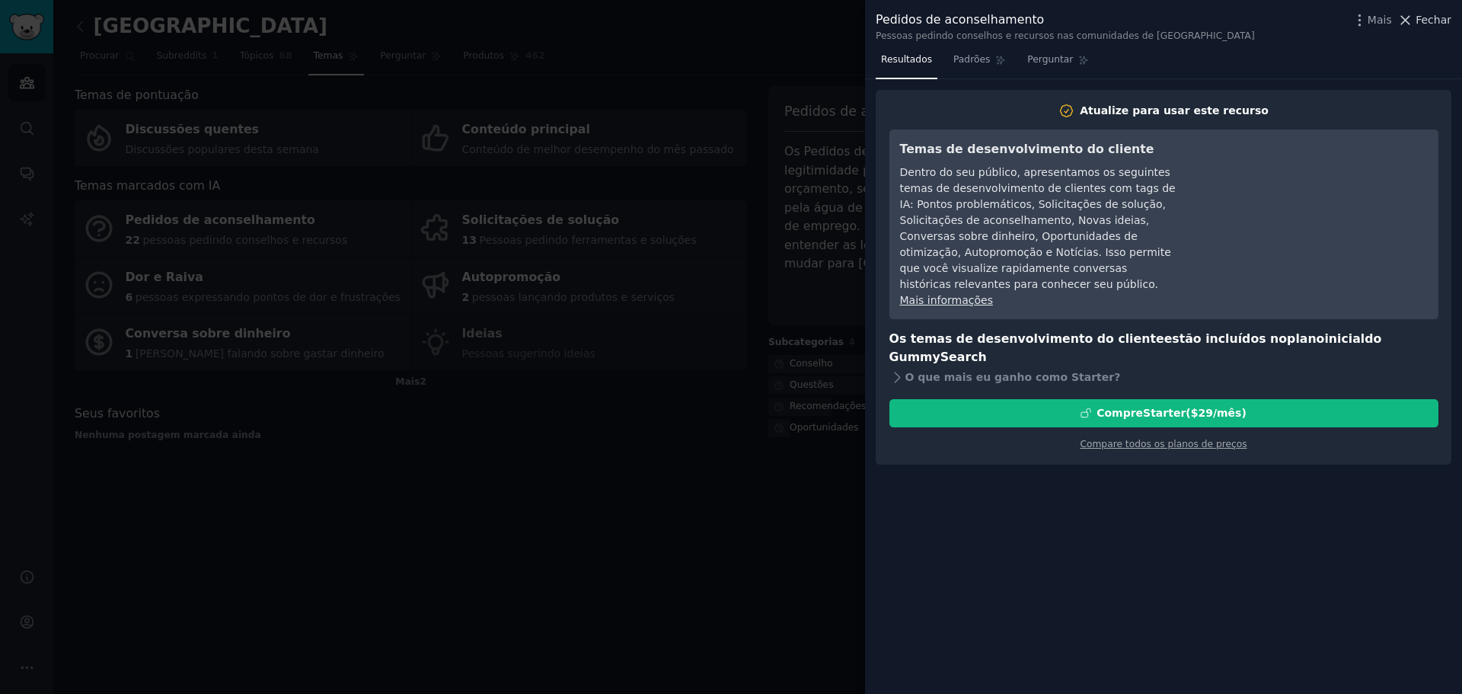
click at [1419, 21] on button "Fechar" at bounding box center [1424, 20] width 54 height 16
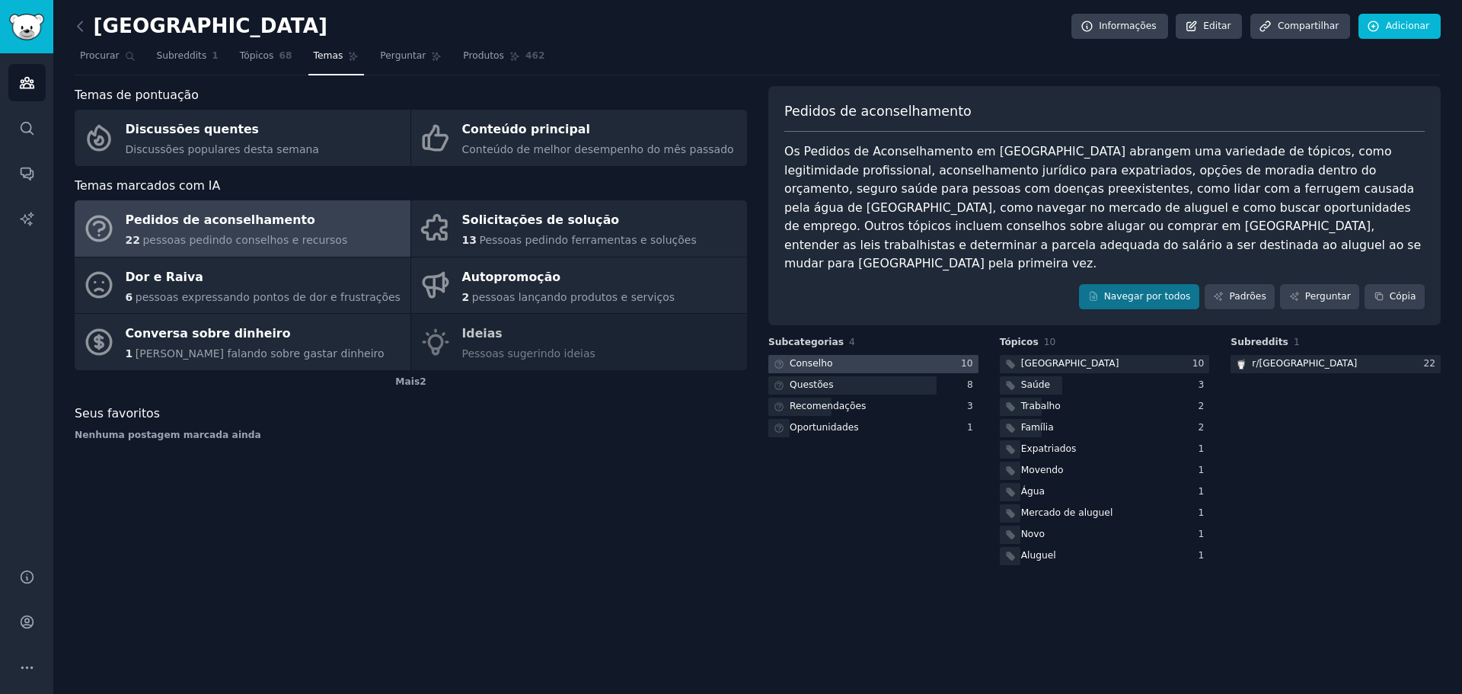
click at [802, 358] on font "Conselho" at bounding box center [811, 363] width 43 height 11
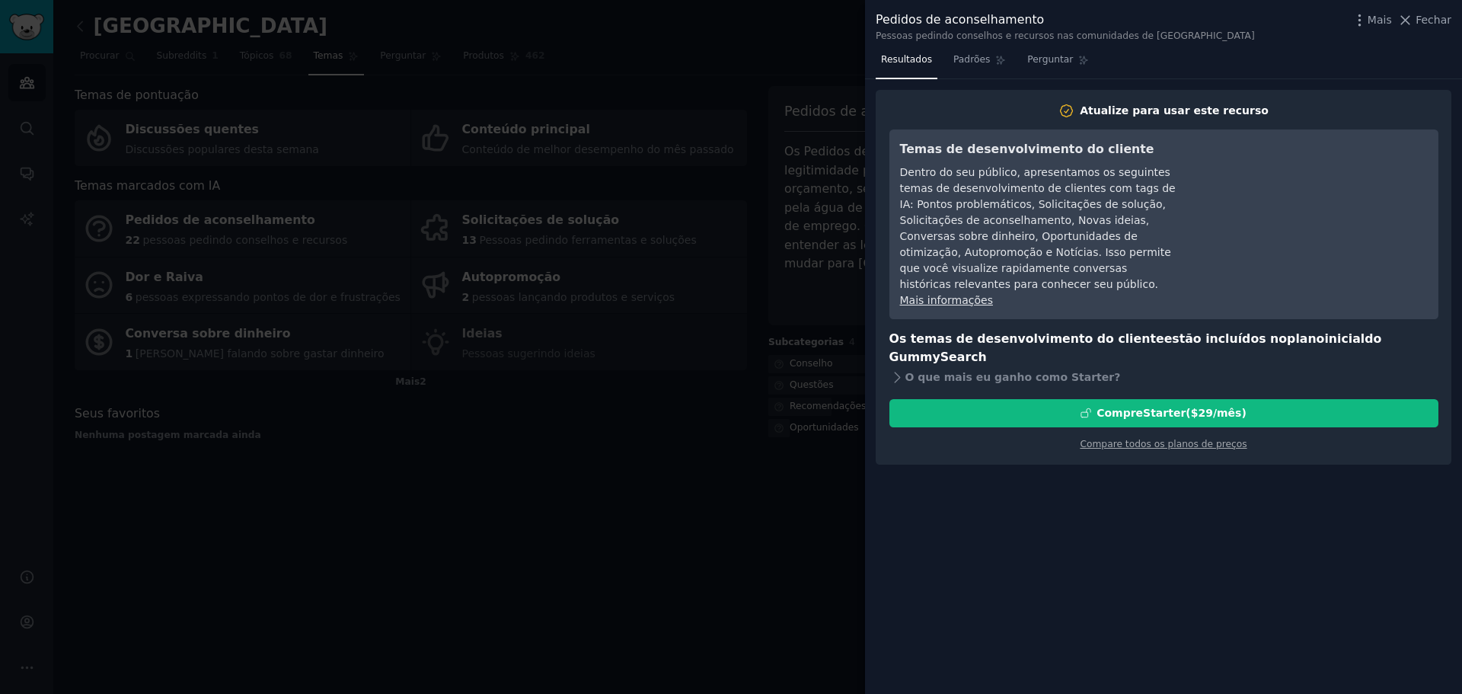
click at [963, 294] on font "Mais informações" at bounding box center [946, 300] width 93 height 12
click at [707, 404] on div at bounding box center [731, 347] width 1462 height 694
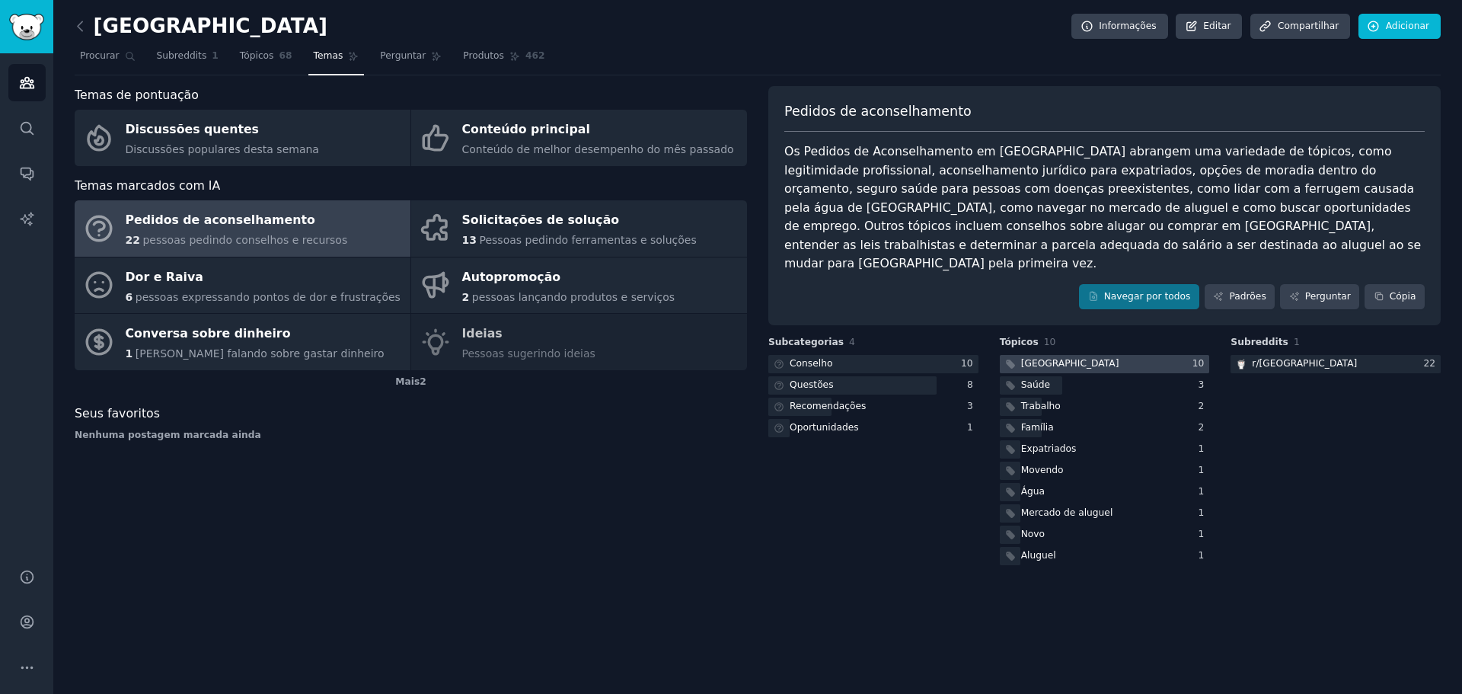
click at [1020, 355] on div "Dubai" at bounding box center [1061, 364] width 122 height 19
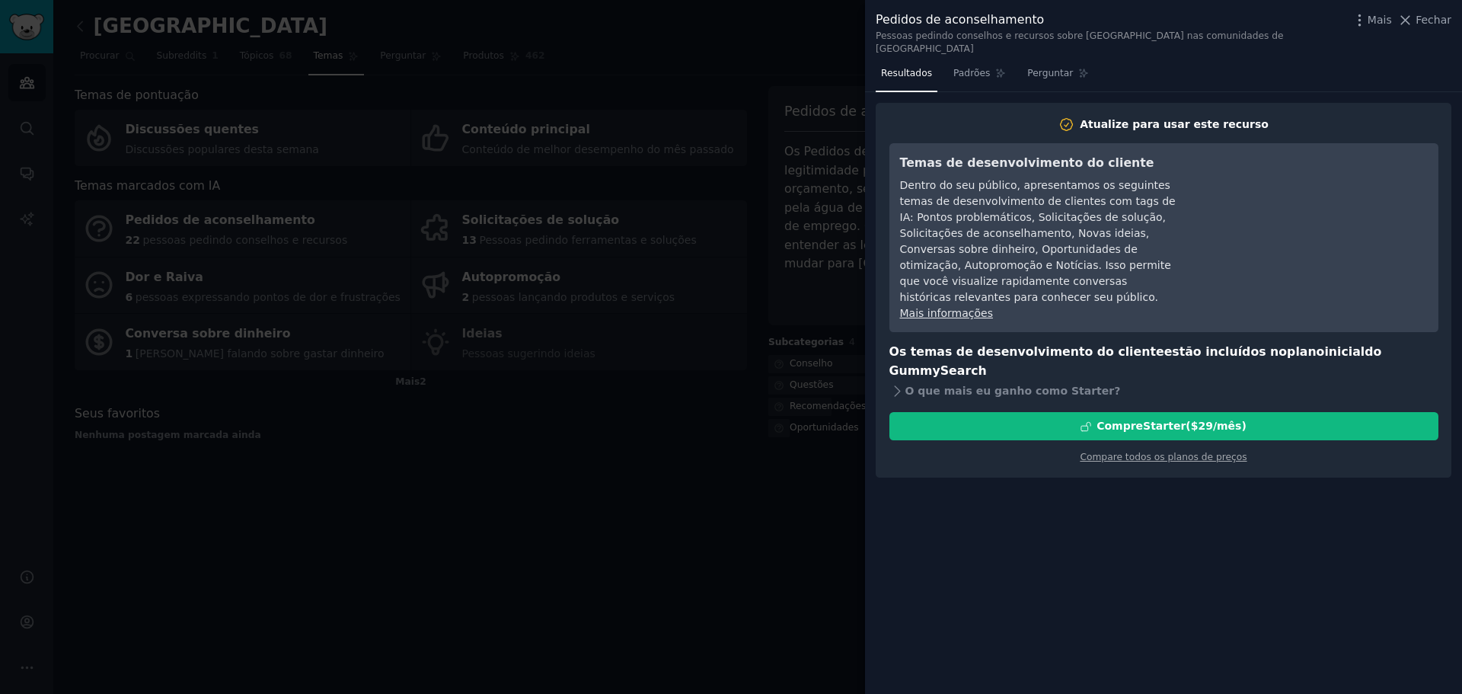
click at [675, 513] on div at bounding box center [731, 347] width 1462 height 694
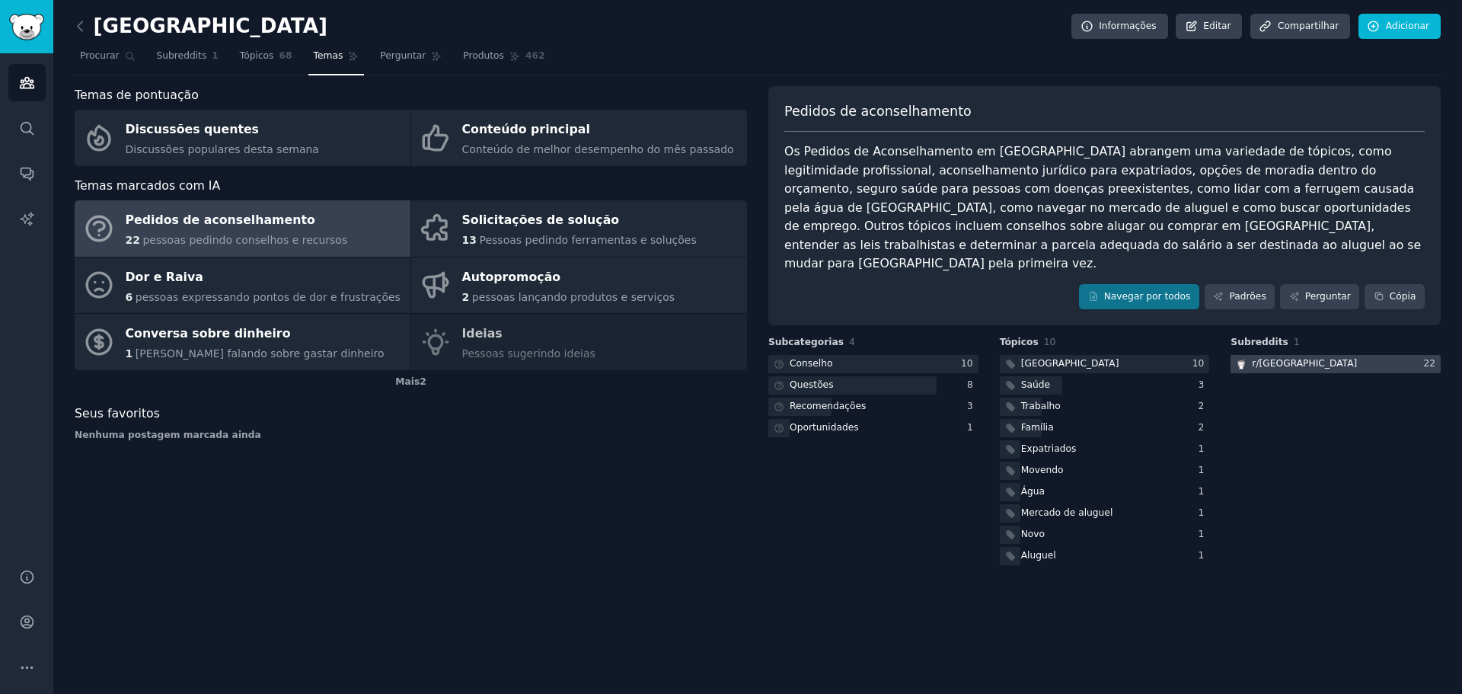
click at [1279, 358] on font "dubai" at bounding box center [1309, 363] width 98 height 11
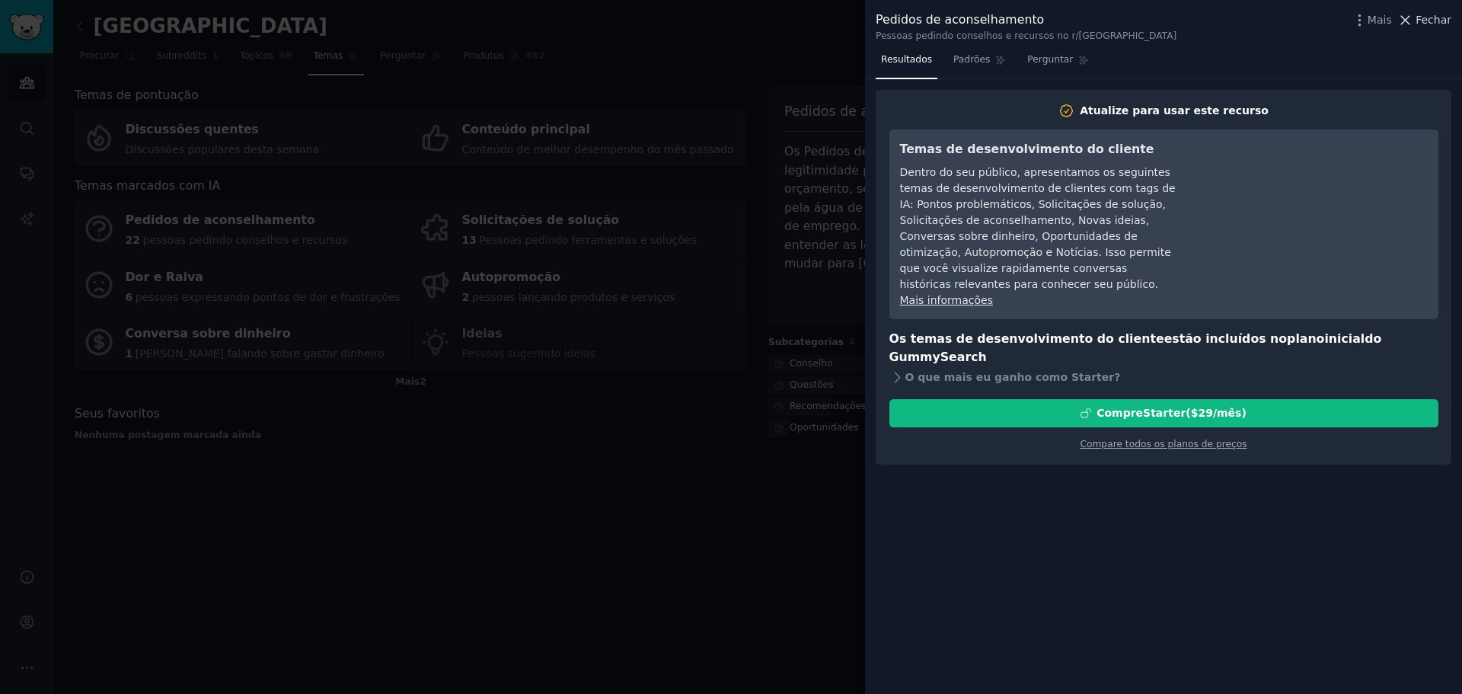
click at [1439, 21] on font "Fechar" at bounding box center [1434, 20] width 36 height 12
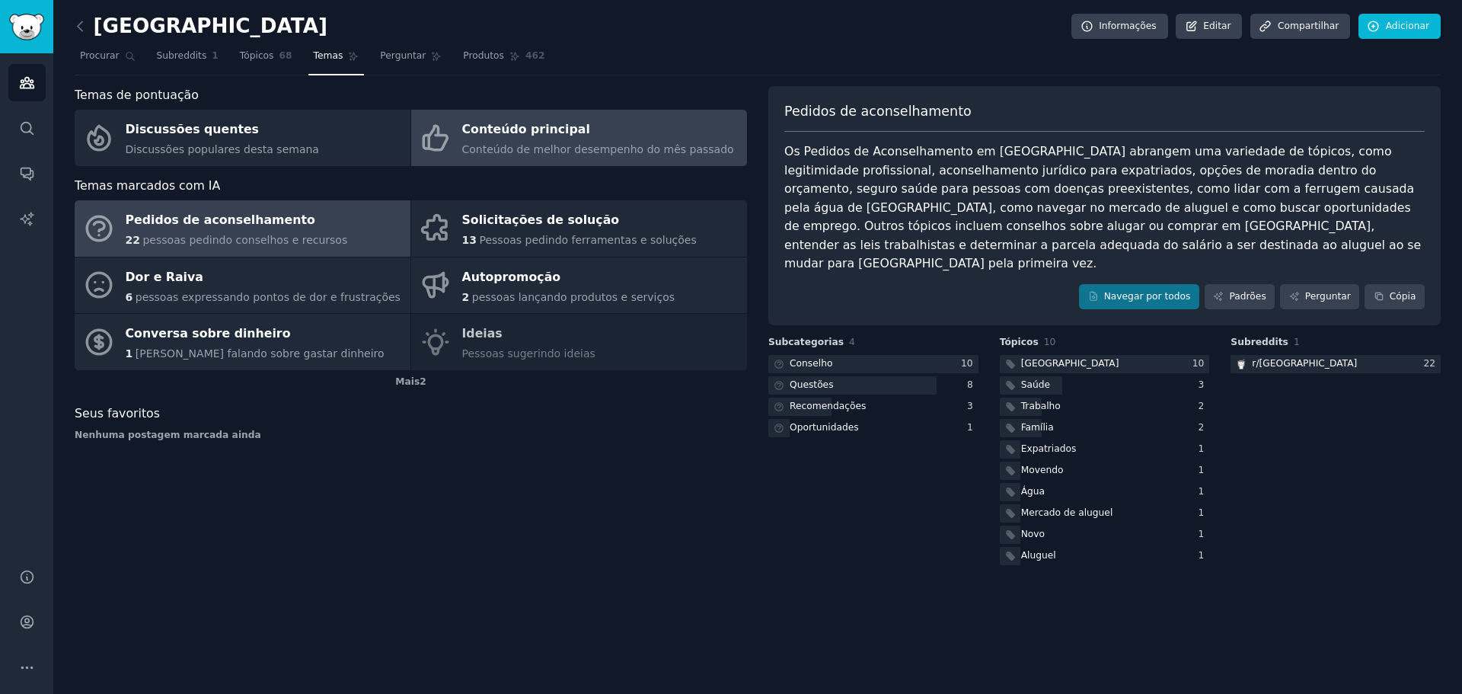
click at [520, 146] on font "Conteúdo de melhor desempenho do mês passado" at bounding box center [598, 149] width 272 height 12
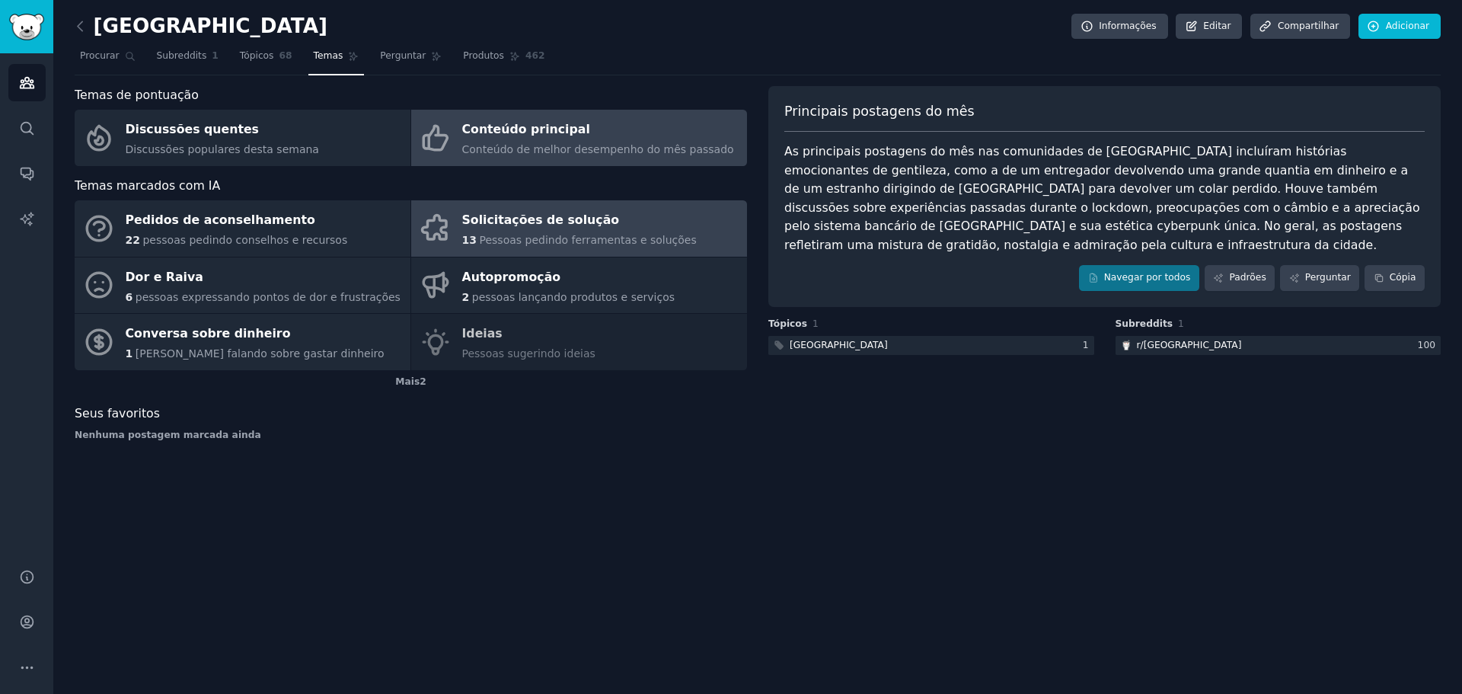
drag, startPoint x: 587, startPoint y: 206, endPoint x: 579, endPoint y: 209, distance: 8.9
drag, startPoint x: 579, startPoint y: 209, endPoint x: 554, endPoint y: 225, distance: 28.7
click at [554, 225] on font "Solicitações de solução" at bounding box center [541, 219] width 158 height 14
